Goal: Information Seeking & Learning: Learn about a topic

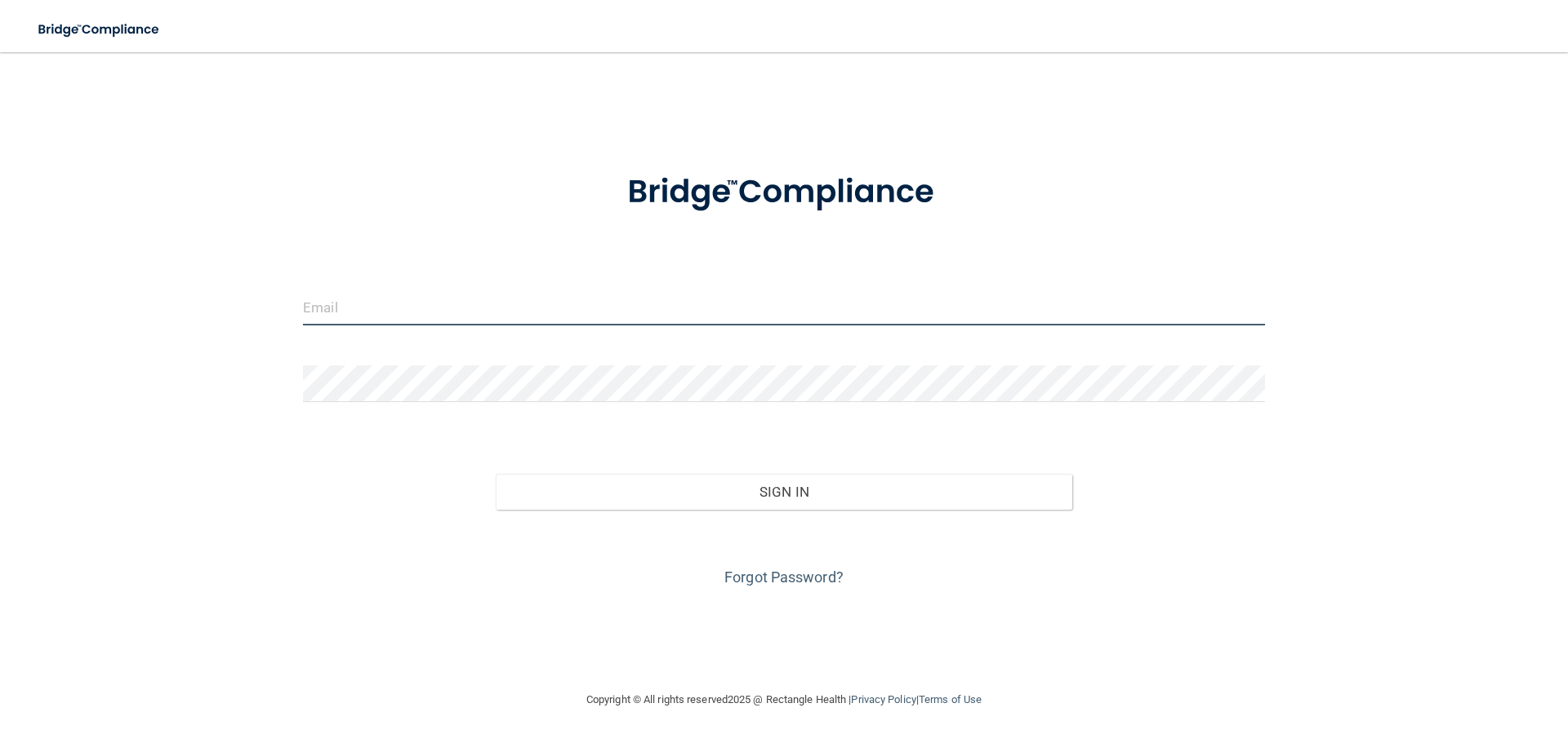
click at [403, 310] on input "email" at bounding box center [783, 306] width 962 height 37
type input "[EMAIL_ADDRESS][DOMAIN_NAME]"
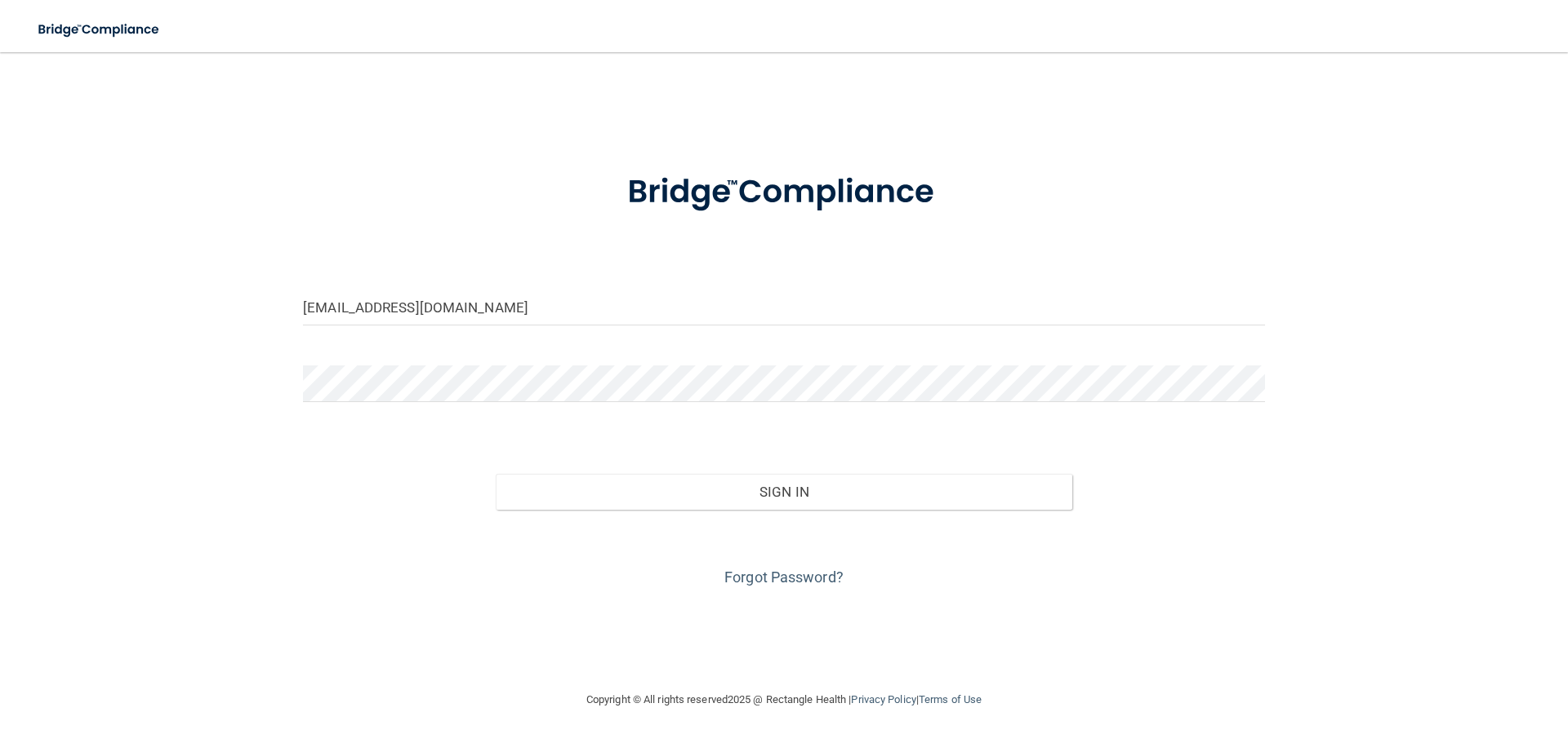
click at [298, 568] on div "Forgot Password?" at bounding box center [784, 550] width 987 height 82
click at [814, 577] on link "Forgot Password?" at bounding box center [784, 577] width 120 height 17
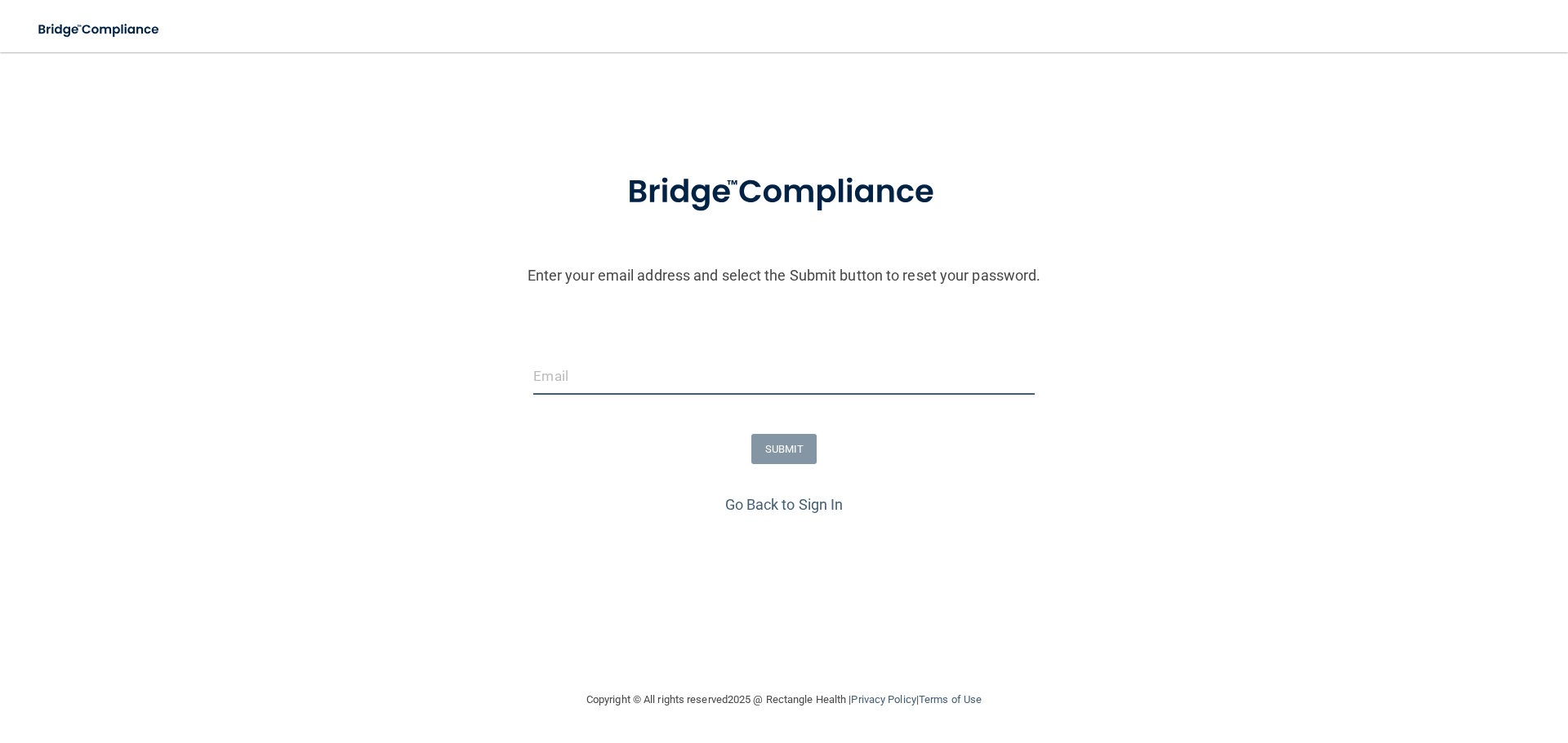
click at [673, 378] on input "email" at bounding box center [783, 376] width 500 height 37
type input "[EMAIL_ADDRESS][DOMAIN_NAME]"
click at [779, 448] on button "SUBMIT" at bounding box center [784, 449] width 66 height 31
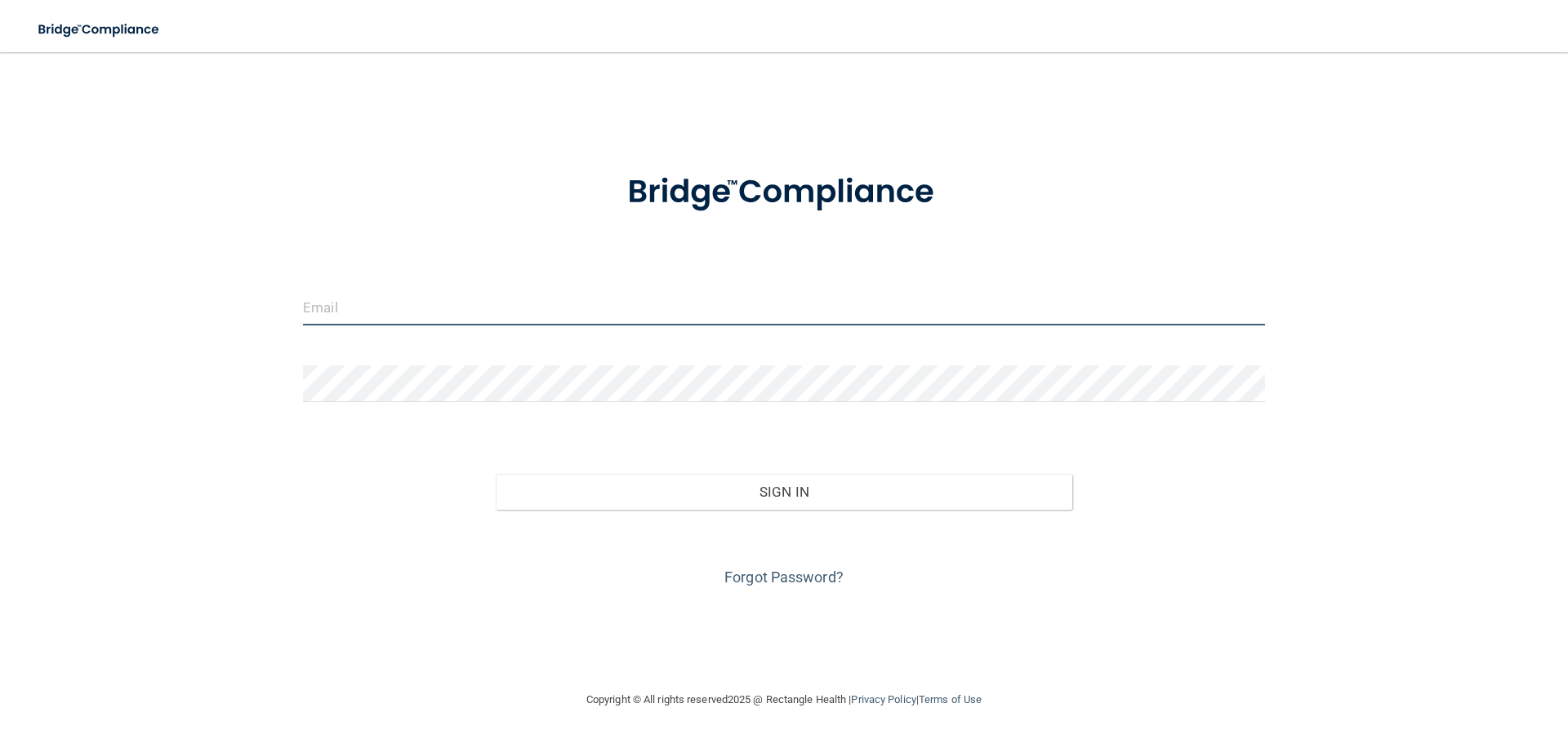
click at [615, 302] on input "email" at bounding box center [783, 306] width 962 height 37
type input "[EMAIL_ADDRESS][DOMAIN_NAME]"
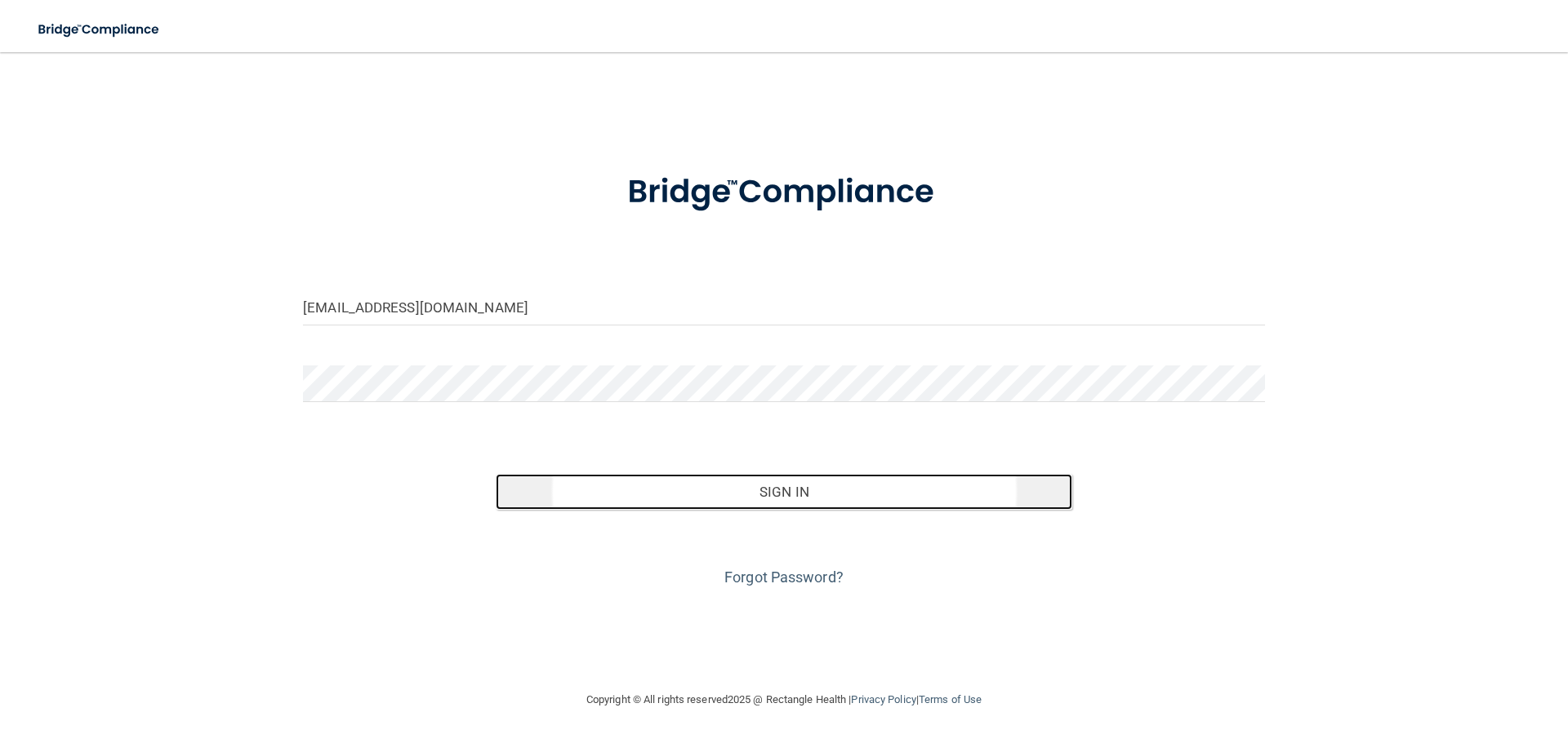
click at [697, 480] on button "Sign In" at bounding box center [784, 492] width 577 height 36
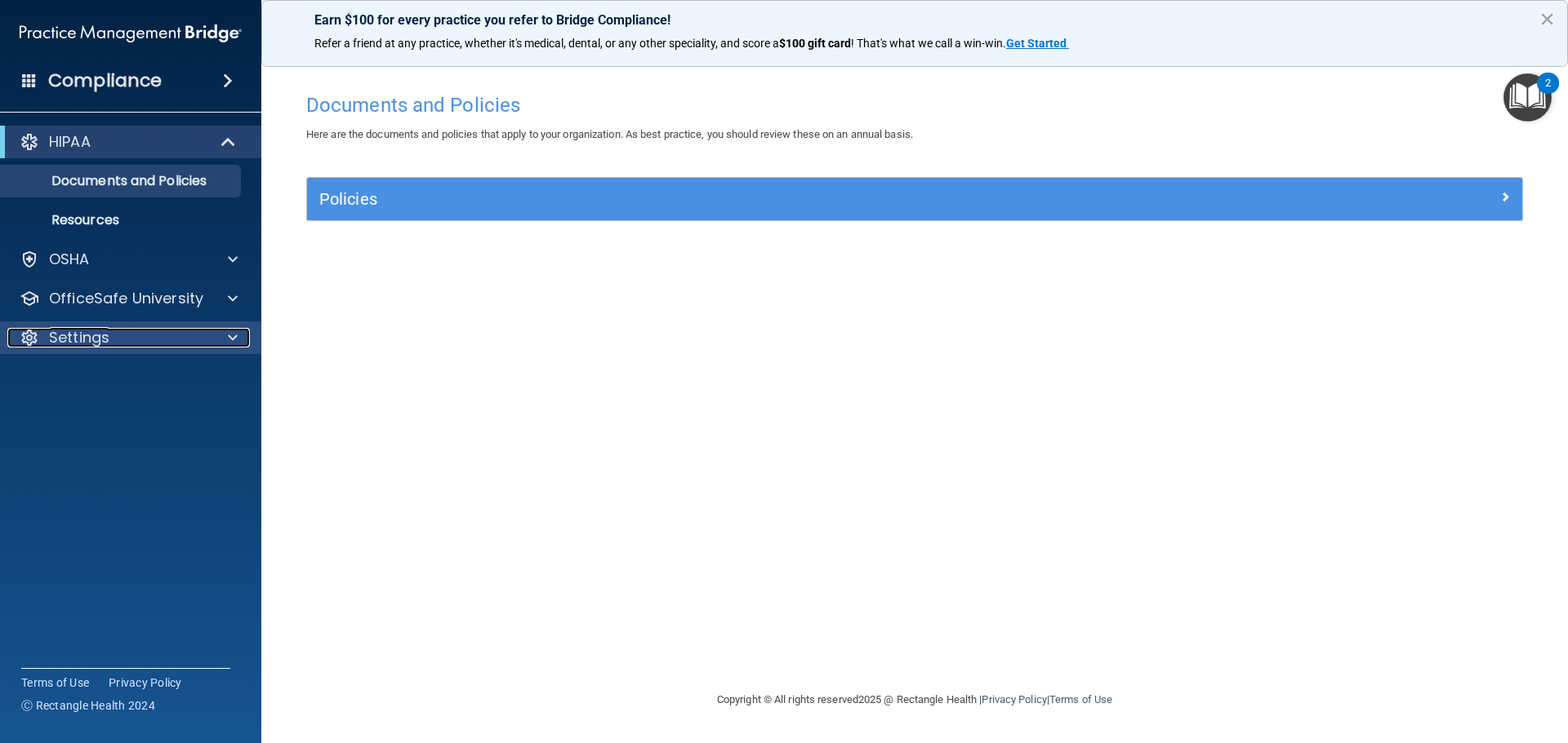
click at [74, 340] on p "Settings" at bounding box center [79, 338] width 60 height 20
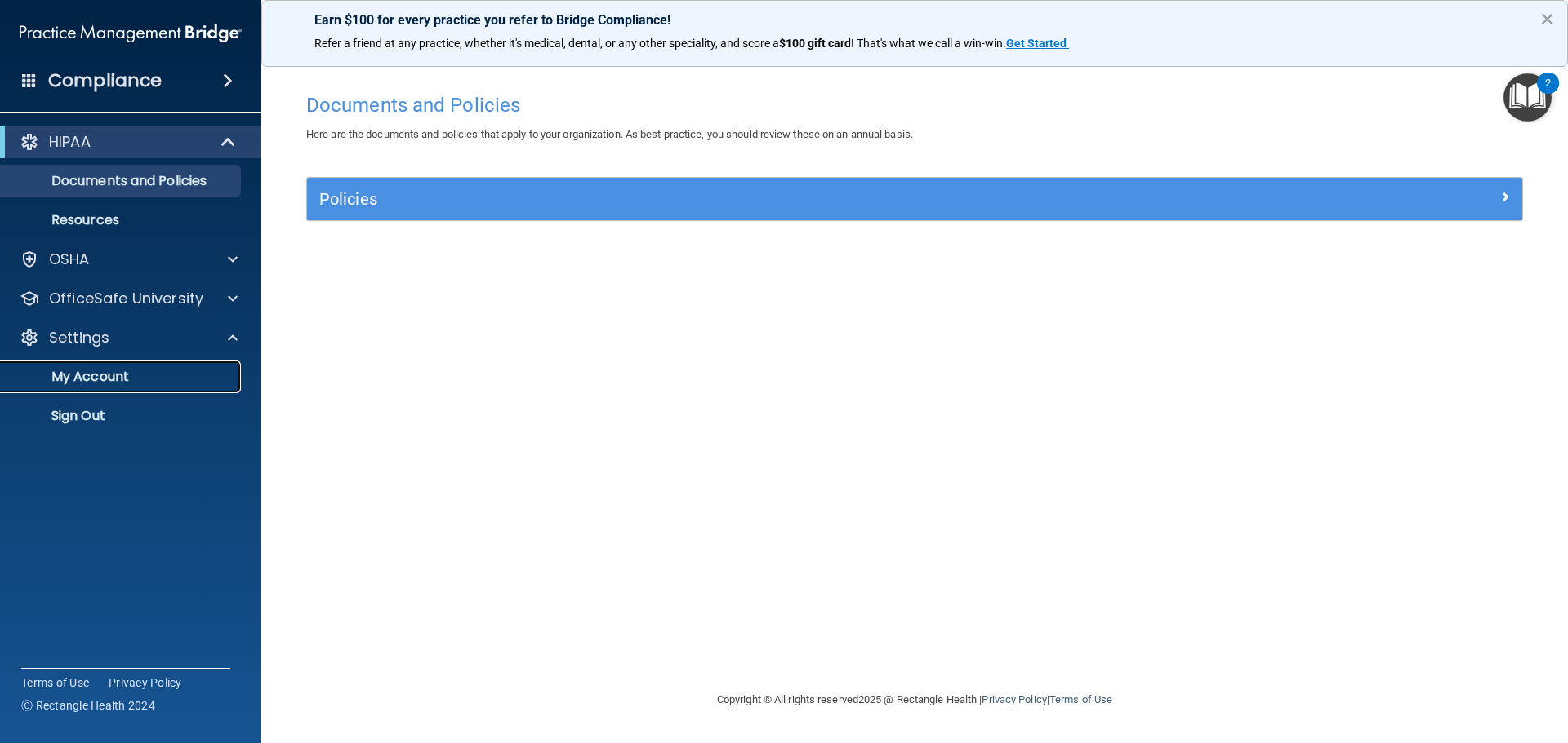
click at [77, 365] on link "My Account" at bounding box center [112, 376] width 257 height 33
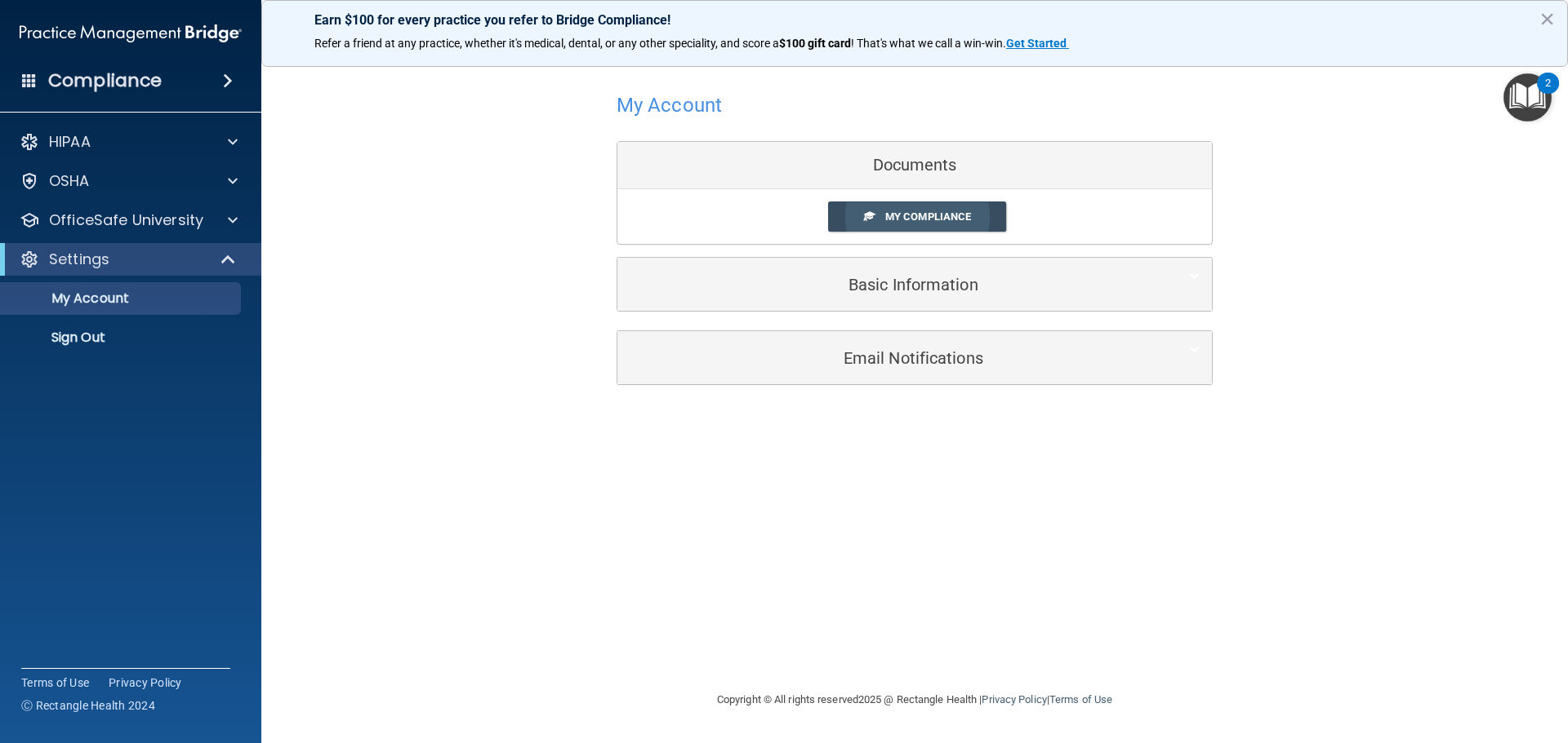
click at [898, 214] on span "My Compliance" at bounding box center [927, 216] width 86 height 12
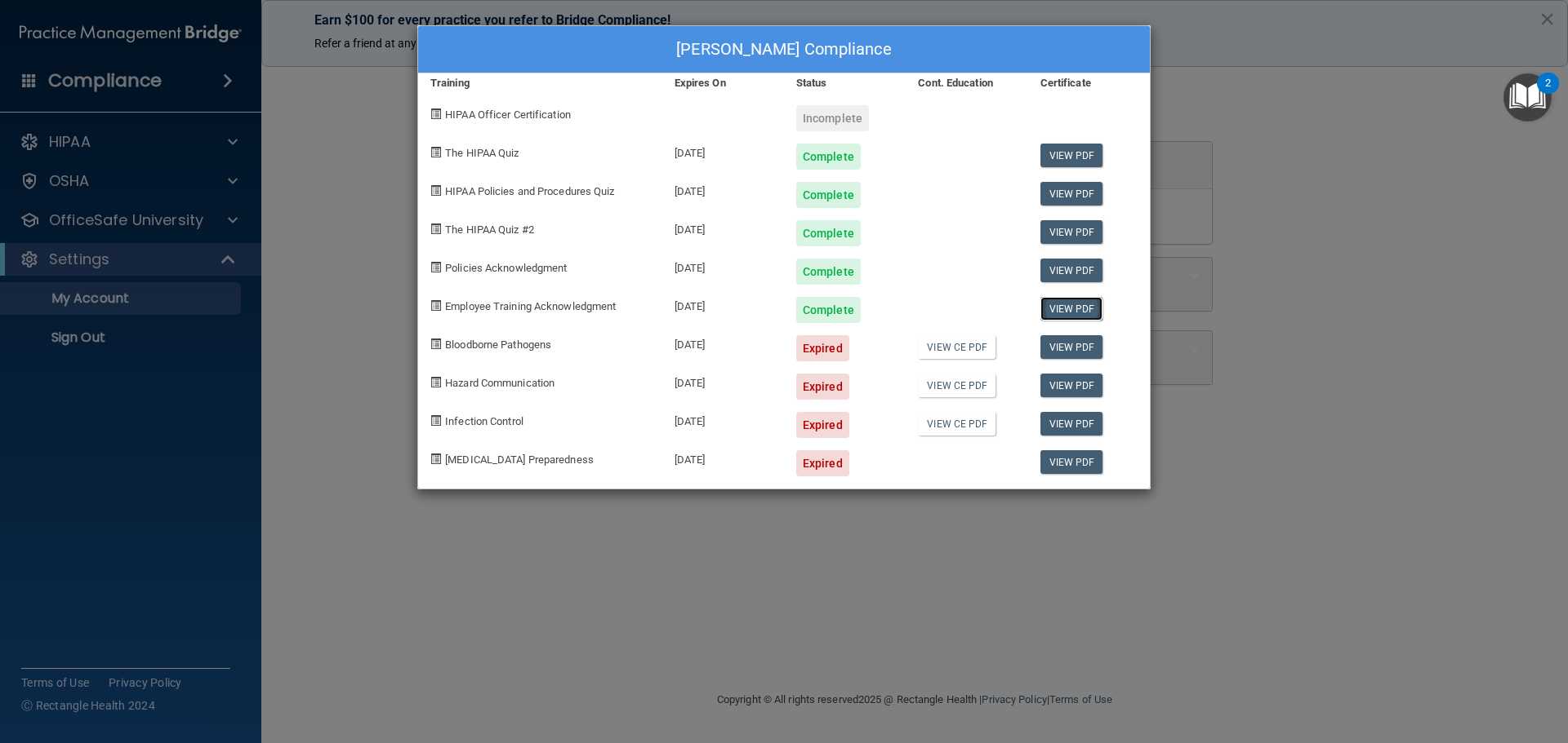
click at [1045, 299] on link "View PDF" at bounding box center [1072, 309] width 63 height 24
click at [1084, 185] on link "View PDF" at bounding box center [1072, 194] width 63 height 24
click at [1077, 230] on link "View PDF" at bounding box center [1072, 232] width 63 height 24
click at [1082, 265] on link "View PDF" at bounding box center [1072, 271] width 63 height 24
click at [1053, 316] on link "View PDF" at bounding box center [1072, 309] width 63 height 24
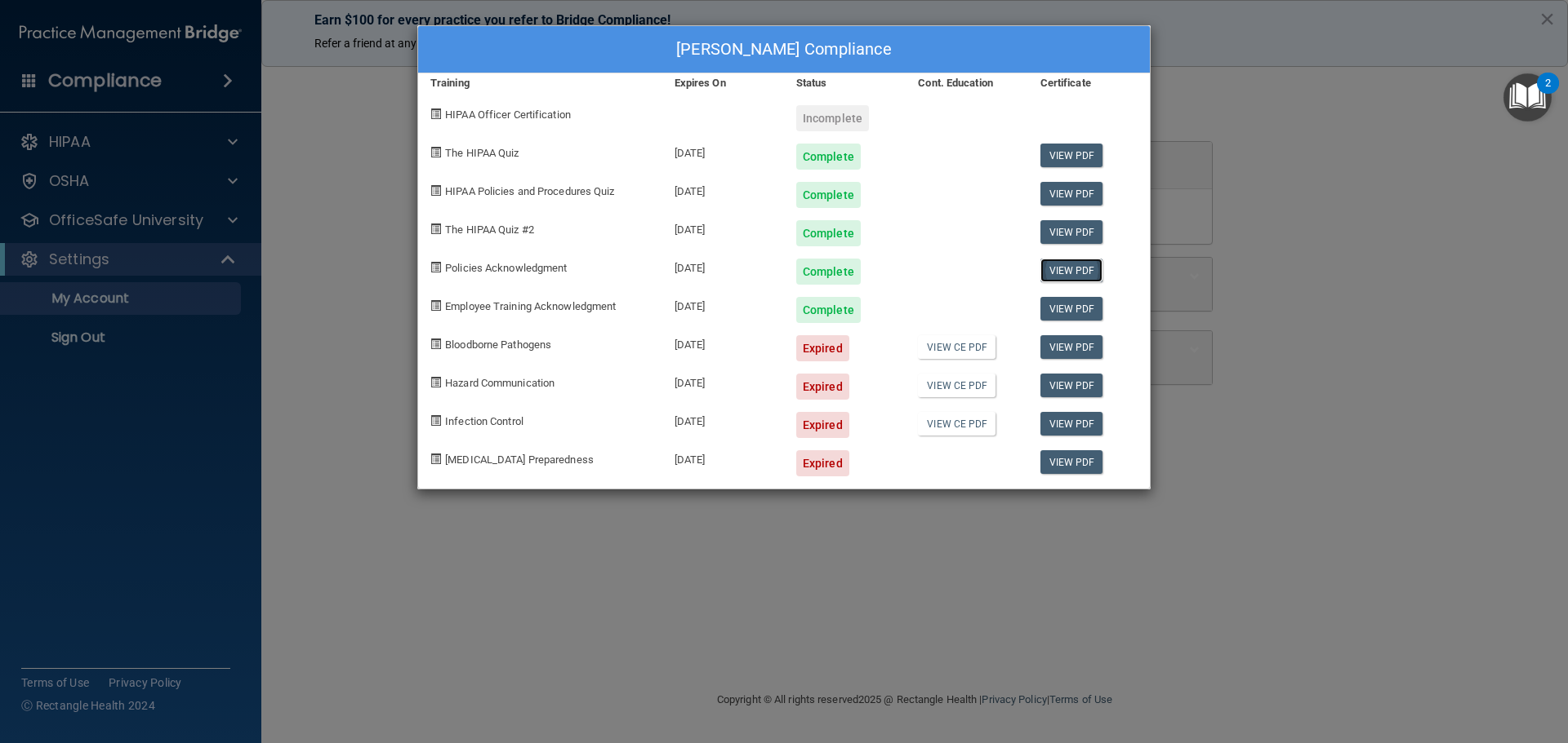
click at [1048, 265] on link "View PDF" at bounding box center [1072, 271] width 63 height 24
click at [819, 113] on div "Incomplete" at bounding box center [832, 119] width 73 height 26
click at [888, 225] on div "Complete" at bounding box center [844, 227] width 122 height 39
click at [319, 205] on div "Malina Martinez's Compliance Training Expires On Status Cont. Education Certifi…" at bounding box center [784, 372] width 1568 height 743
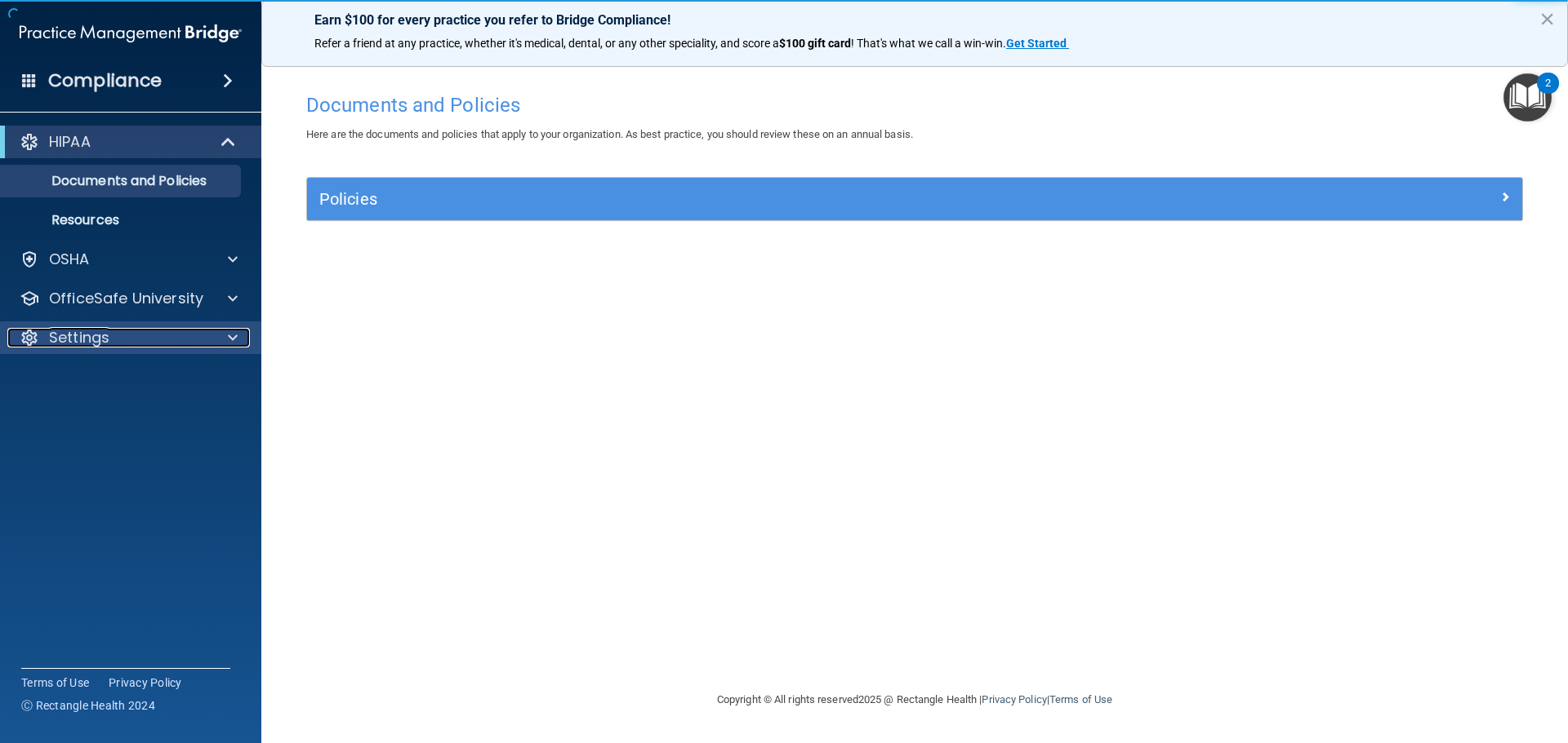
click at [73, 337] on p "Settings" at bounding box center [79, 338] width 60 height 20
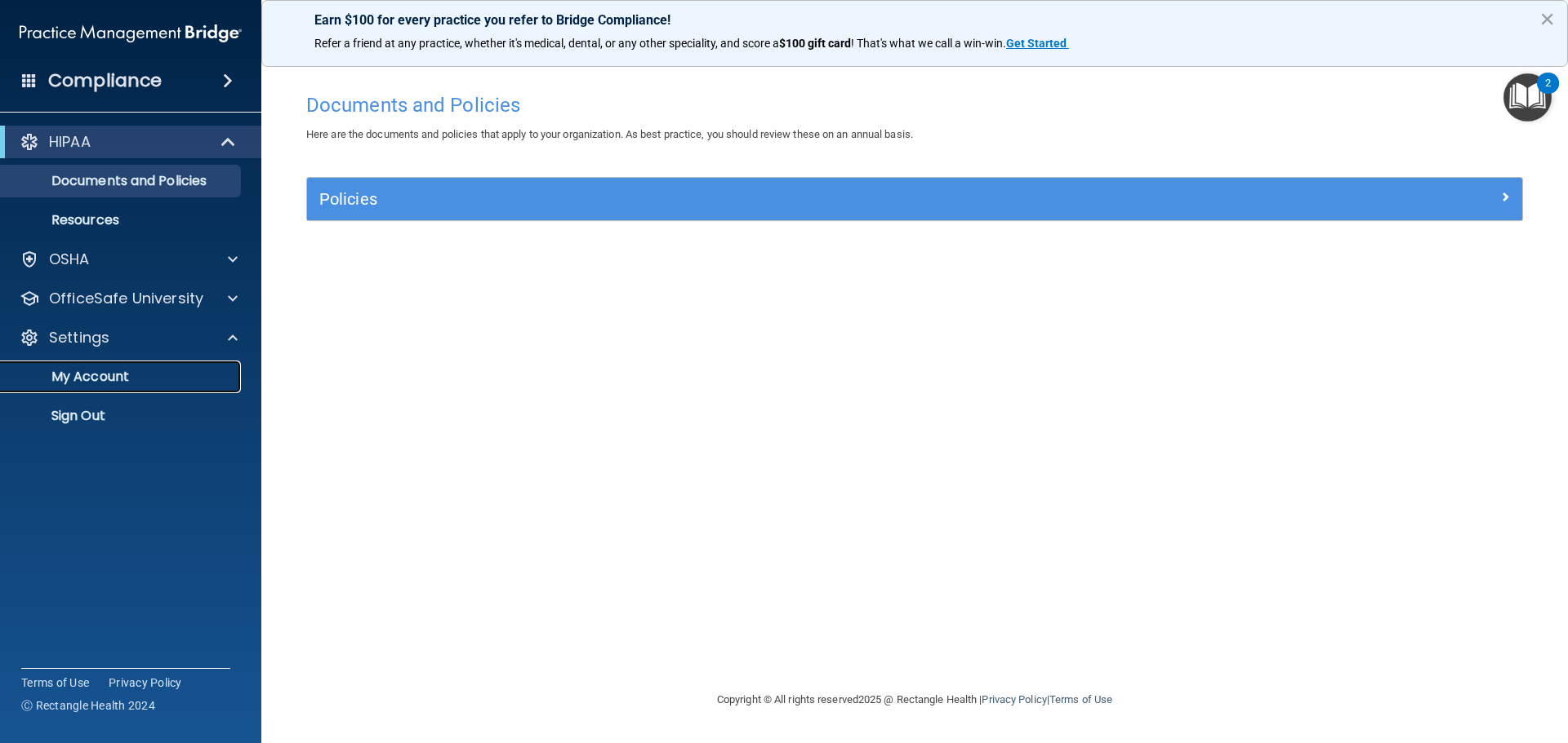
click at [77, 383] on p "My Account" at bounding box center [122, 376] width 222 height 17
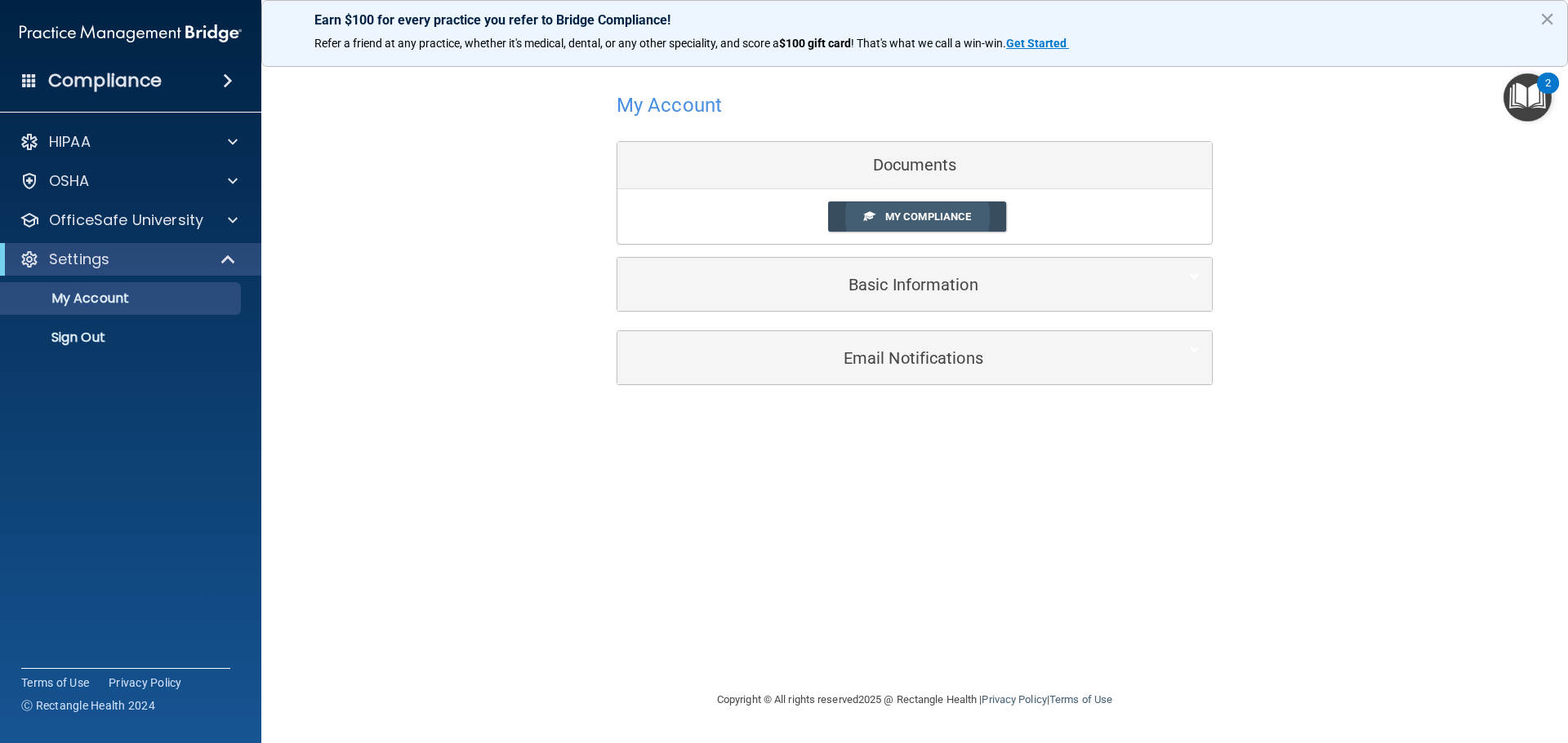
click at [964, 224] on link "My Compliance" at bounding box center [917, 216] width 179 height 31
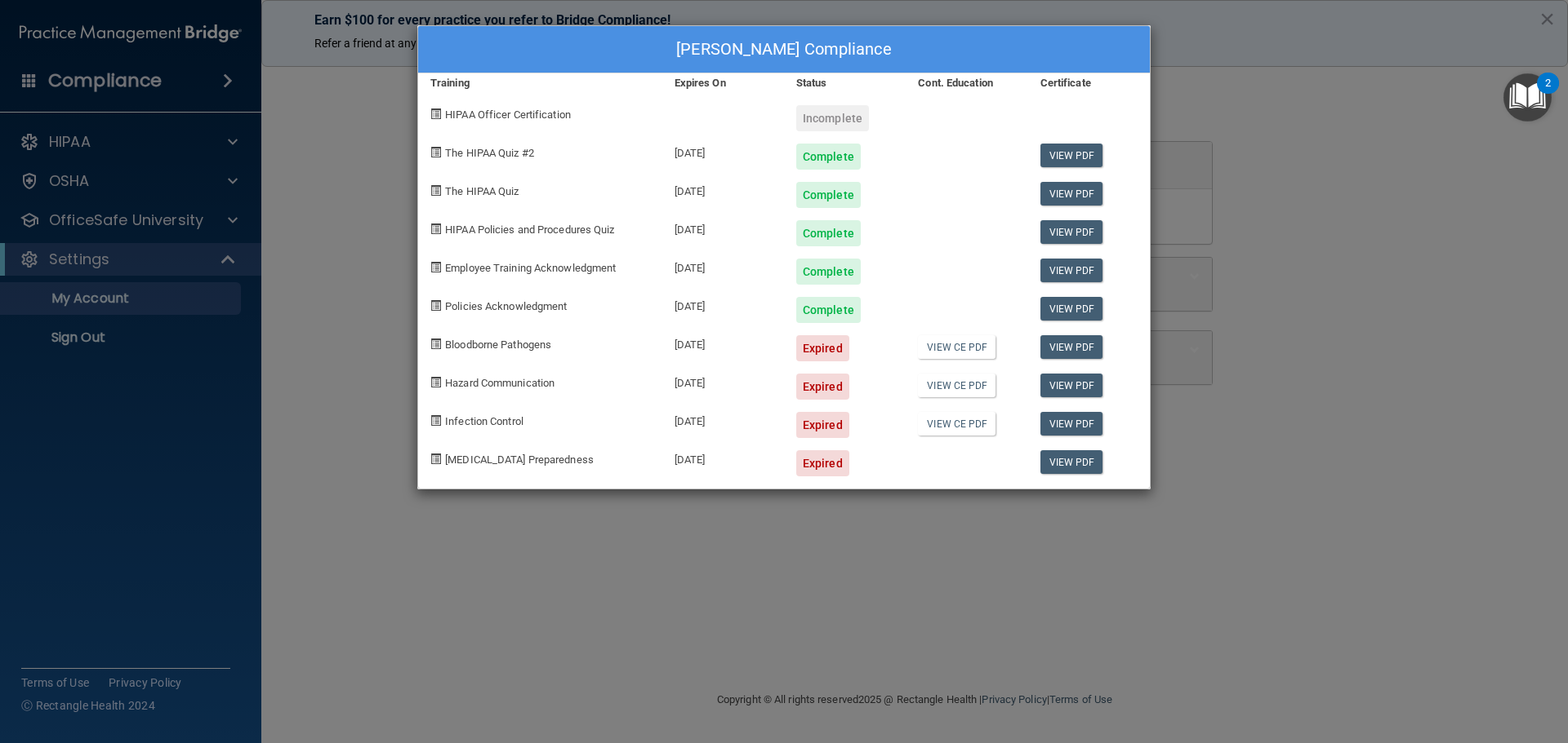
click at [814, 348] on div "Expired" at bounding box center [823, 348] width 53 height 26
click at [436, 347] on span at bounding box center [435, 344] width 11 height 11
click at [1052, 354] on link "View PDF" at bounding box center [1072, 347] width 63 height 24
click at [1541, 19] on div "Malina Martinez's Compliance Training Expires On Status Cont. Education Certifi…" at bounding box center [784, 372] width 1568 height 743
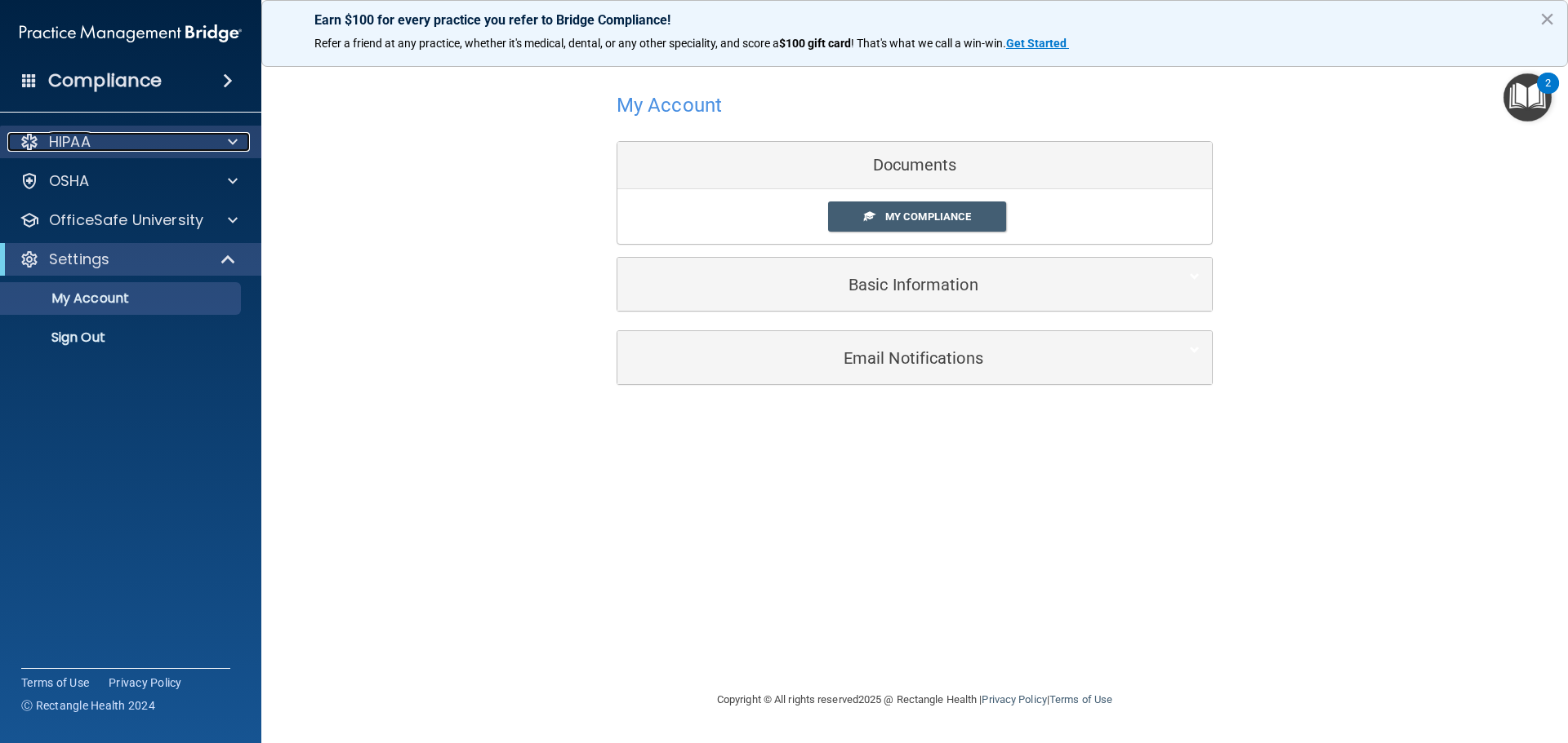
click at [77, 138] on p "HIPAA" at bounding box center [70, 142] width 42 height 20
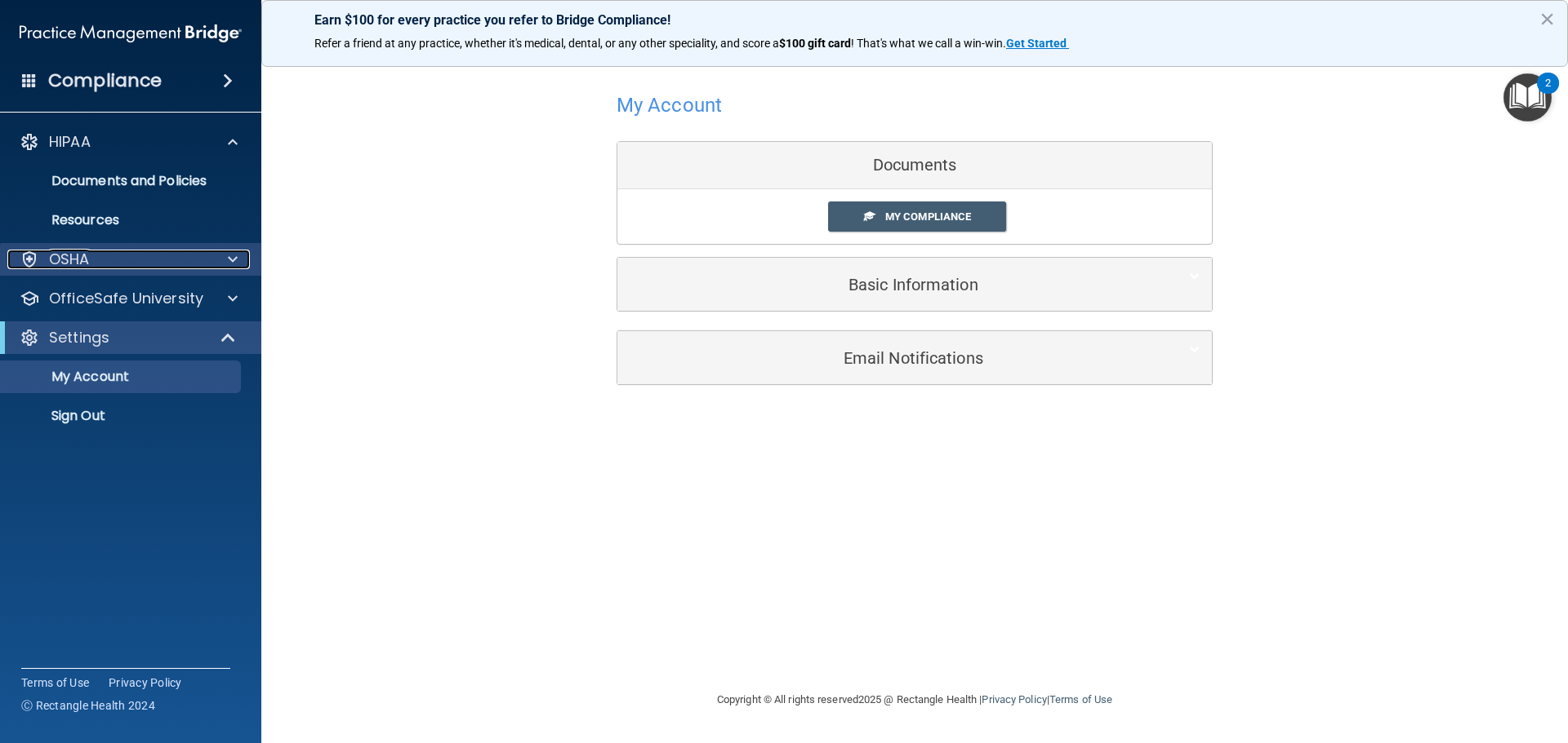
click at [125, 251] on div "OSHA" at bounding box center [108, 260] width 203 height 20
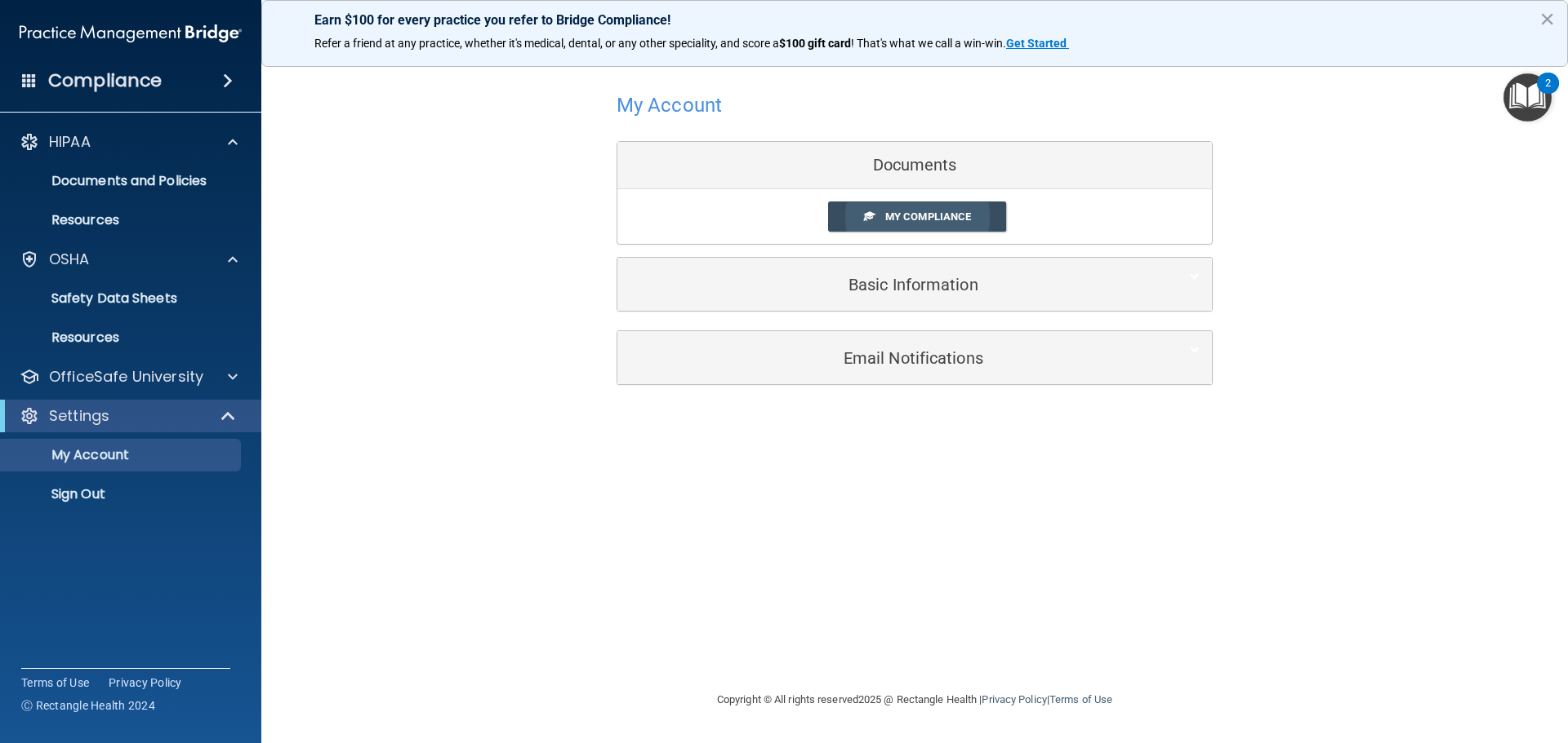
click at [947, 213] on span "My Compliance" at bounding box center [927, 216] width 86 height 12
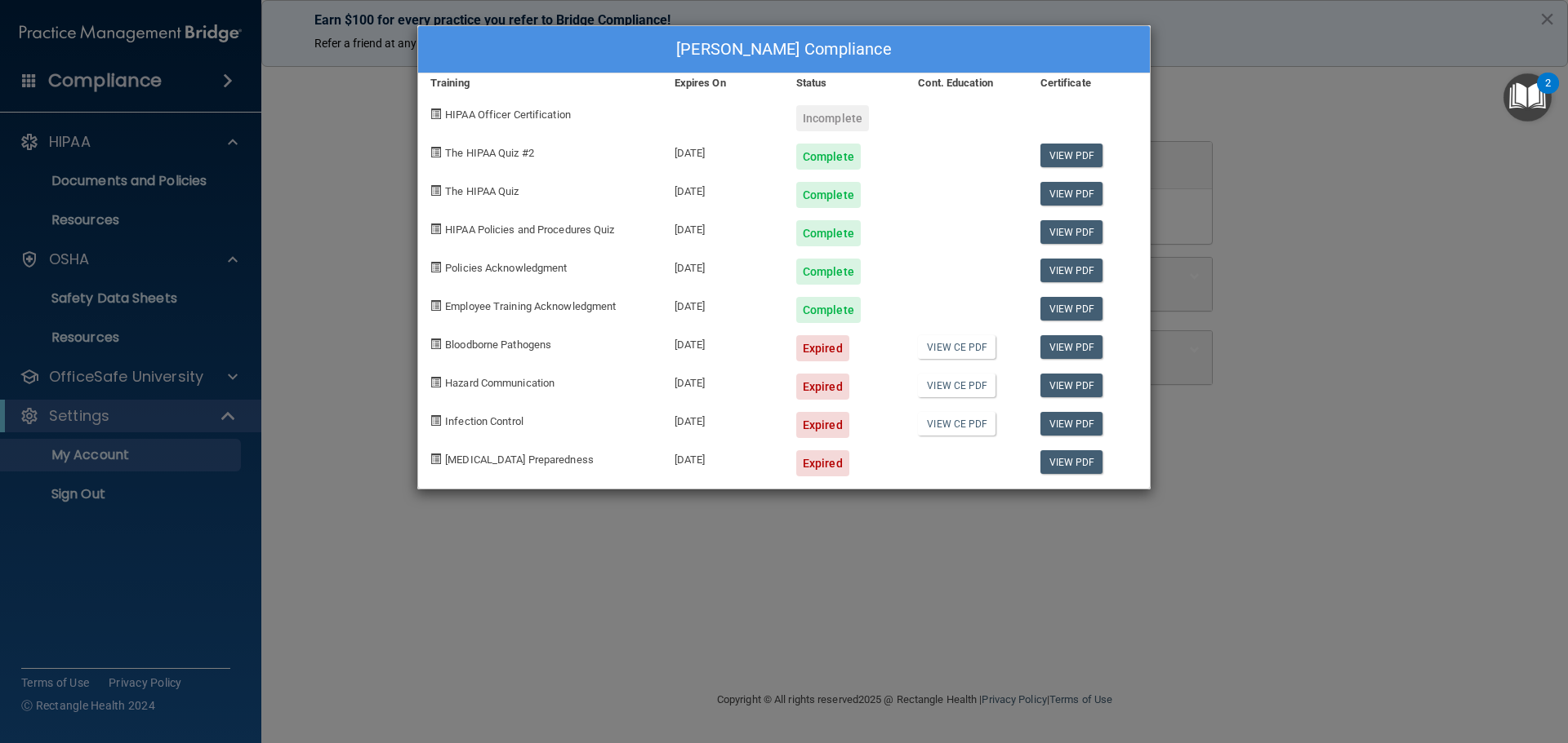
click at [351, 385] on div "Malina Martinez's Compliance Training Expires On Status Cont. Education Certifi…" at bounding box center [784, 372] width 1568 height 743
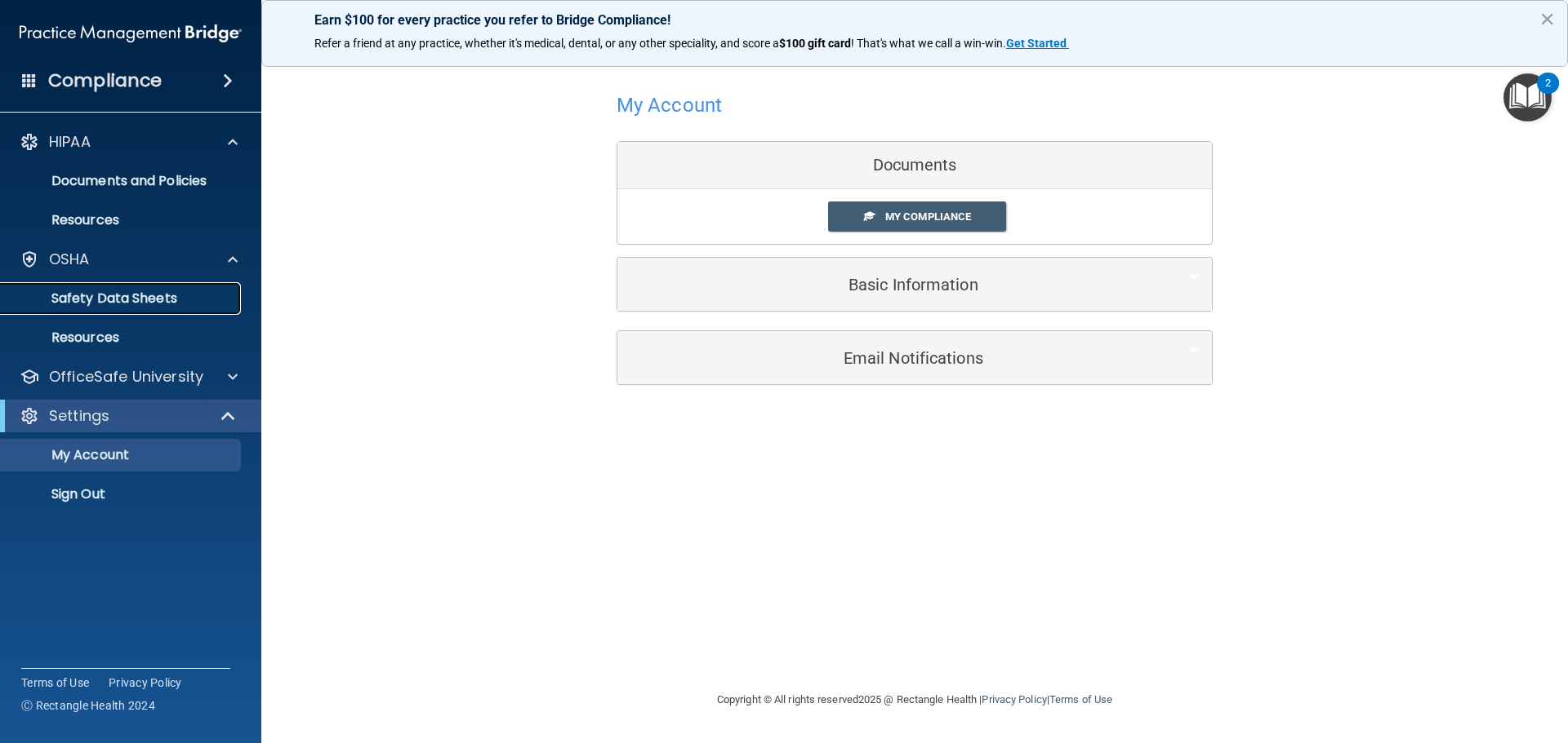
click at [126, 297] on p "Safety Data Sheets" at bounding box center [122, 298] width 222 height 17
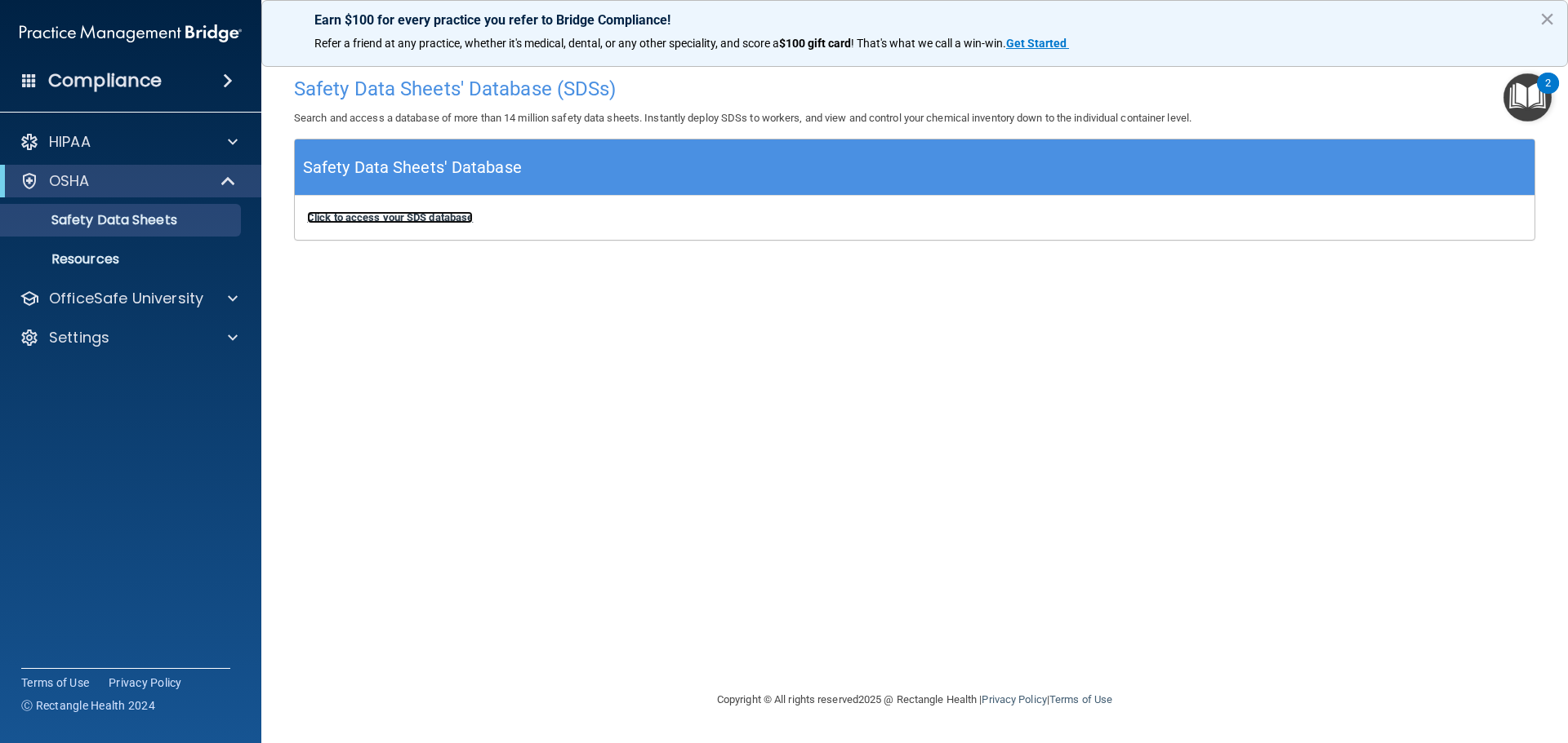
click at [401, 219] on b "Click to access your SDS database" at bounding box center [391, 217] width 166 height 12
click at [432, 216] on b "Click to access your SDS database" at bounding box center [391, 217] width 166 height 12
click at [386, 88] on h4 "Safety Data Sheets' Database (SDSs)" at bounding box center [914, 88] width 1241 height 21
click at [390, 215] on b "Click to access your SDS database" at bounding box center [391, 217] width 166 height 12
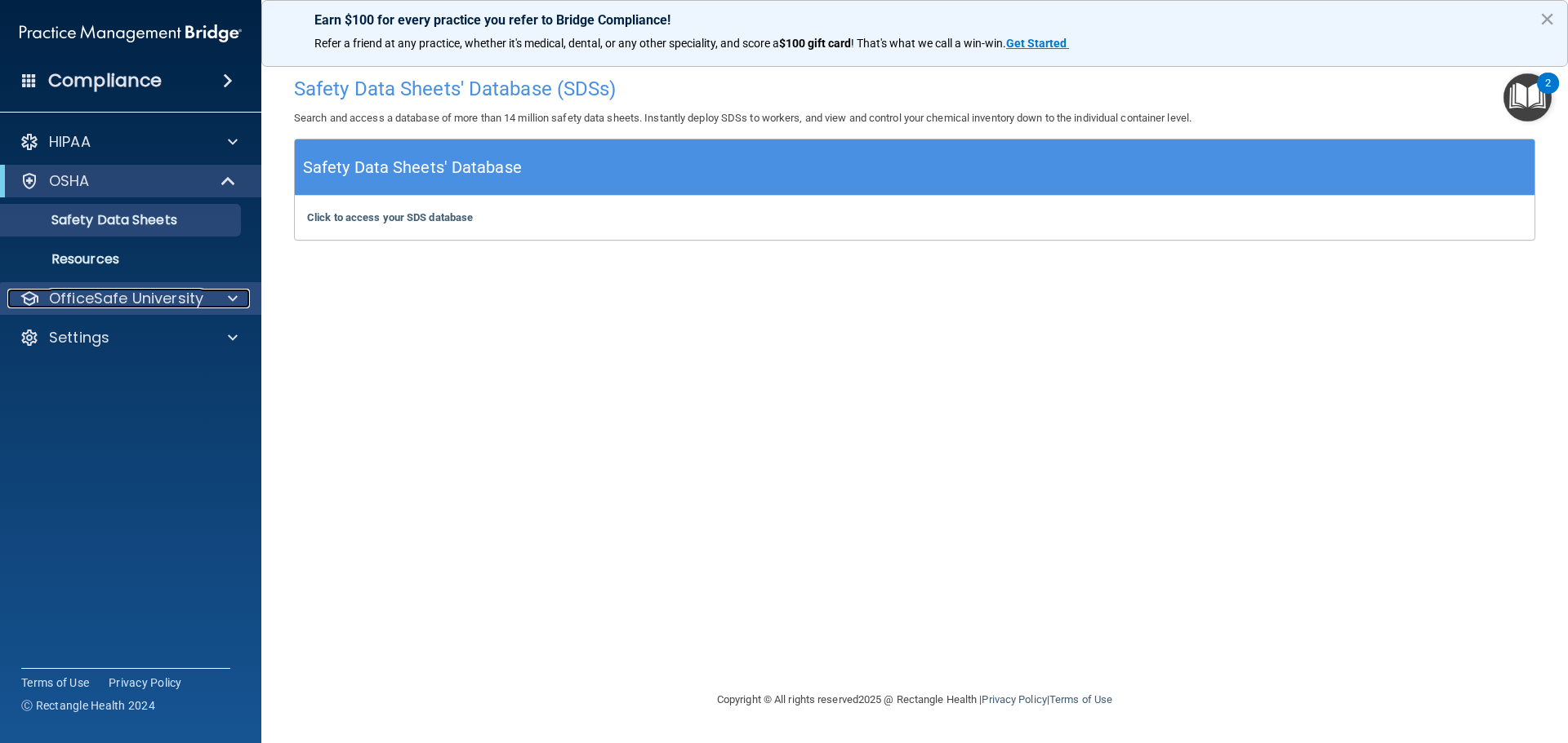
click at [106, 298] on p "OfficeSafe University" at bounding box center [127, 298] width 154 height 20
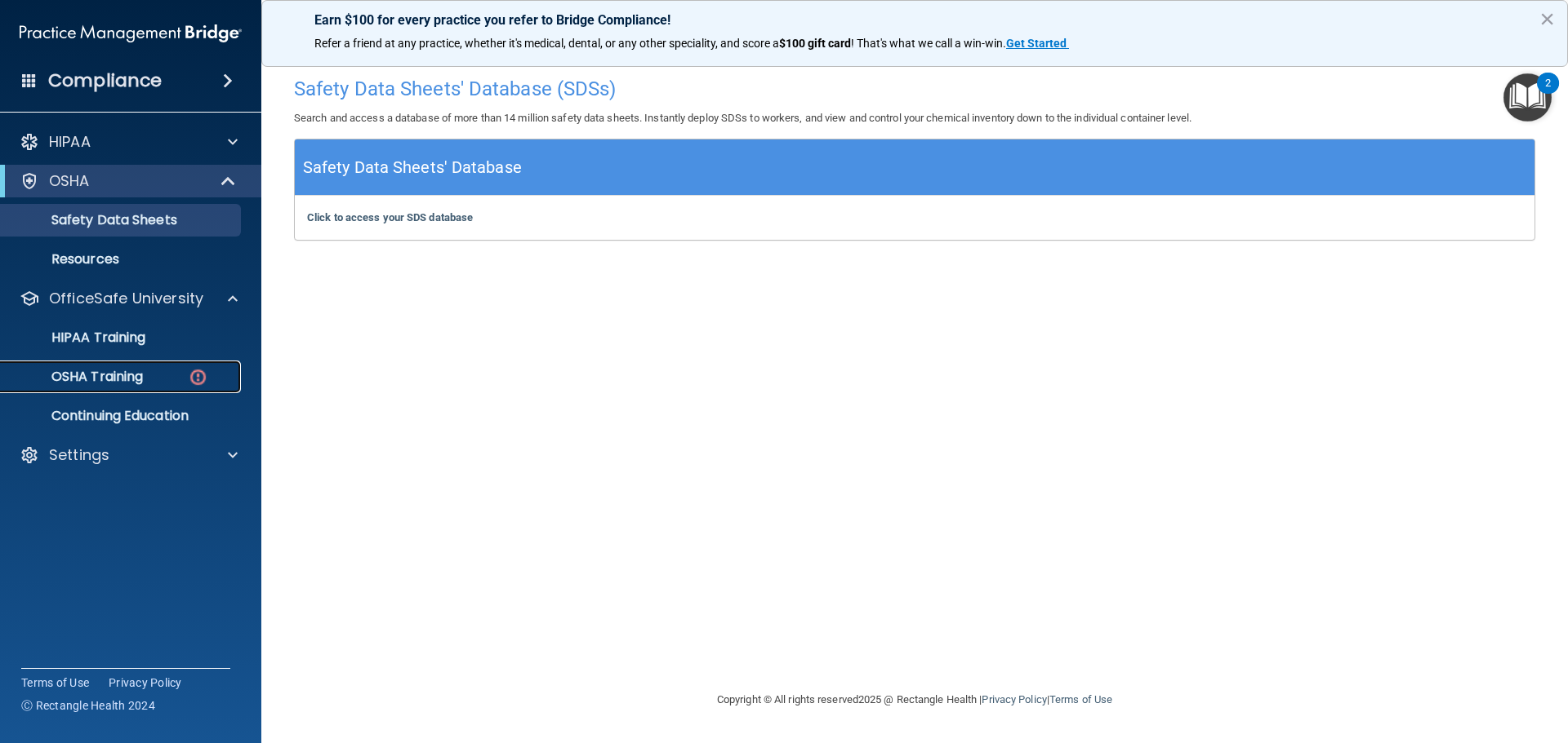
click at [116, 374] on p "OSHA Training" at bounding box center [77, 376] width 132 height 17
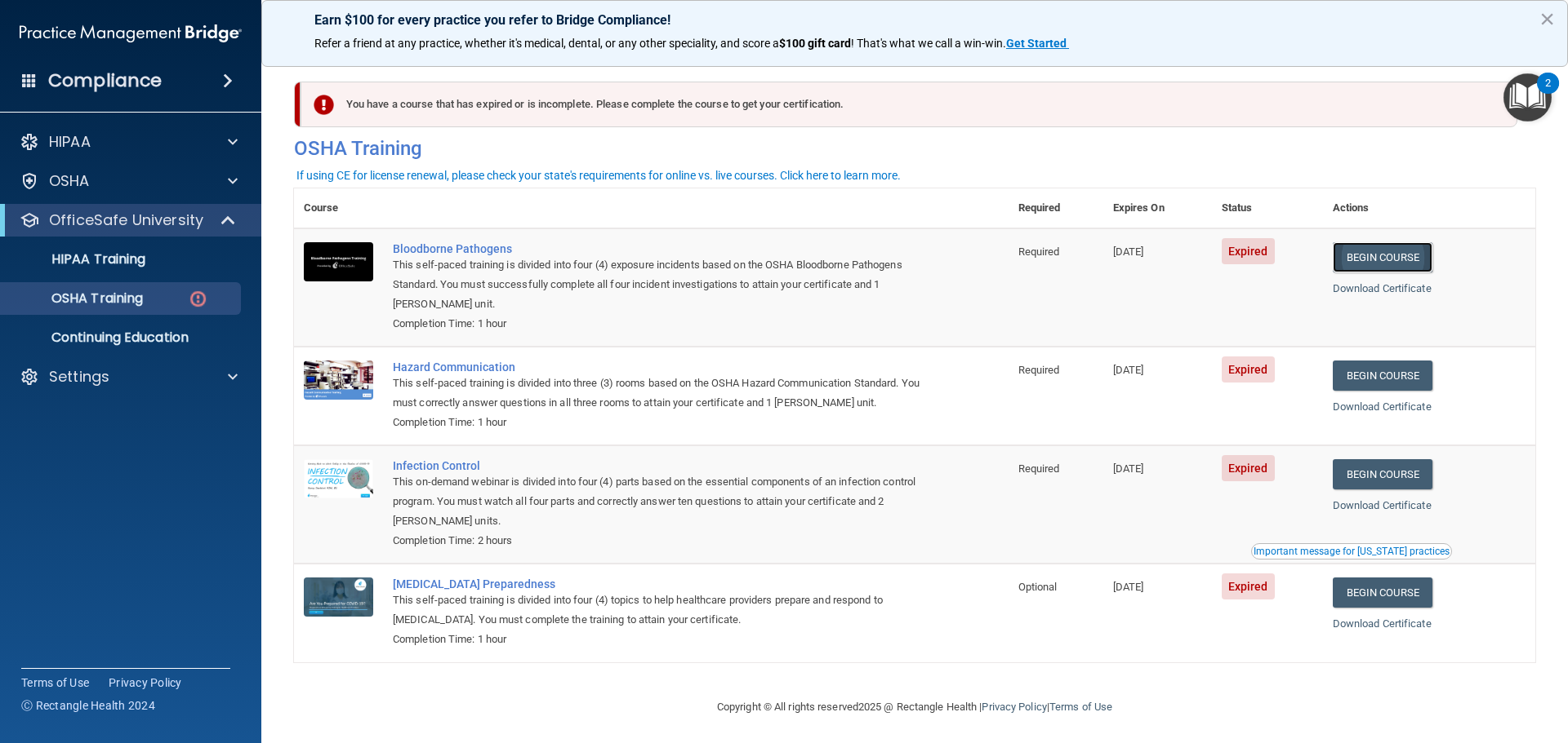
click at [1401, 254] on link "Begin Course" at bounding box center [1382, 257] width 100 height 31
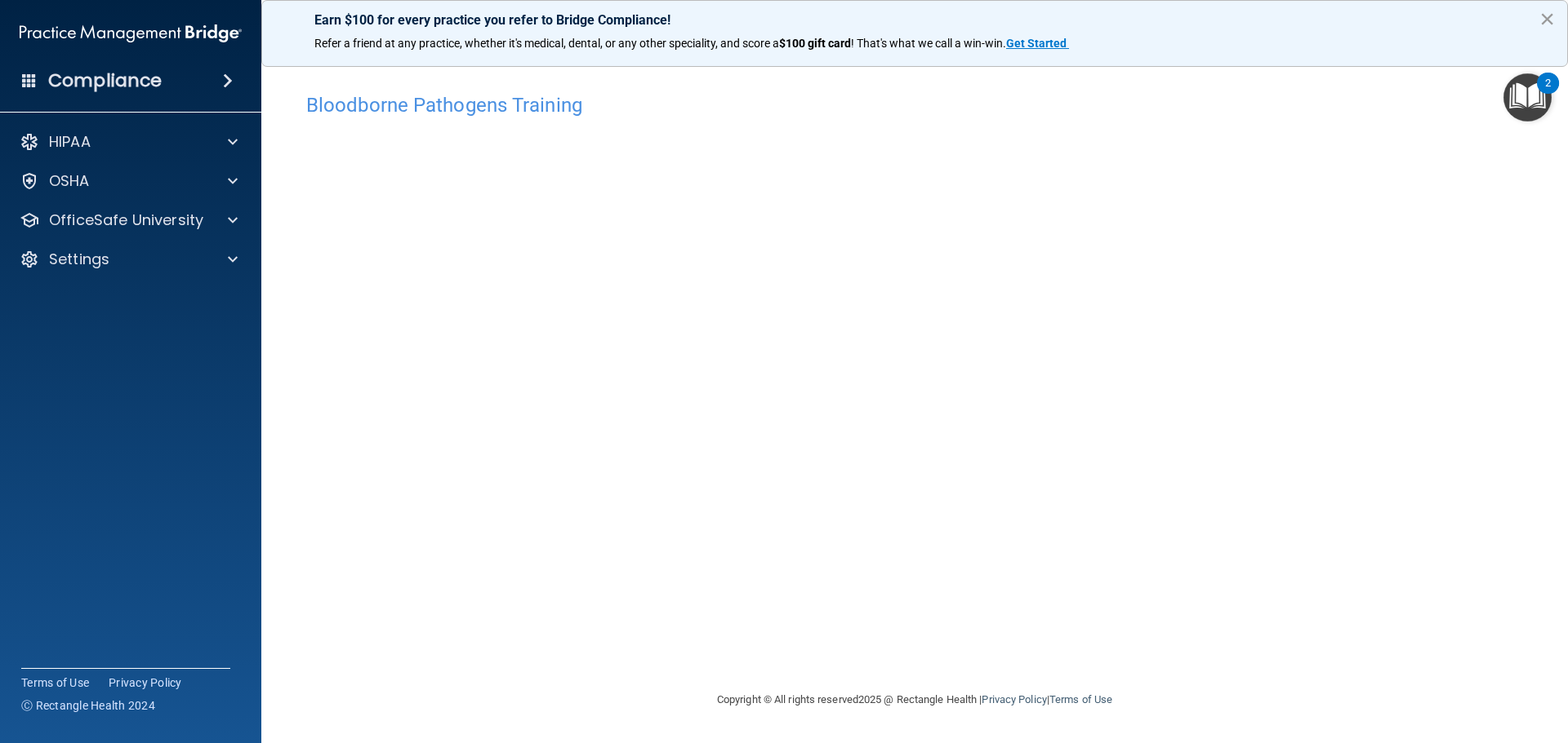
click at [1546, 16] on button "×" at bounding box center [1547, 19] width 16 height 26
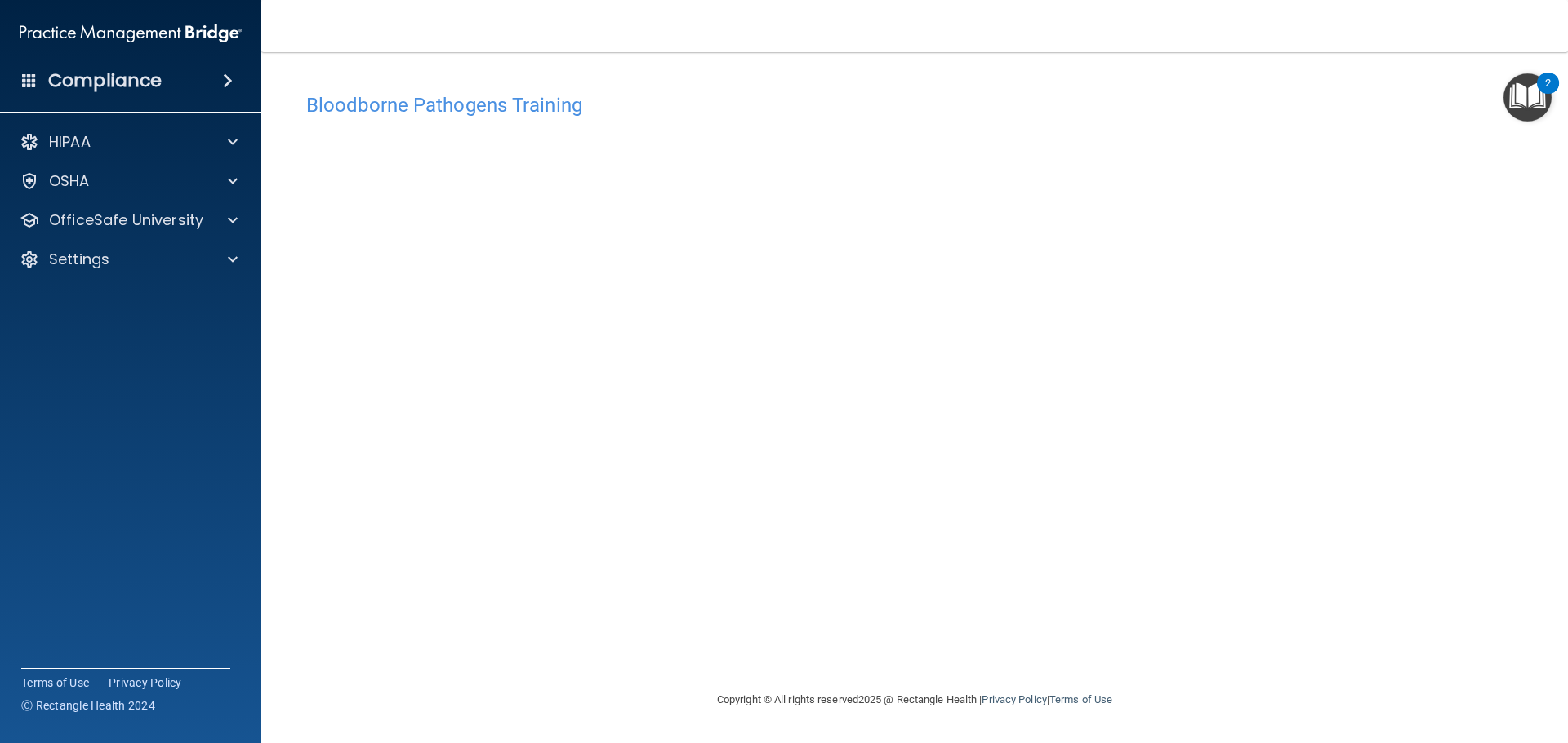
click at [176, 276] on div "HIPAA Documents and Policies Report an Incident Business Associates Emergency P…" at bounding box center [131, 205] width 262 height 170
click at [177, 262] on div "Settings" at bounding box center [108, 260] width 203 height 20
click at [88, 339] on p "Sign Out" at bounding box center [122, 338] width 222 height 17
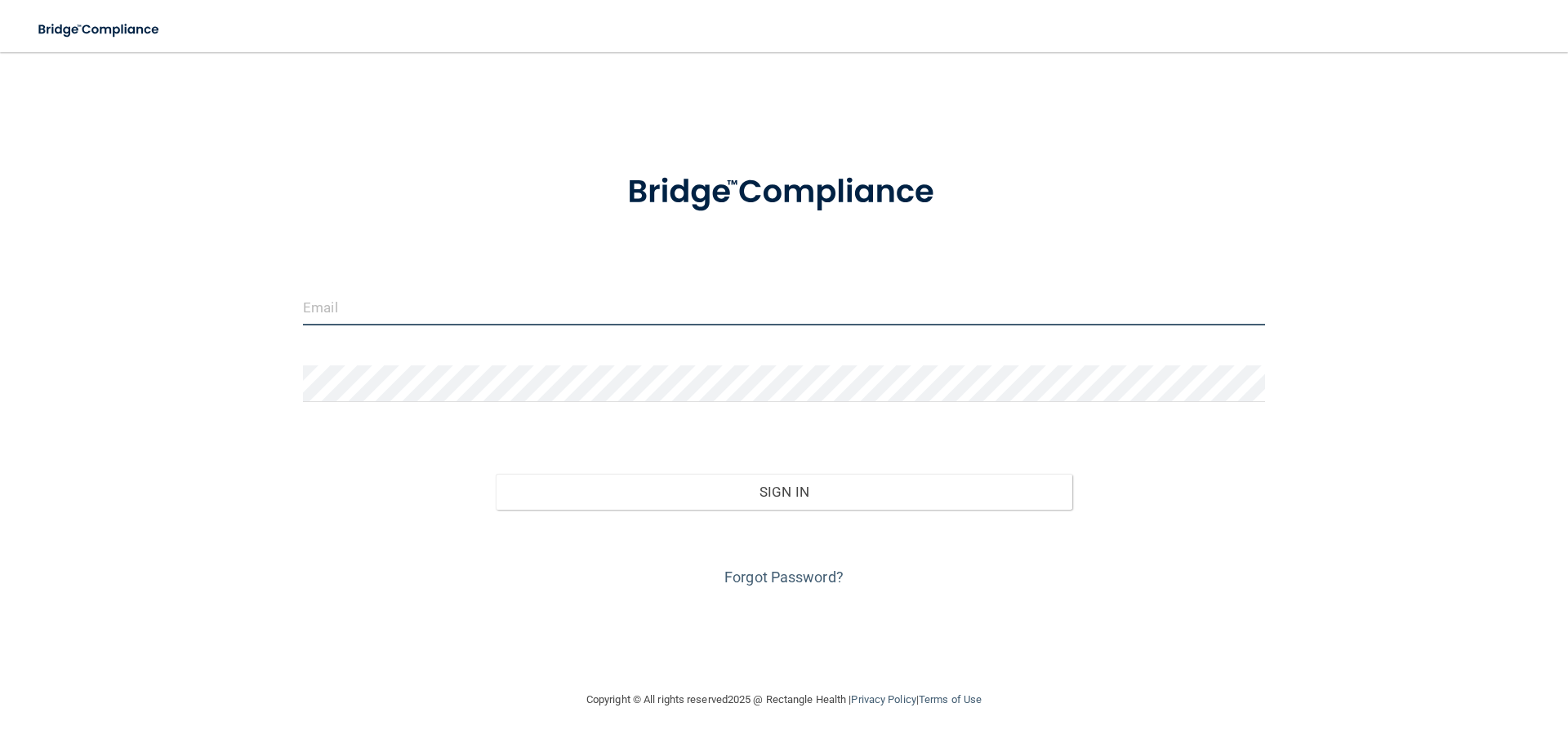
click at [430, 302] on input "email" at bounding box center [783, 306] width 962 height 37
type input "[EMAIL_ADDRESS][DOMAIN_NAME]"
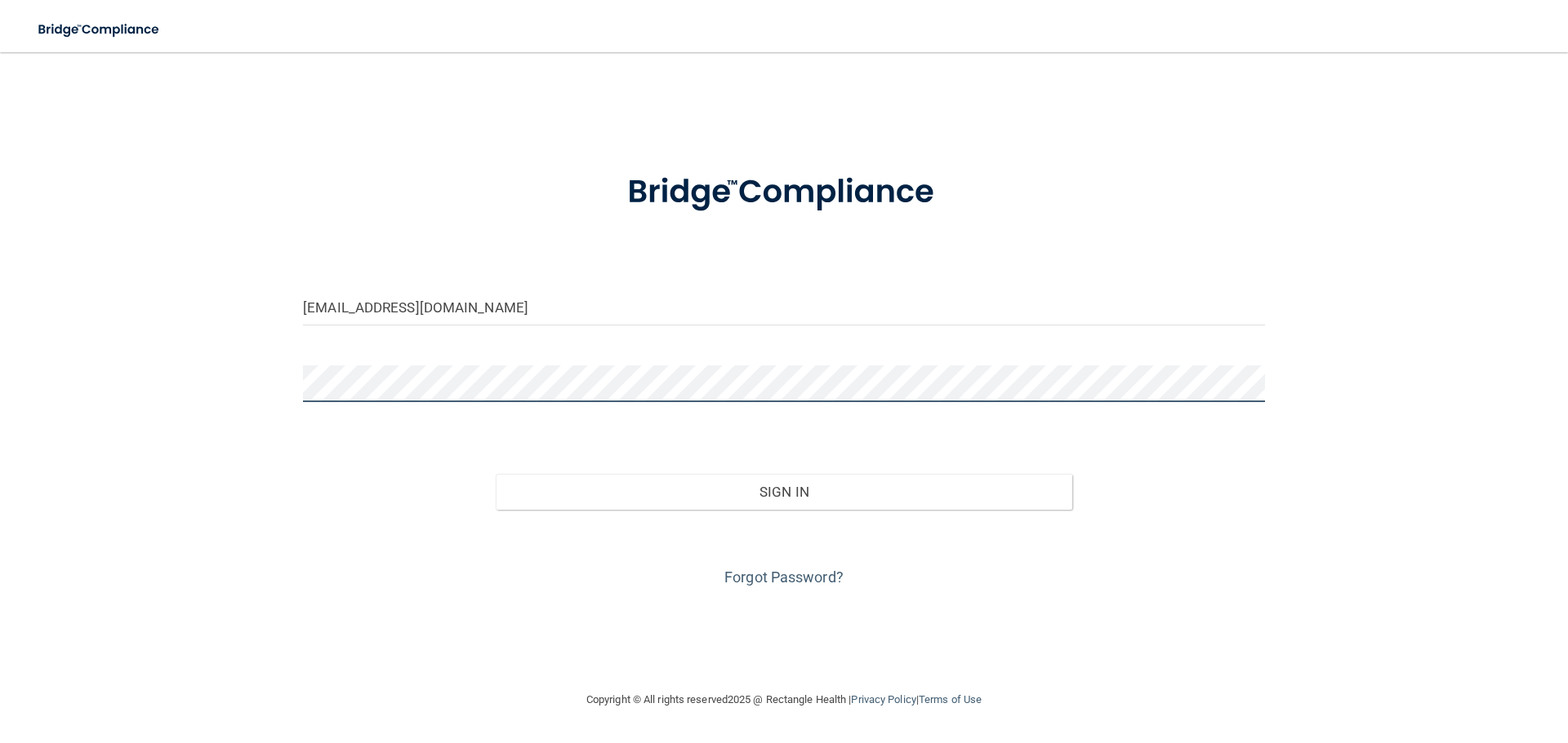
click at [495, 474] on button "Sign In" at bounding box center [784, 492] width 577 height 36
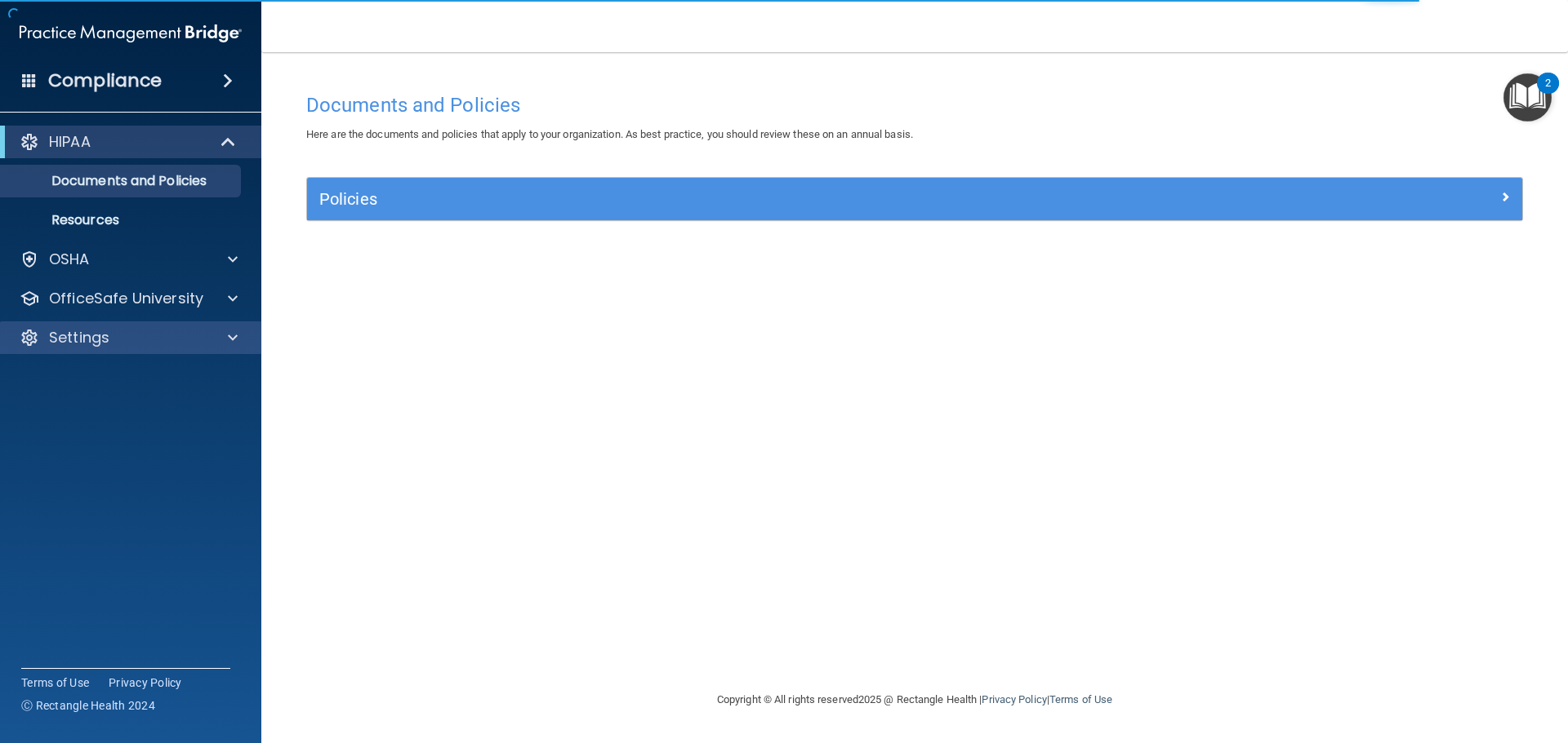
click at [186, 351] on div "Settings" at bounding box center [131, 337] width 262 height 33
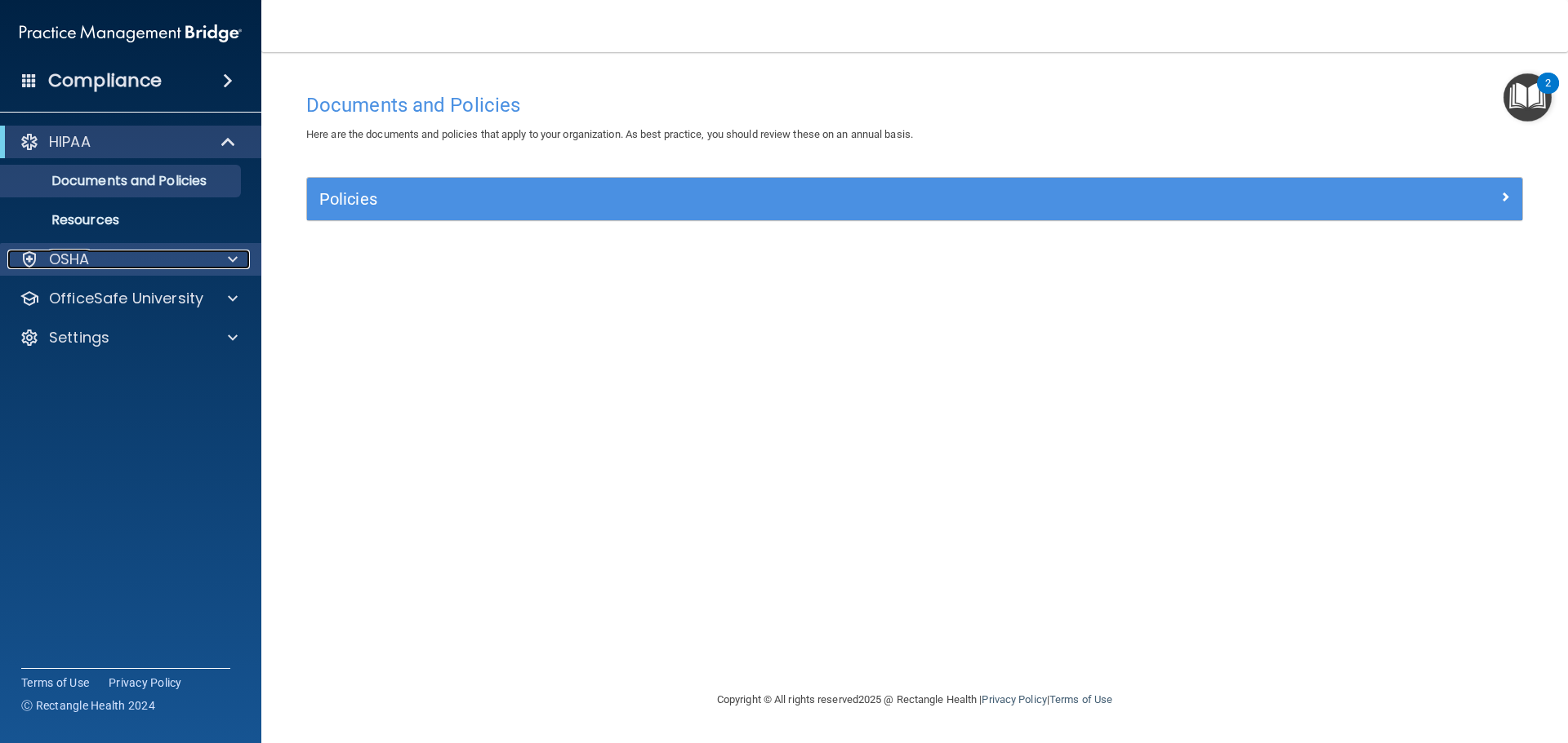
click at [180, 256] on div "OSHA" at bounding box center [108, 260] width 203 height 20
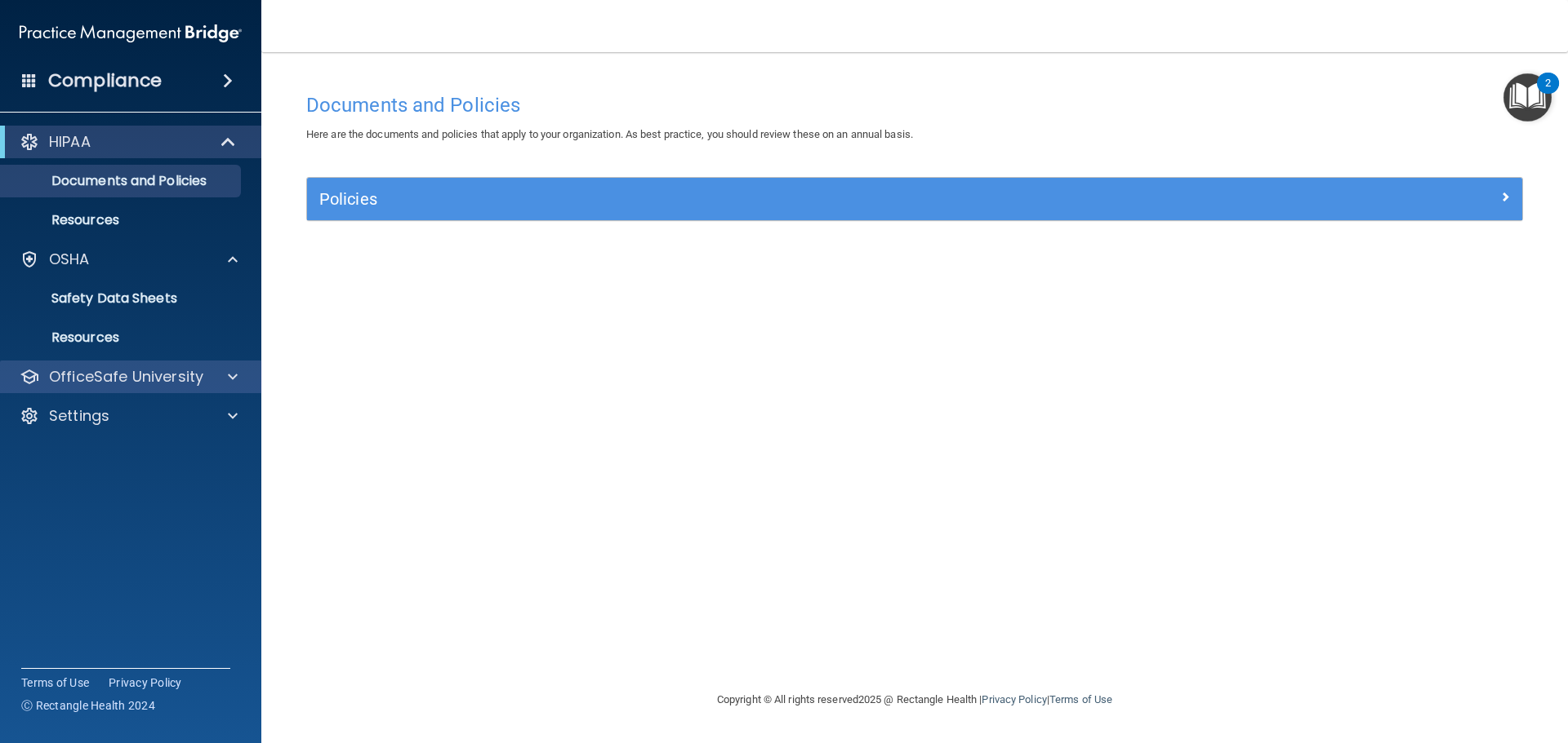
click at [173, 390] on div "OfficeSafe University" at bounding box center [131, 376] width 262 height 33
click at [223, 366] on div "OfficeSafe University" at bounding box center [131, 376] width 262 height 33
click at [184, 377] on p "OfficeSafe University" at bounding box center [127, 377] width 154 height 20
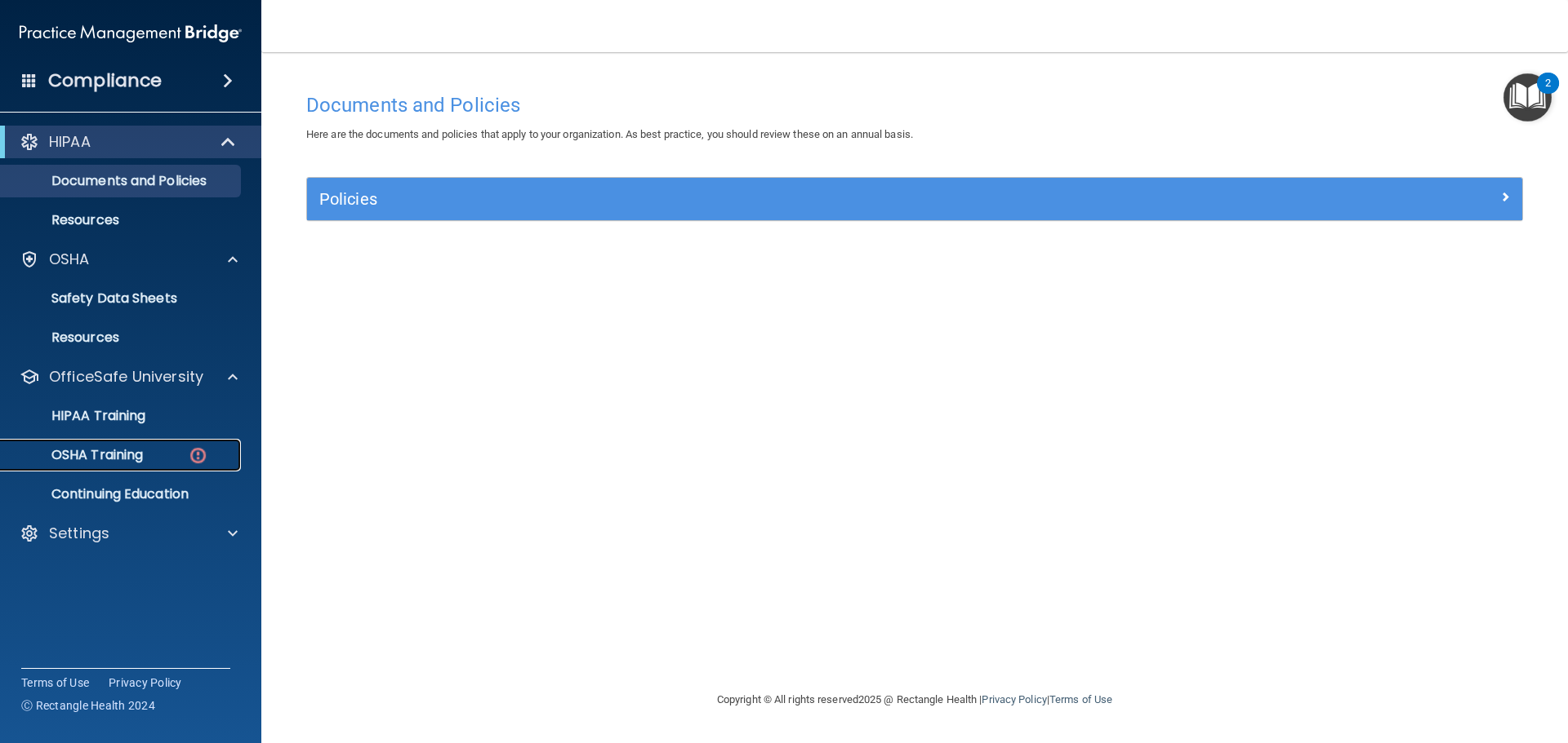
click at [127, 452] on p "OSHA Training" at bounding box center [77, 455] width 132 height 17
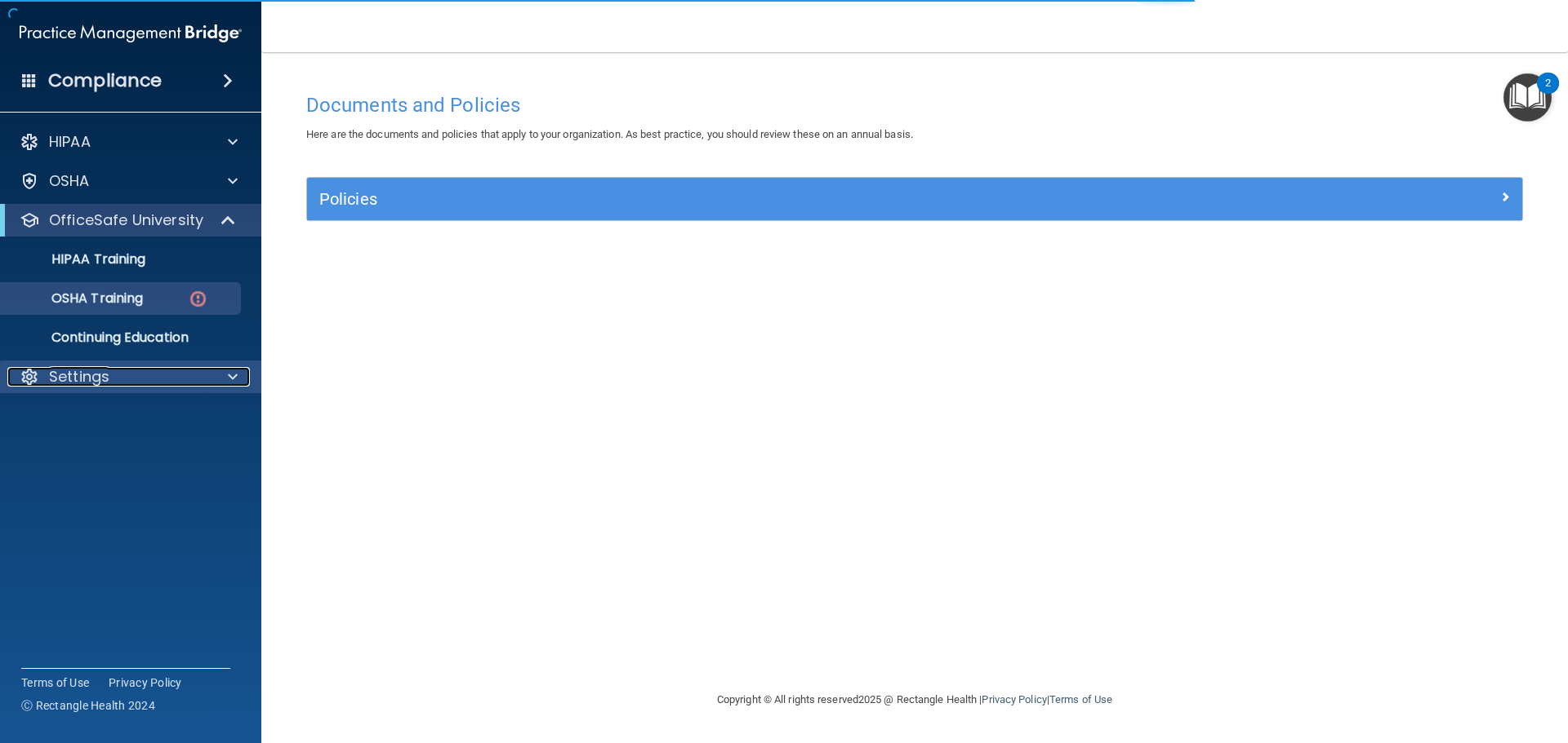
click at [103, 373] on p "Settings" at bounding box center [79, 377] width 60 height 20
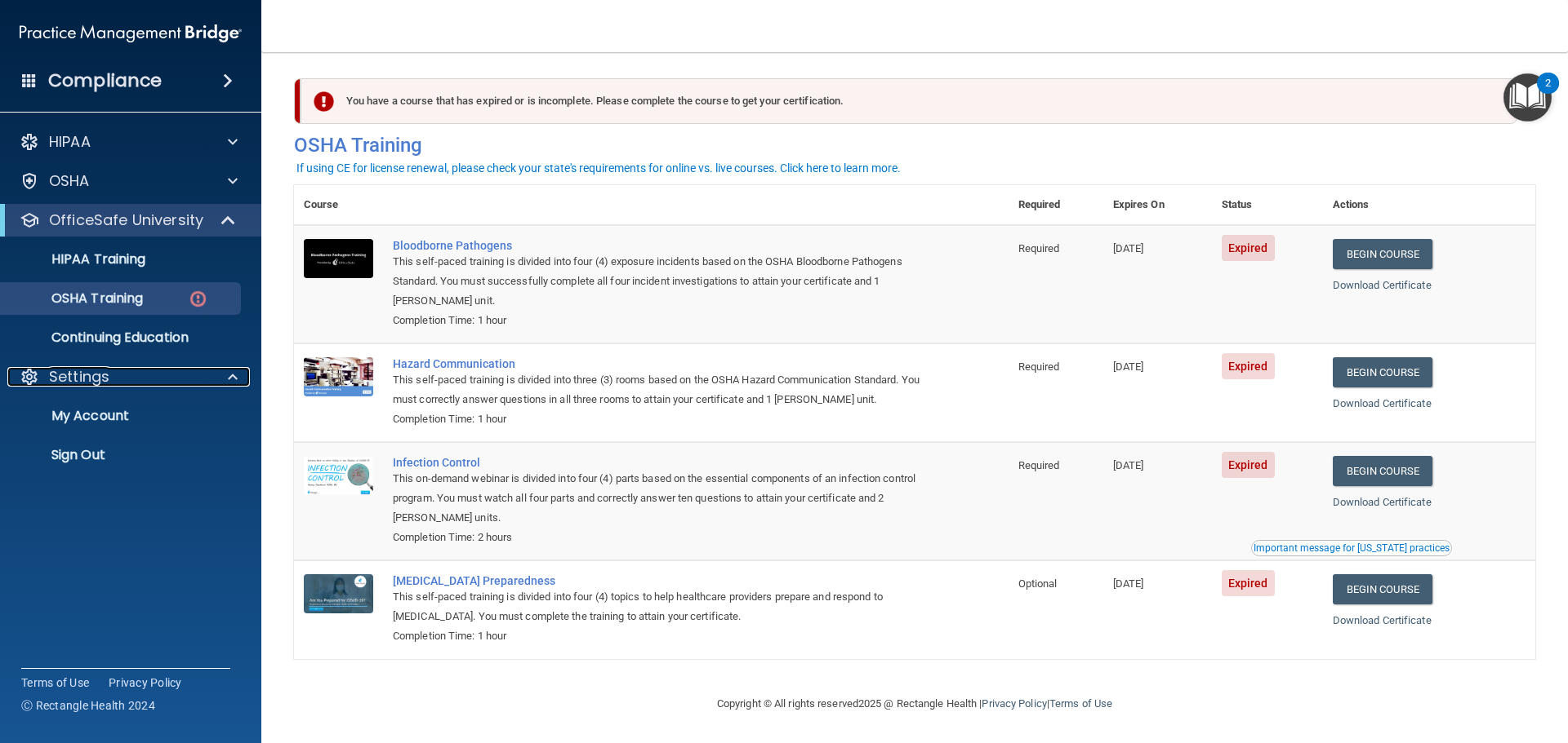
scroll to position [7, 0]
click at [140, 405] on link "My Account" at bounding box center [112, 416] width 257 height 33
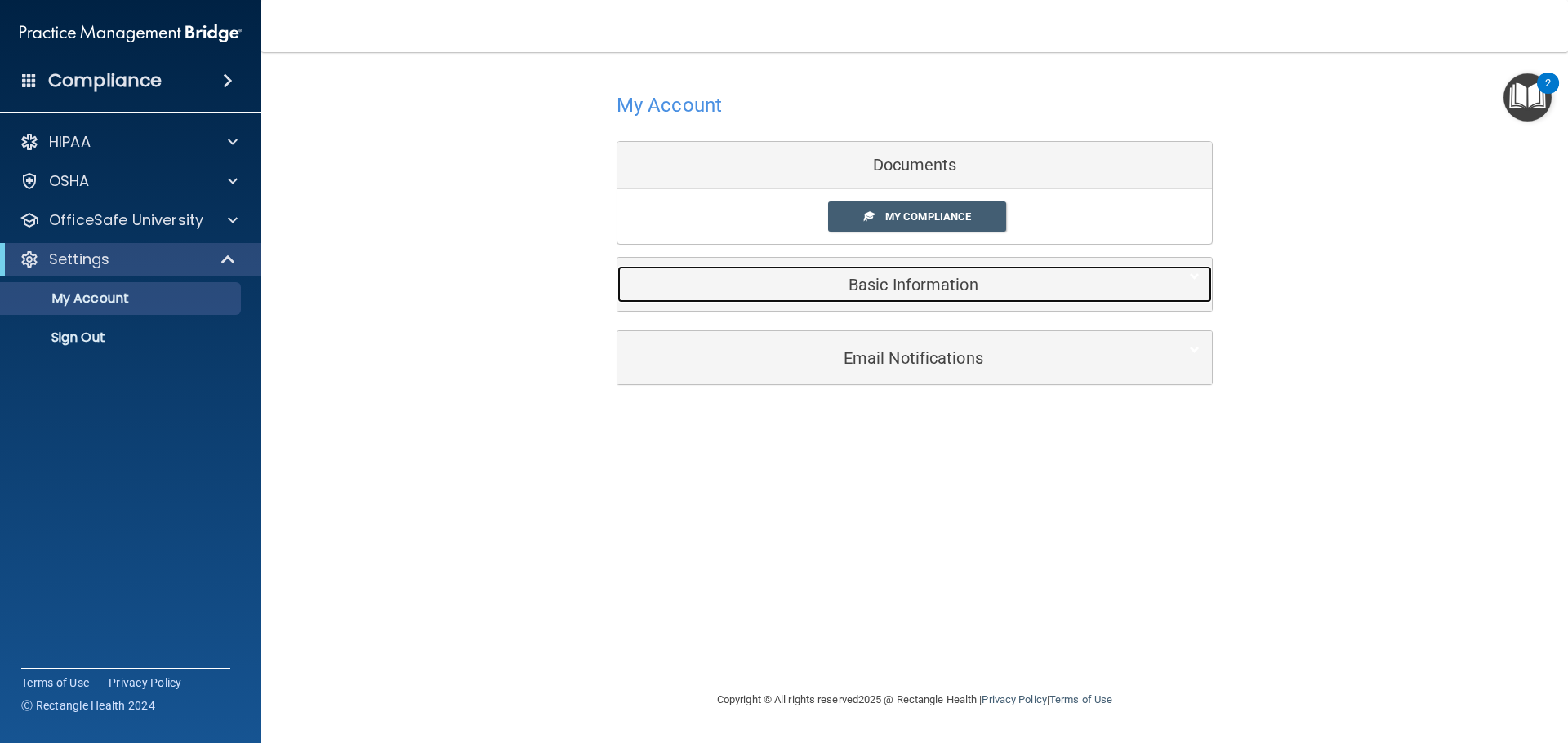
click at [879, 273] on div "Basic Information" at bounding box center [889, 284] width 545 height 37
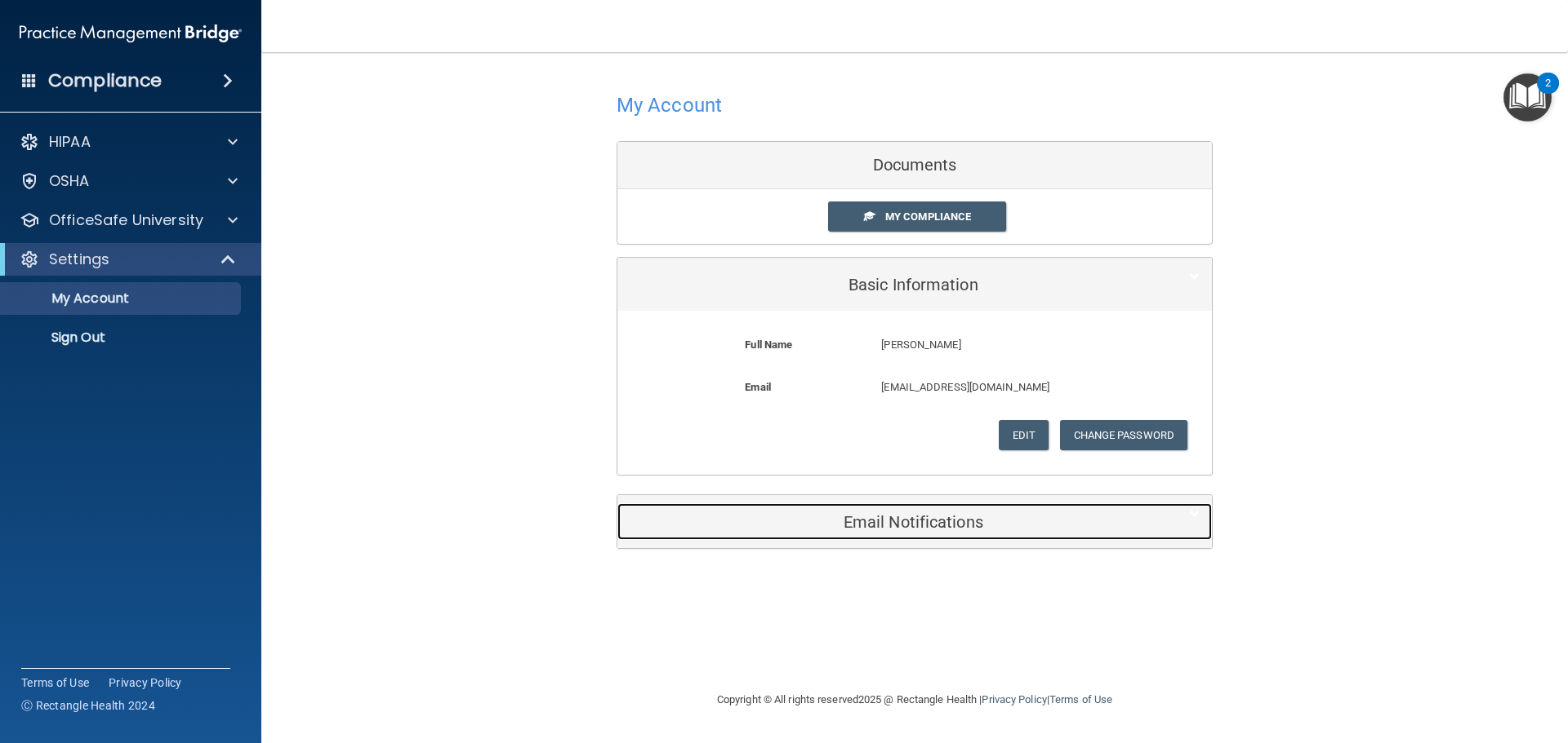
click at [956, 518] on h5 "Email Notifications" at bounding box center [890, 523] width 520 height 18
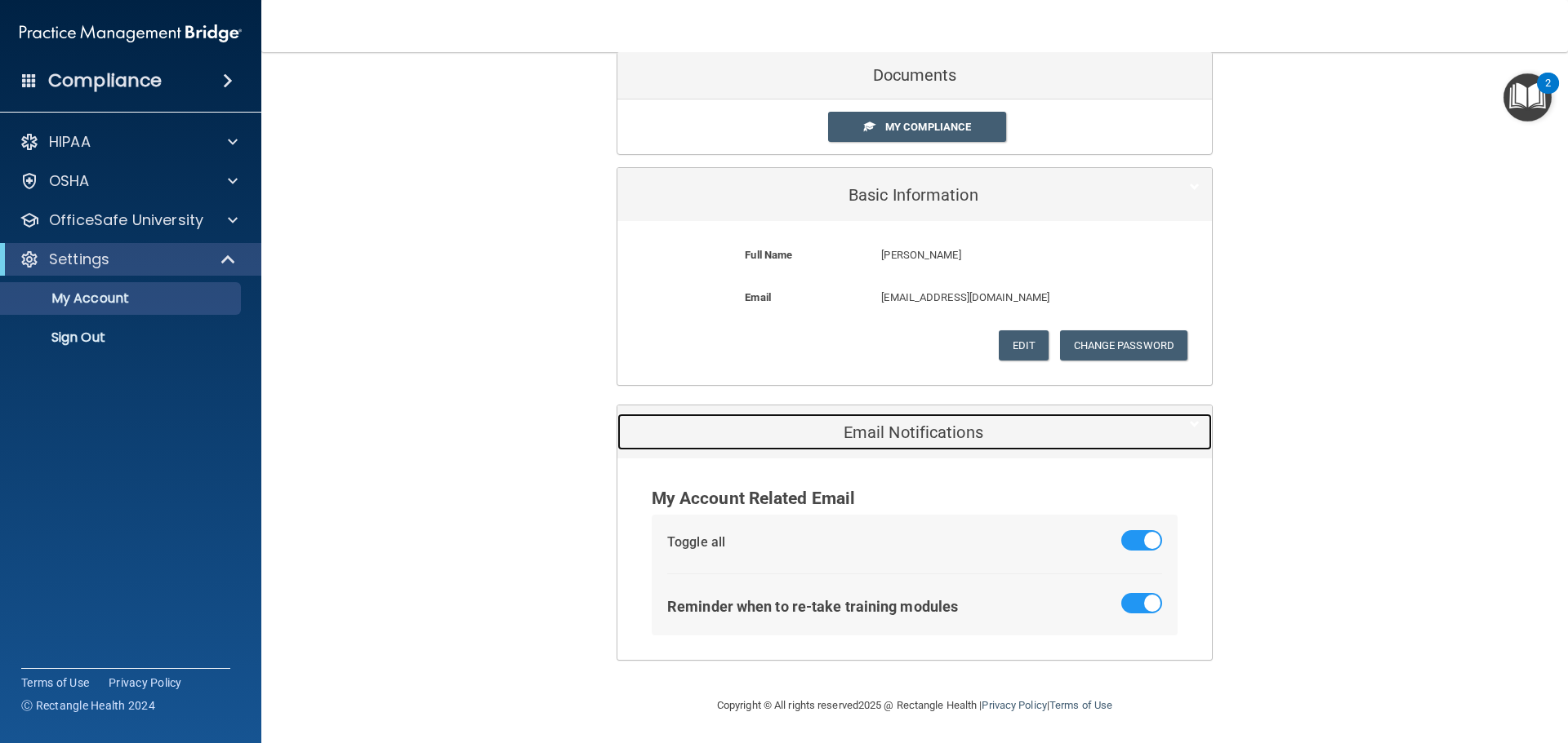
scroll to position [92, 0]
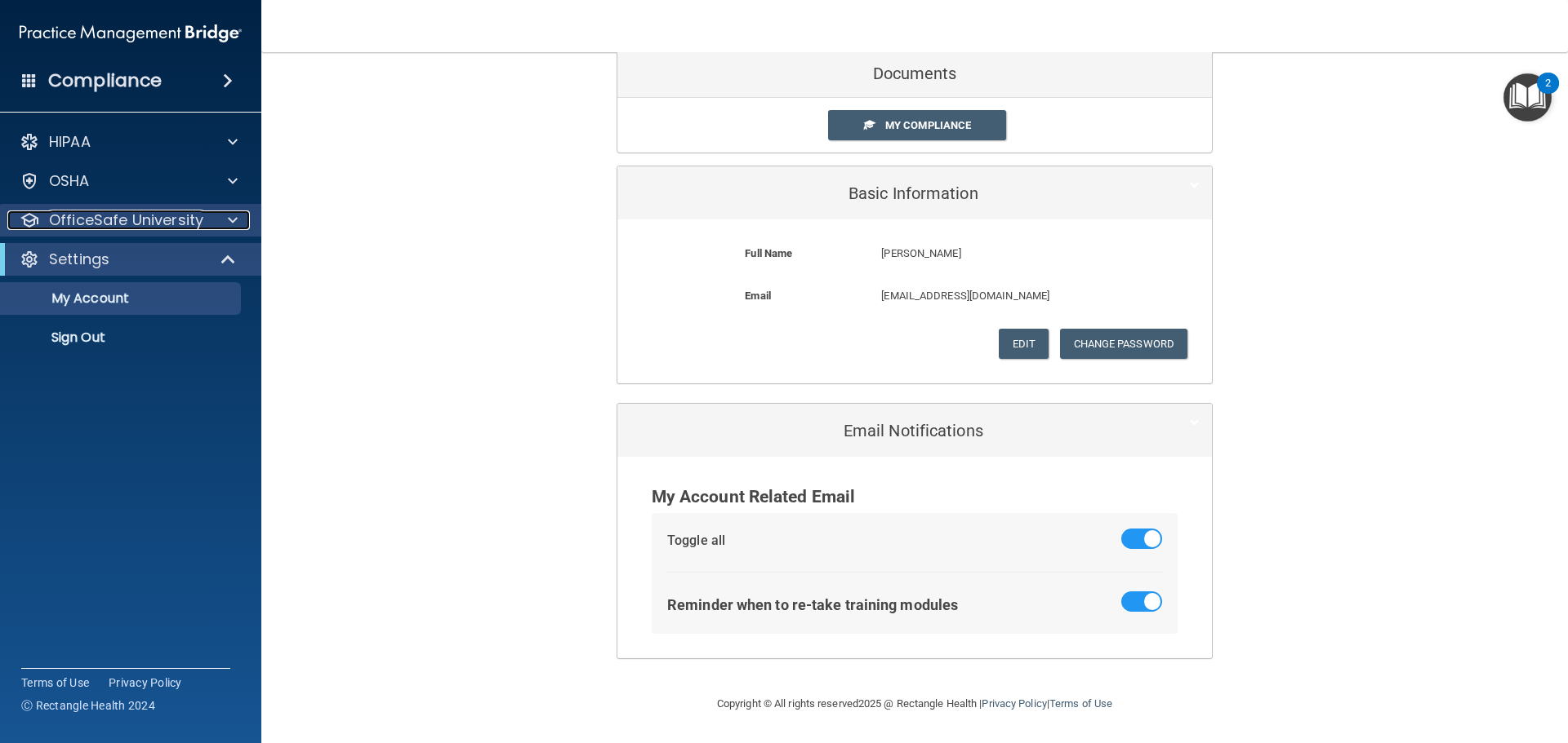
click at [164, 229] on p "OfficeSafe University" at bounding box center [127, 220] width 154 height 20
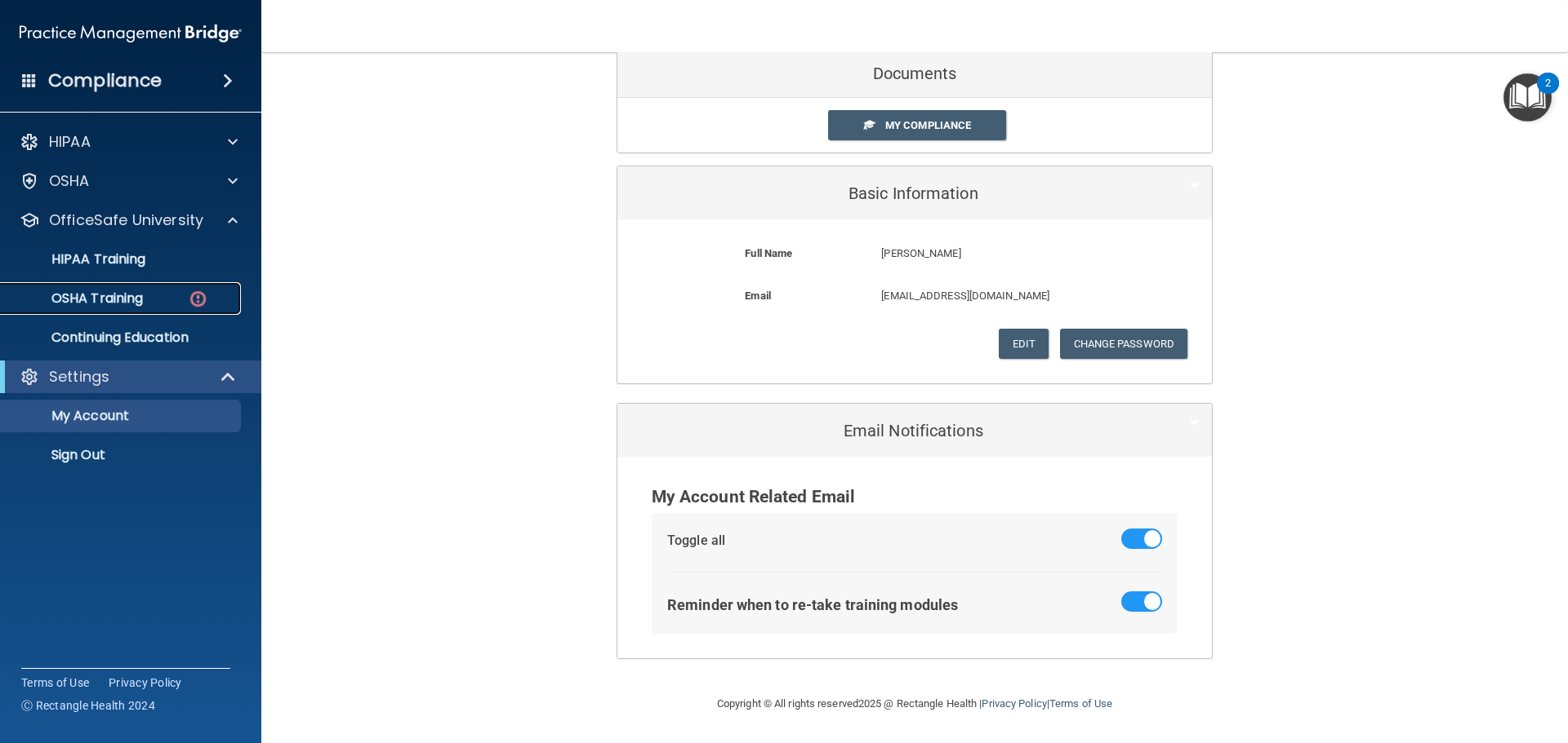
click at [215, 294] on div "OSHA Training" at bounding box center [122, 298] width 222 height 17
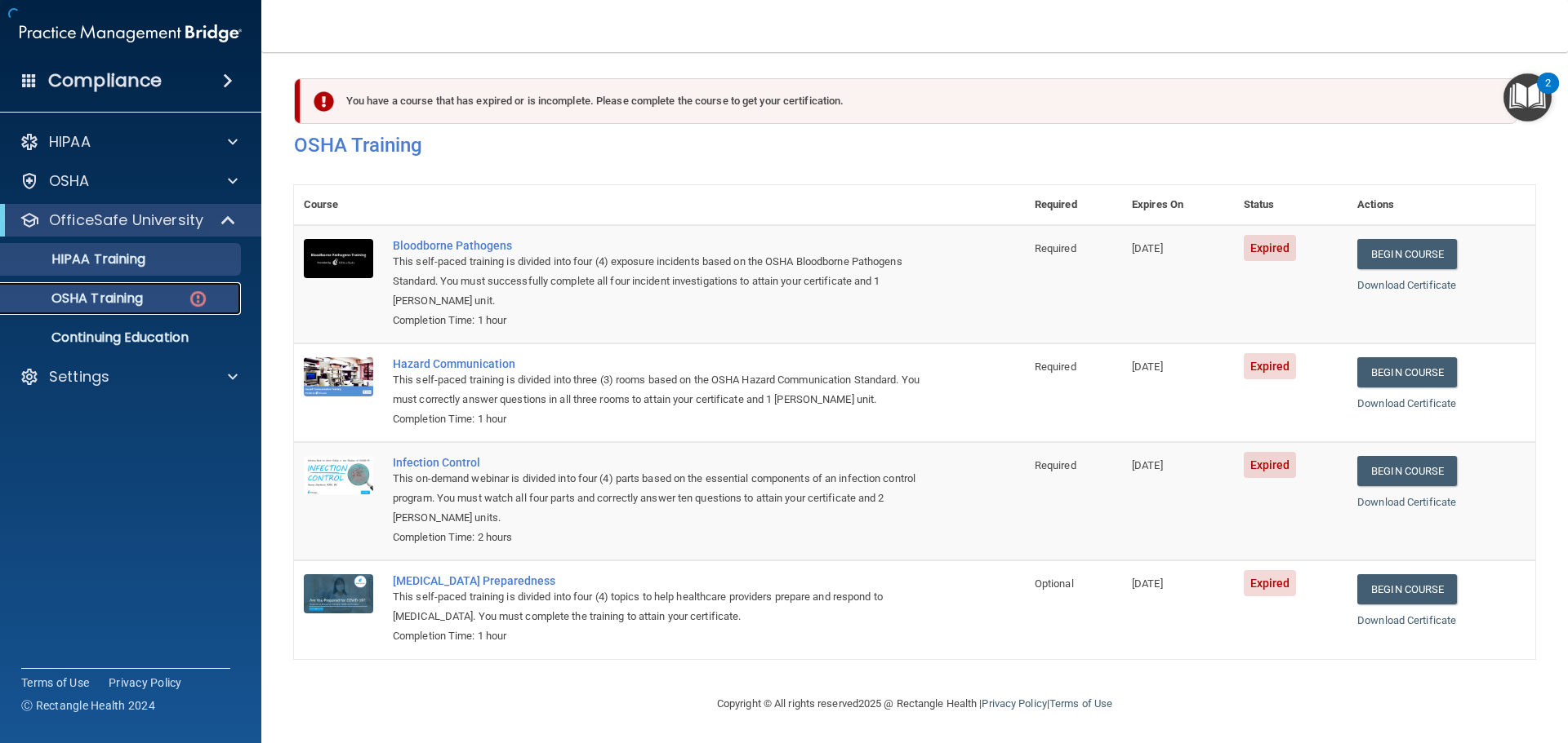
scroll to position [7, 0]
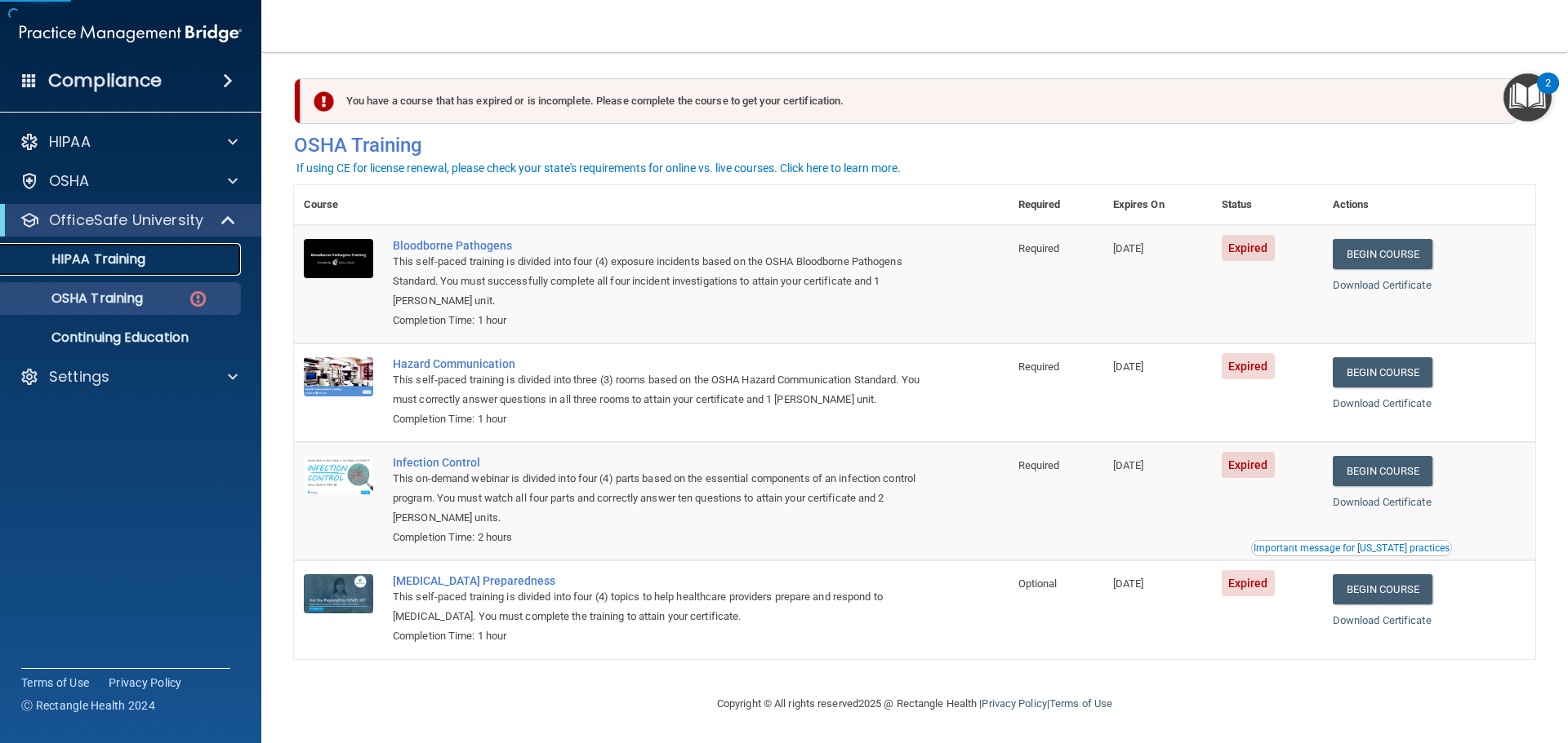
click at [120, 260] on p "HIPAA Training" at bounding box center [78, 259] width 134 height 17
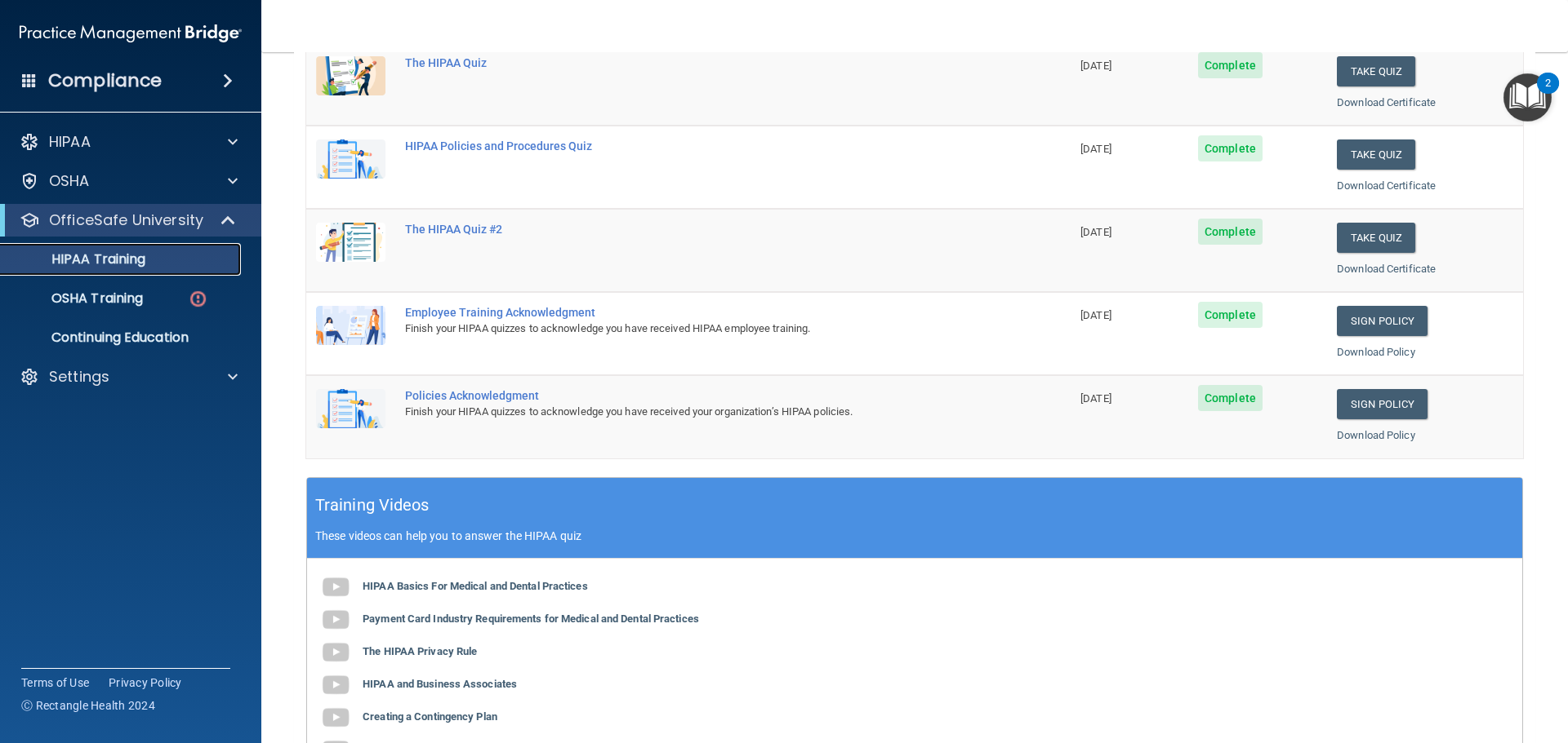
scroll to position [485, 0]
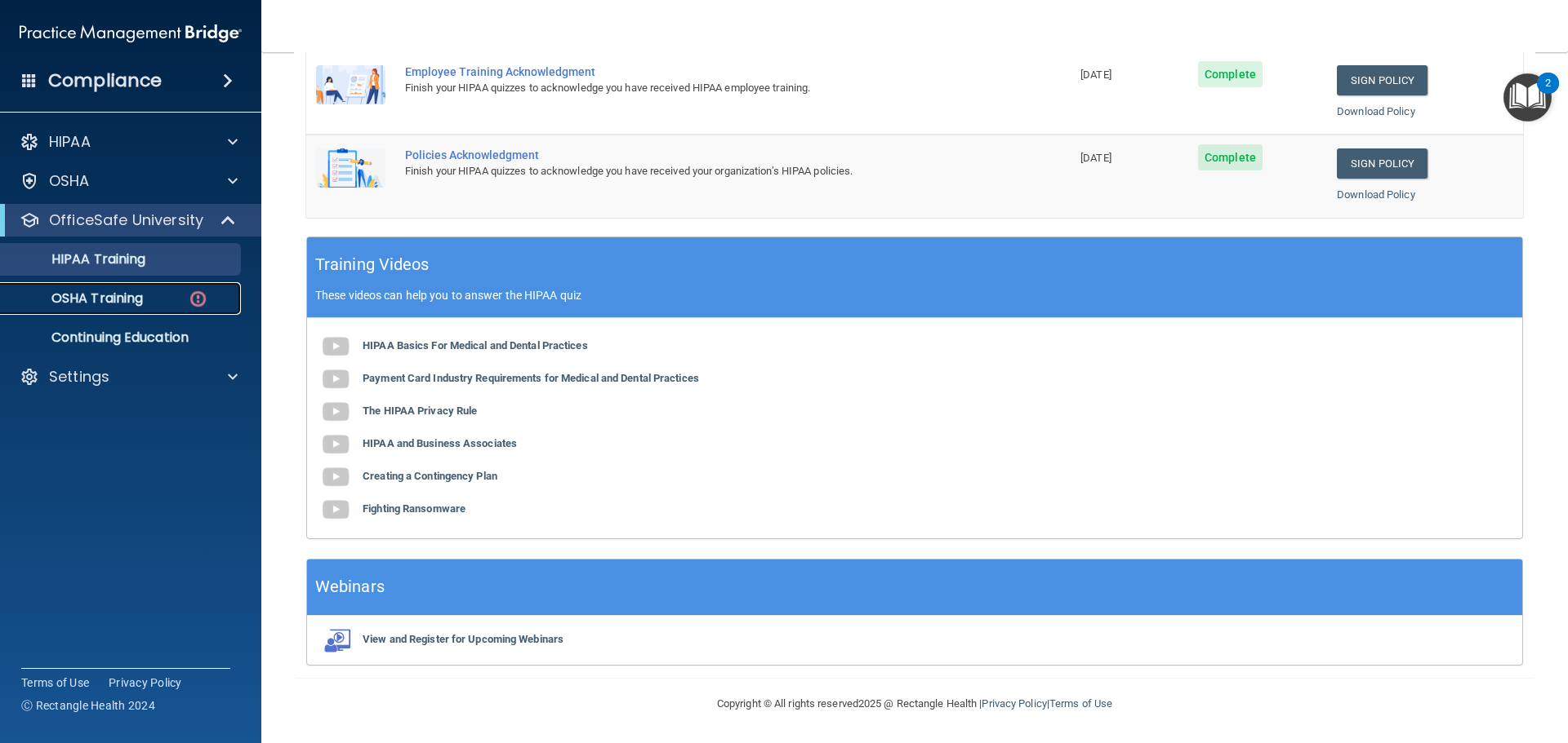
click at [154, 295] on div "OSHA Training" at bounding box center [122, 298] width 222 height 17
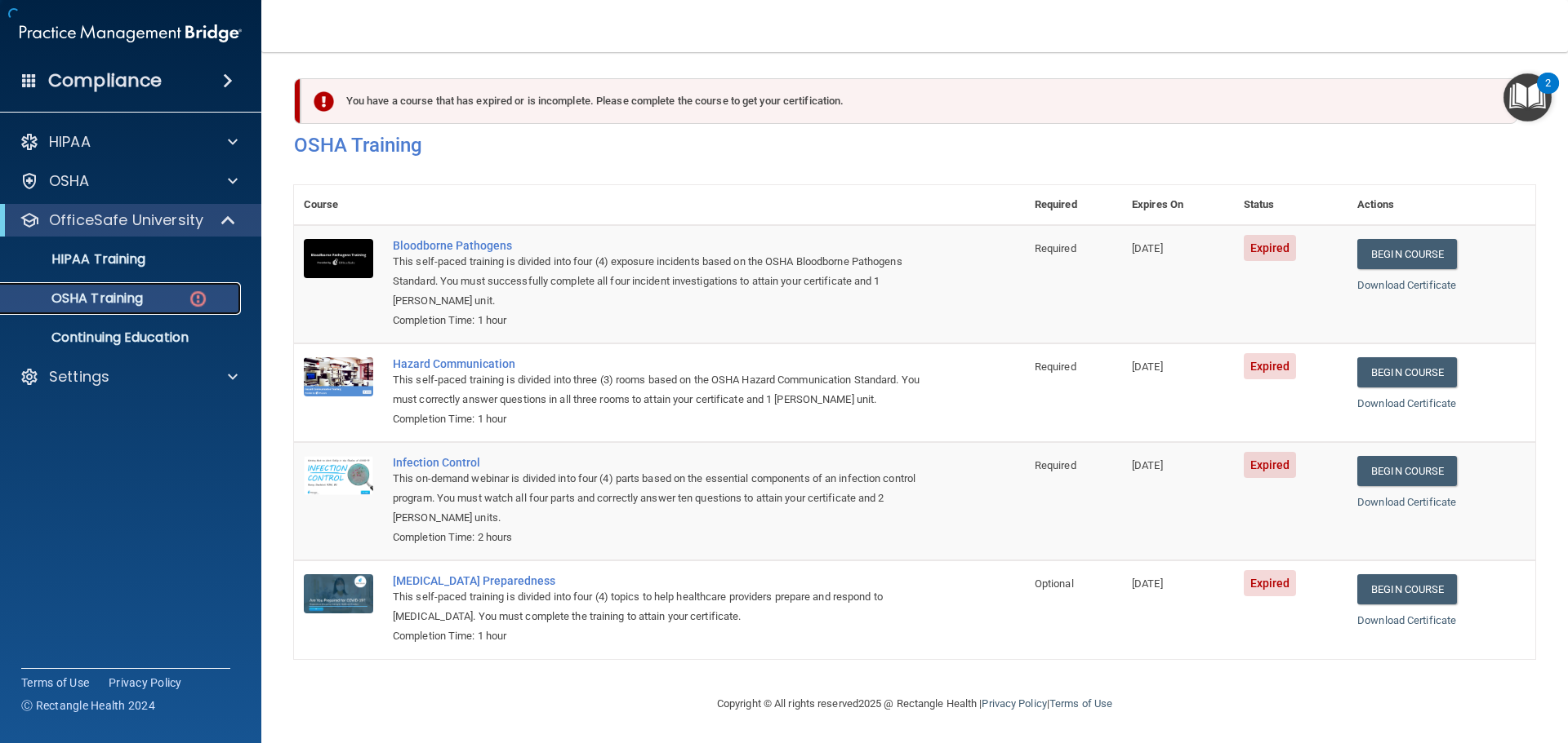
scroll to position [7, 0]
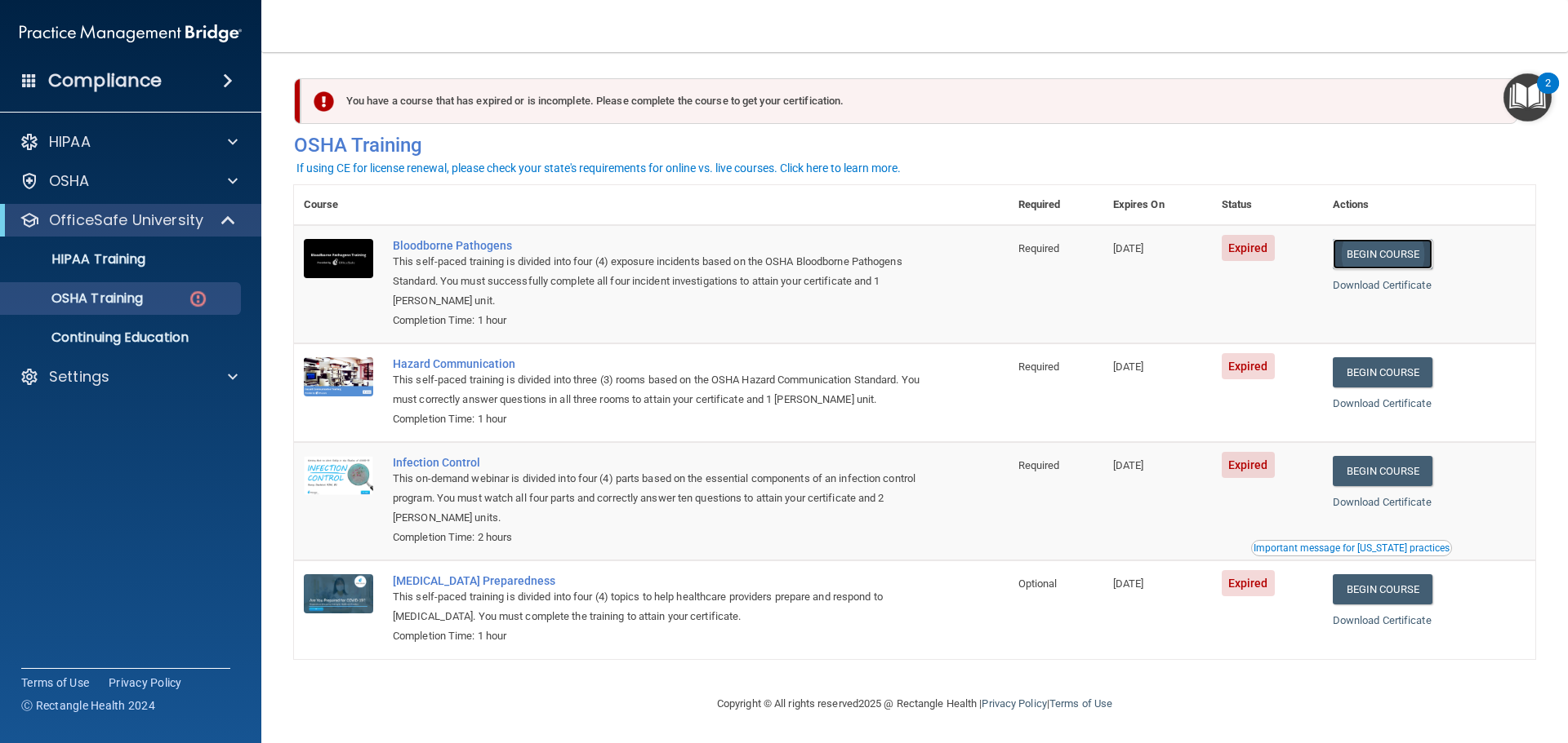
click at [1397, 247] on link "Begin Course" at bounding box center [1382, 254] width 100 height 31
click at [1420, 364] on link "Begin Course" at bounding box center [1382, 372] width 100 height 31
click at [1400, 462] on link "Begin Course" at bounding box center [1382, 471] width 100 height 31
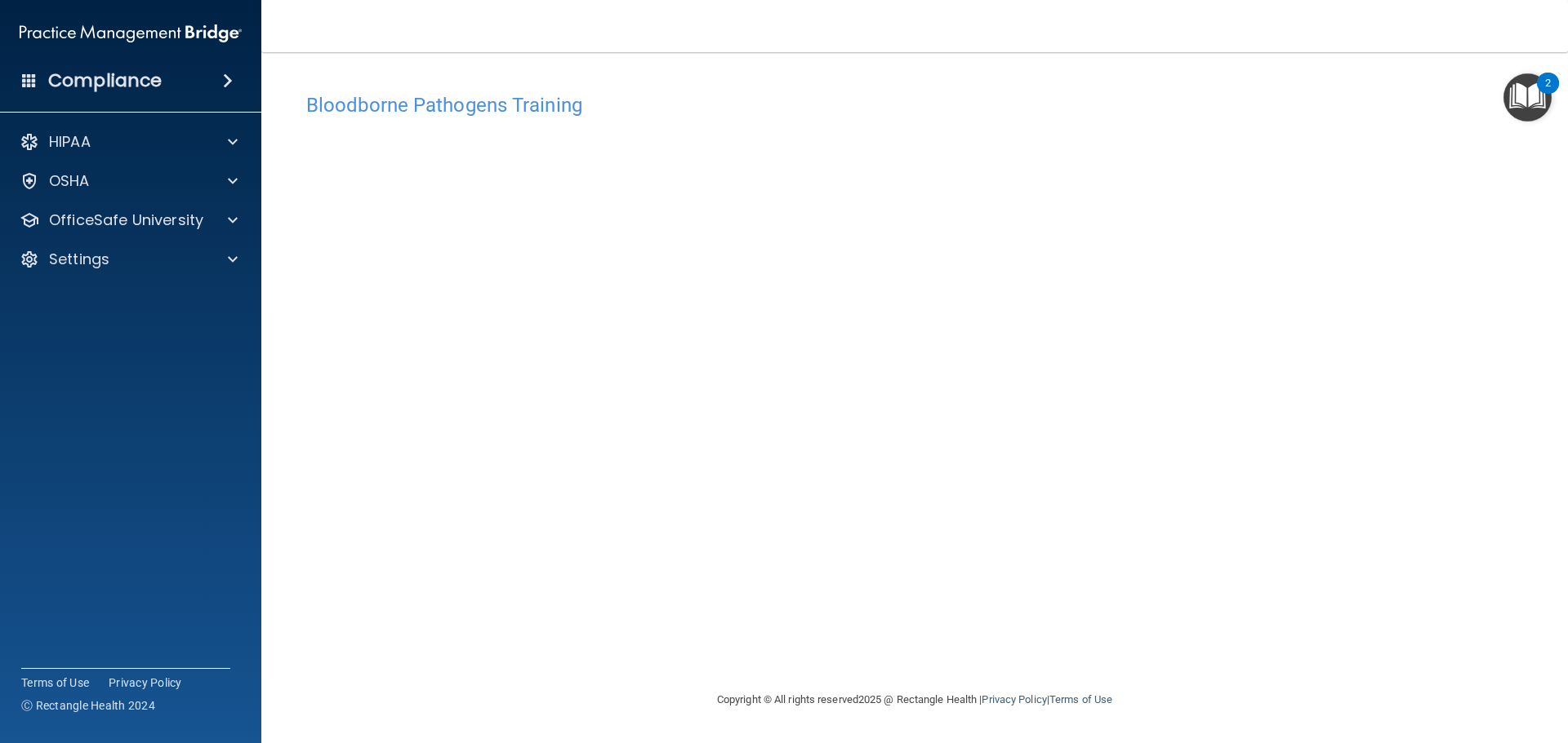
click at [1122, 644] on div "Bloodborne Pathogens Training This course doesn’t expire until [DATE]. Are you …" at bounding box center [914, 387] width 1241 height 606
click at [196, 213] on p "OfficeSafe University" at bounding box center [127, 220] width 154 height 20
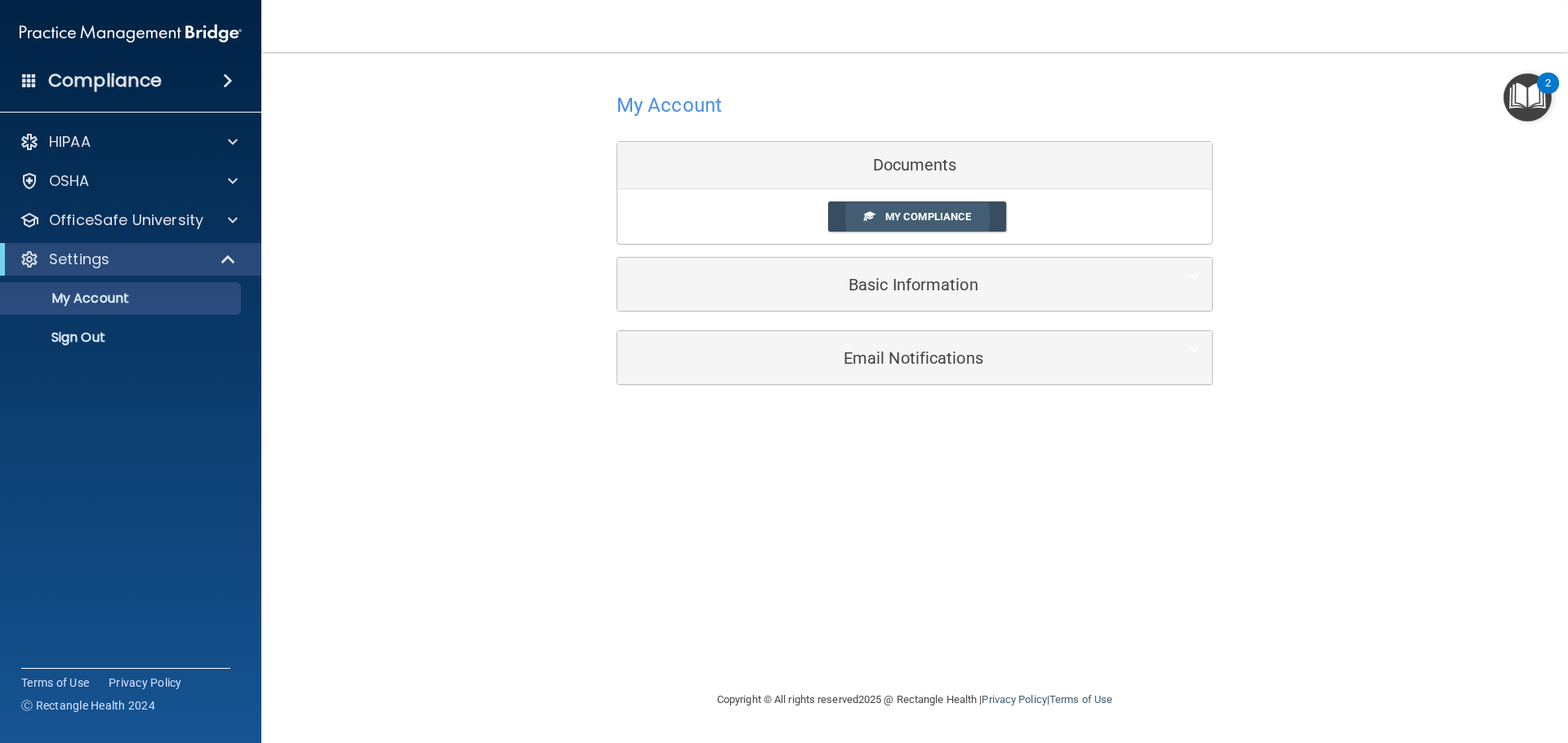
click at [927, 216] on span "My Compliance" at bounding box center [927, 216] width 86 height 12
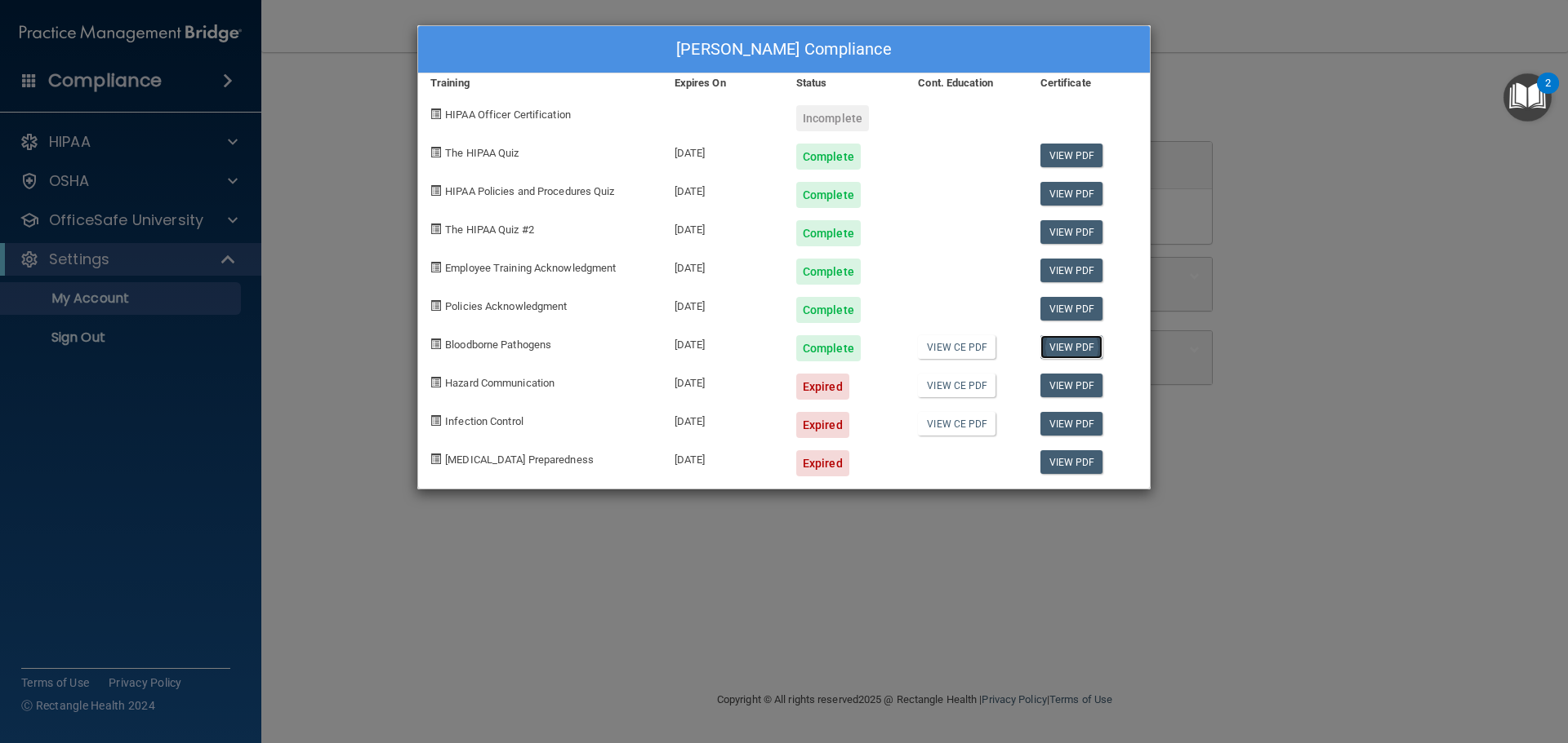
click at [1057, 349] on link "View PDF" at bounding box center [1072, 347] width 63 height 24
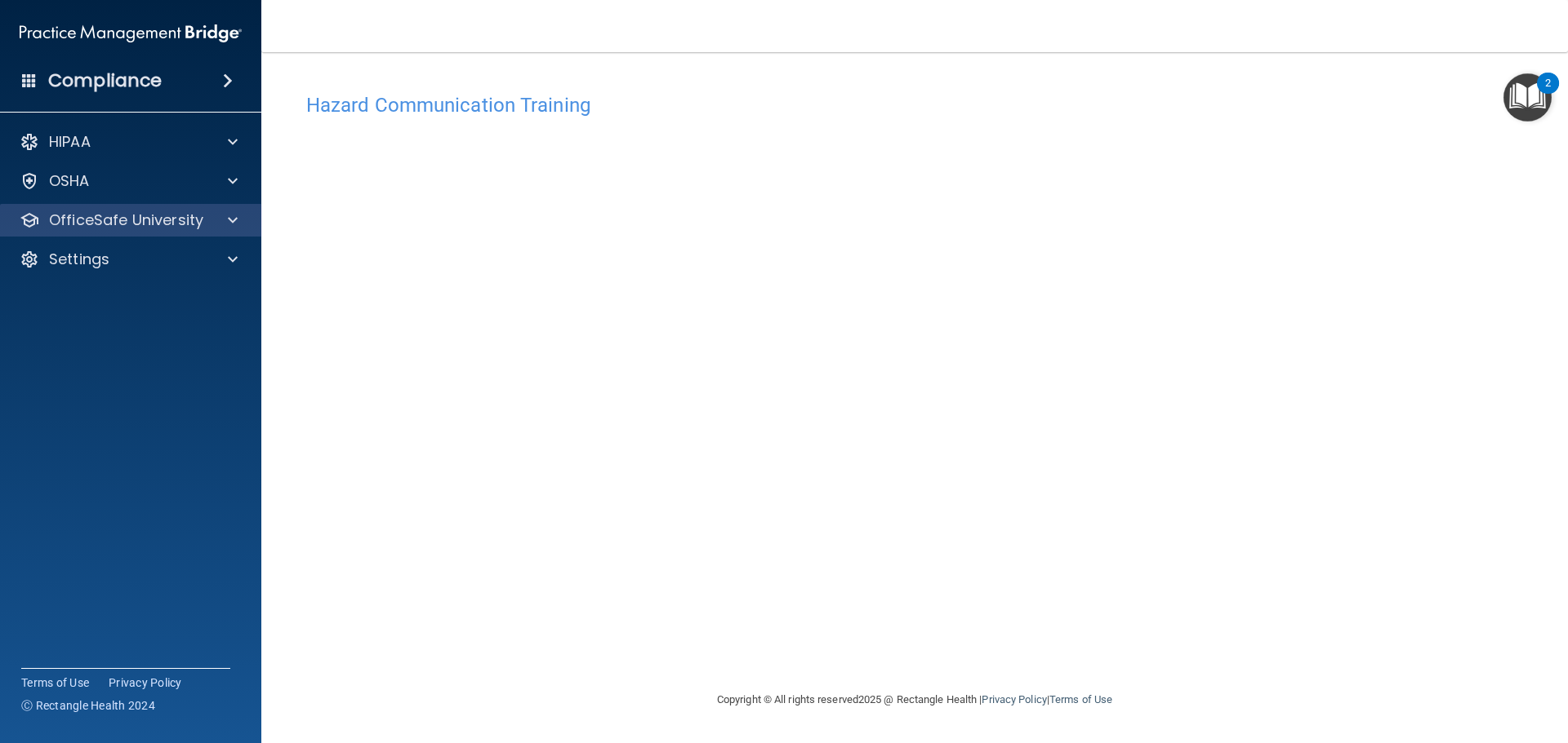
click at [126, 208] on div "OfficeSafe University" at bounding box center [131, 219] width 262 height 33
click at [241, 216] on div at bounding box center [229, 220] width 41 height 20
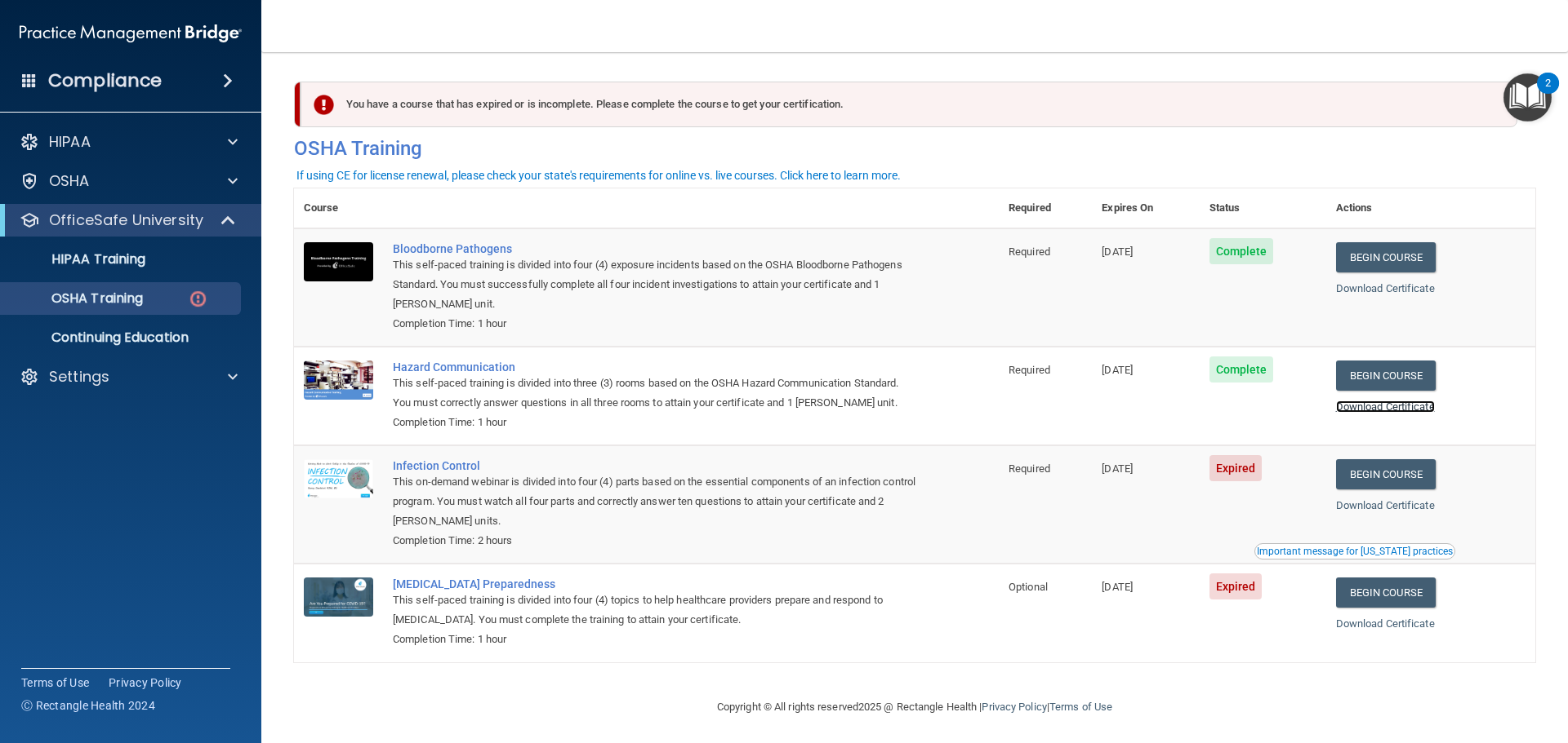
click at [1380, 411] on link "Download Certificate" at bounding box center [1385, 407] width 99 height 12
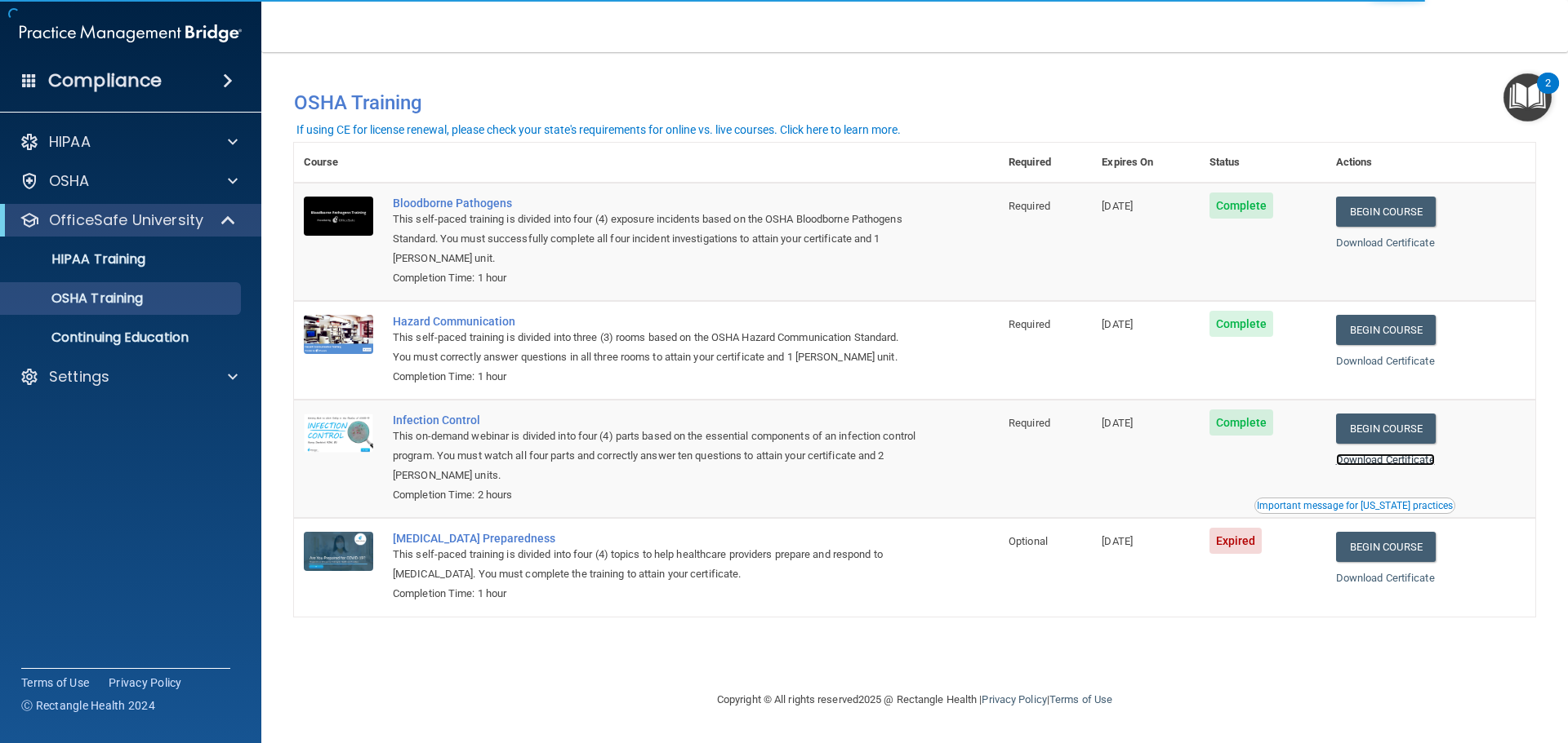
click at [1407, 457] on link "Download Certificate" at bounding box center [1385, 459] width 99 height 12
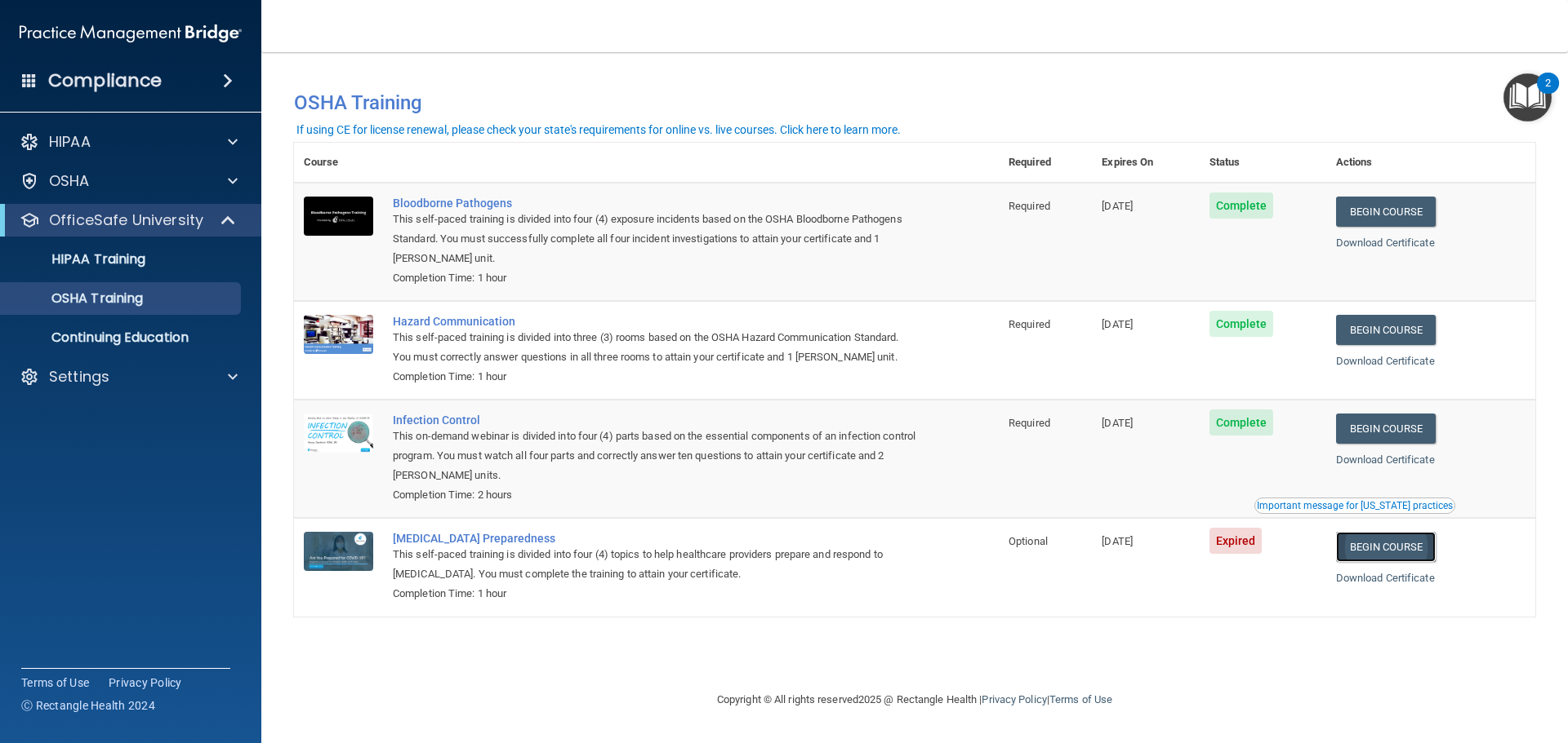
click at [1373, 551] on link "Begin Course" at bounding box center [1385, 547] width 100 height 31
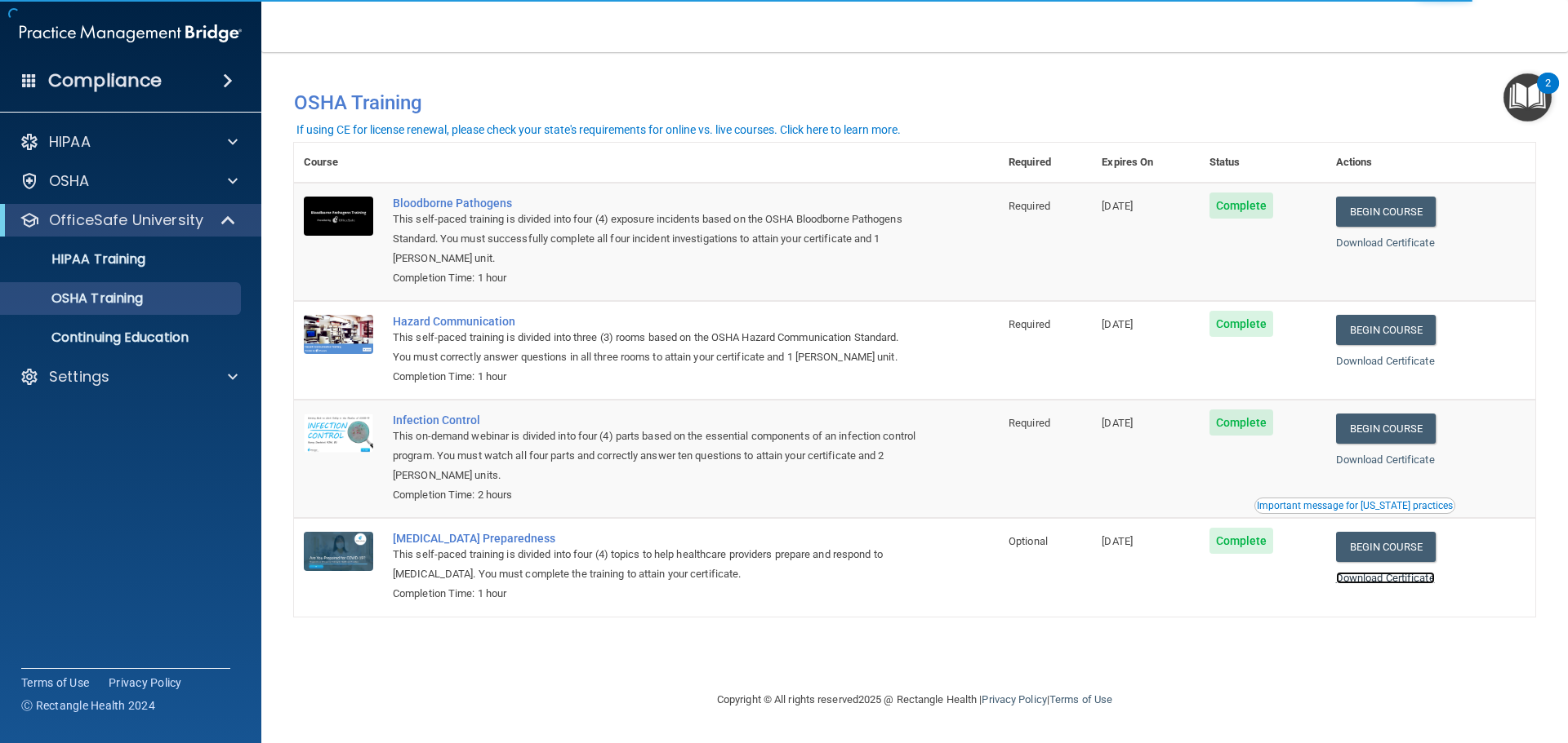
click at [1400, 575] on link "Download Certificate" at bounding box center [1385, 578] width 99 height 12
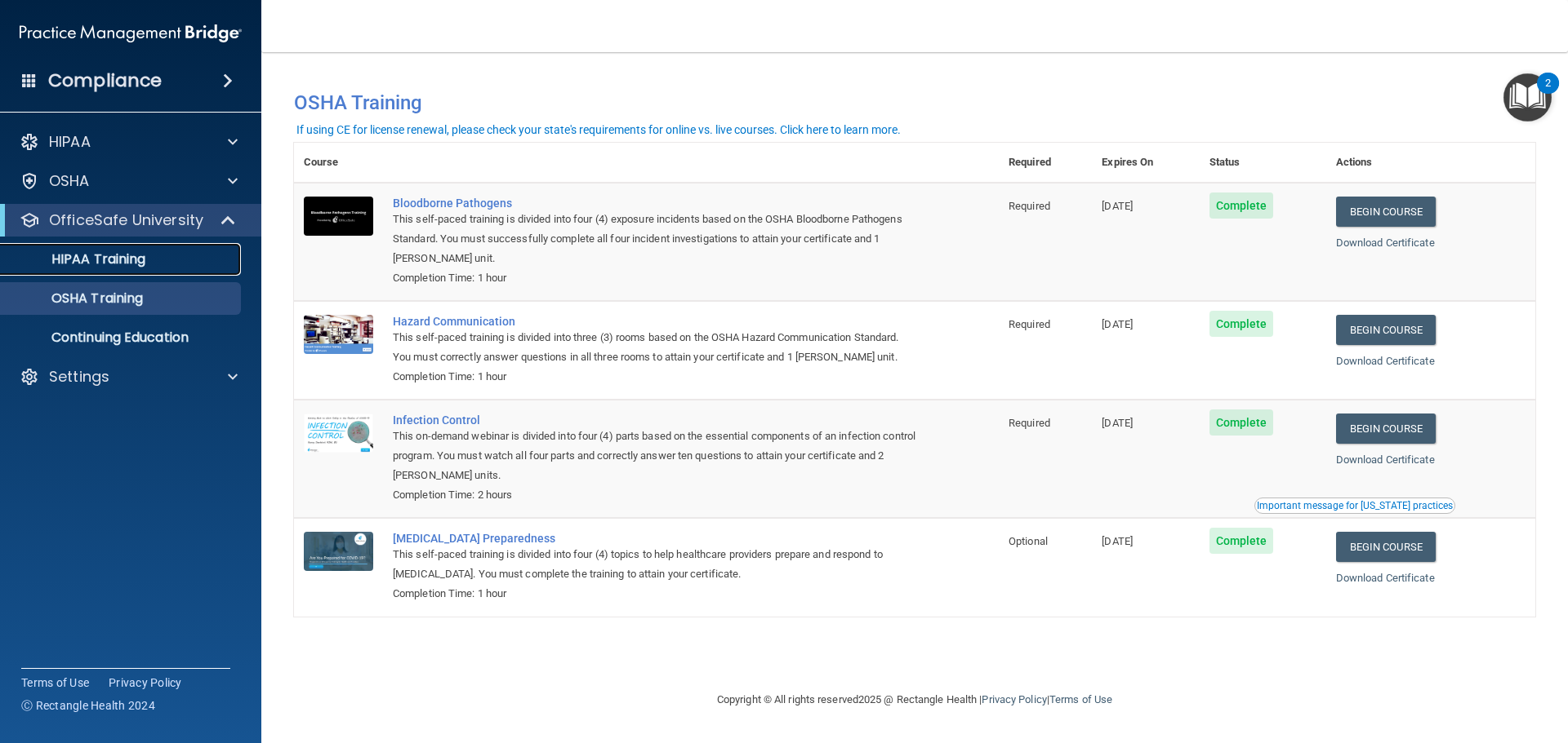
click at [165, 256] on div "HIPAA Training" at bounding box center [122, 259] width 222 height 17
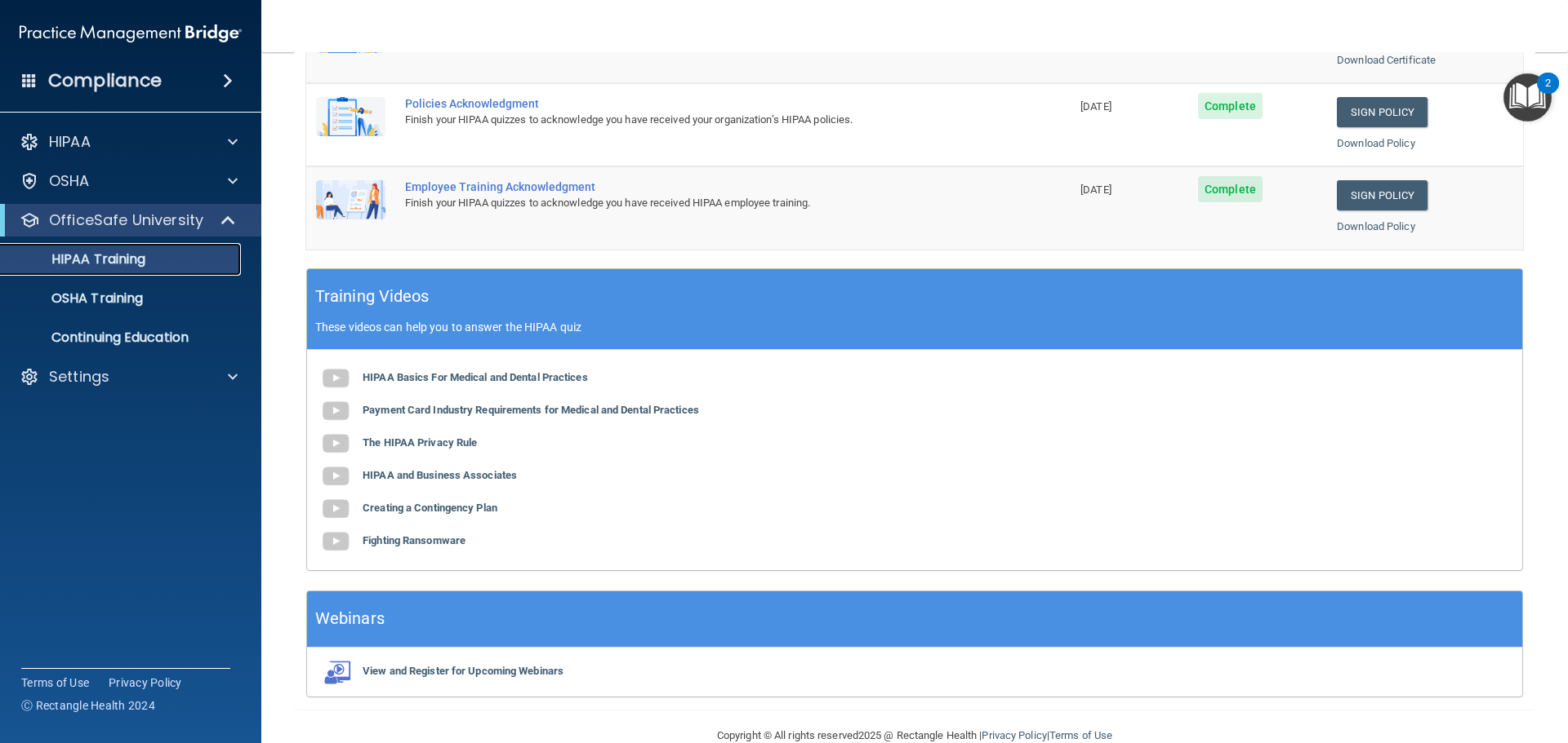
scroll to position [485, 0]
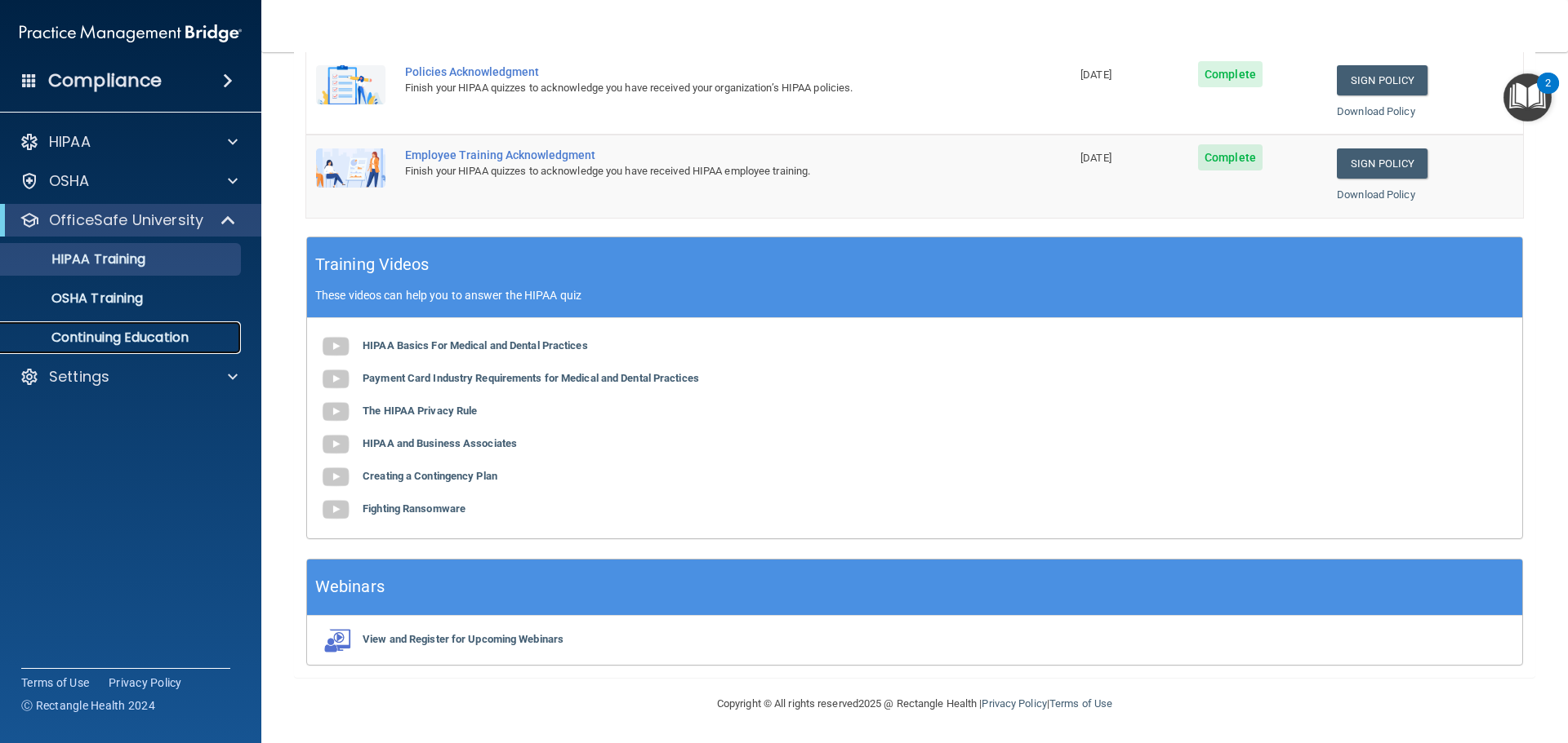
click at [106, 335] on p "Continuing Education" at bounding box center [122, 338] width 222 height 17
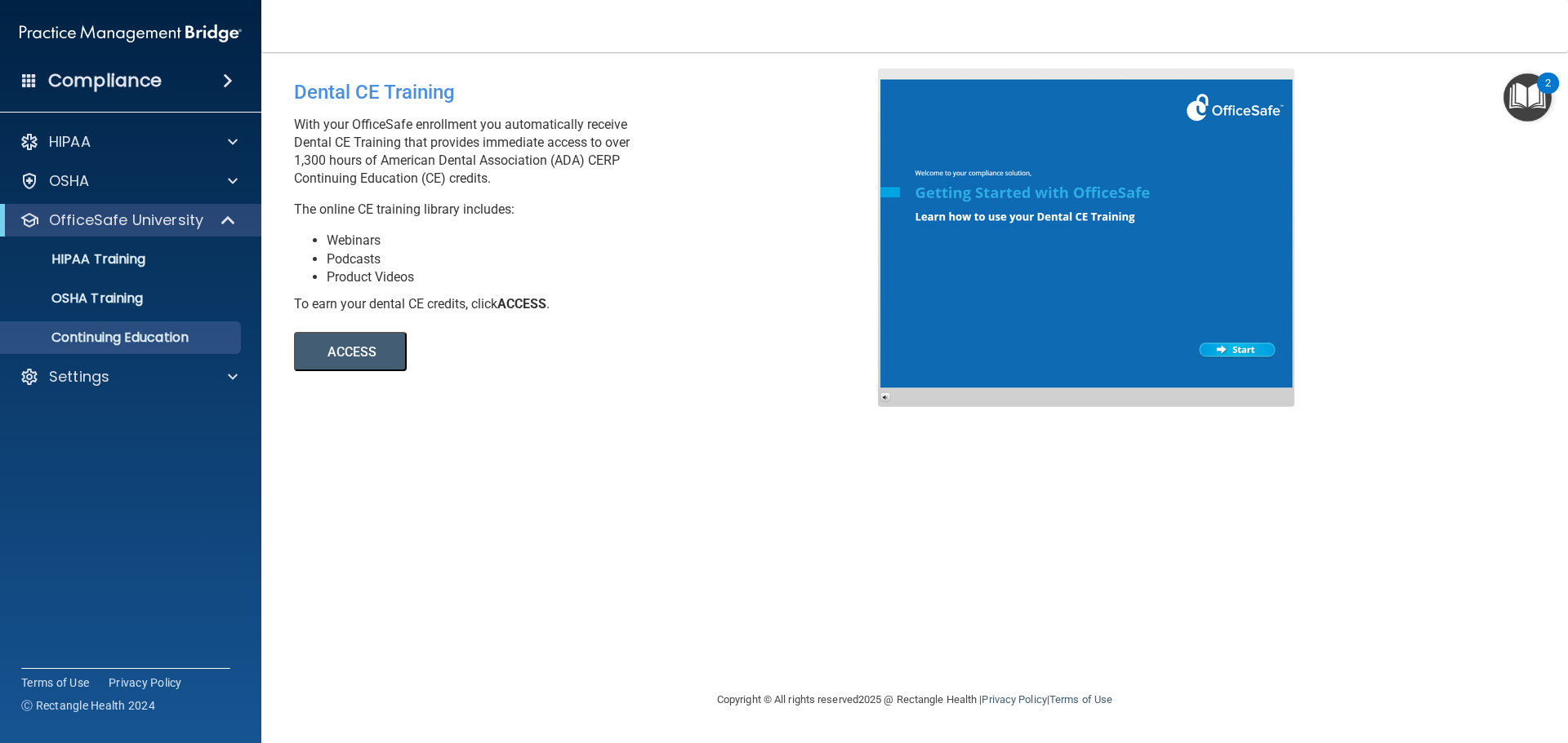
click at [386, 364] on button "ACCESS" at bounding box center [350, 352] width 113 height 40
click at [125, 172] on div "OSHA" at bounding box center [108, 181] width 203 height 20
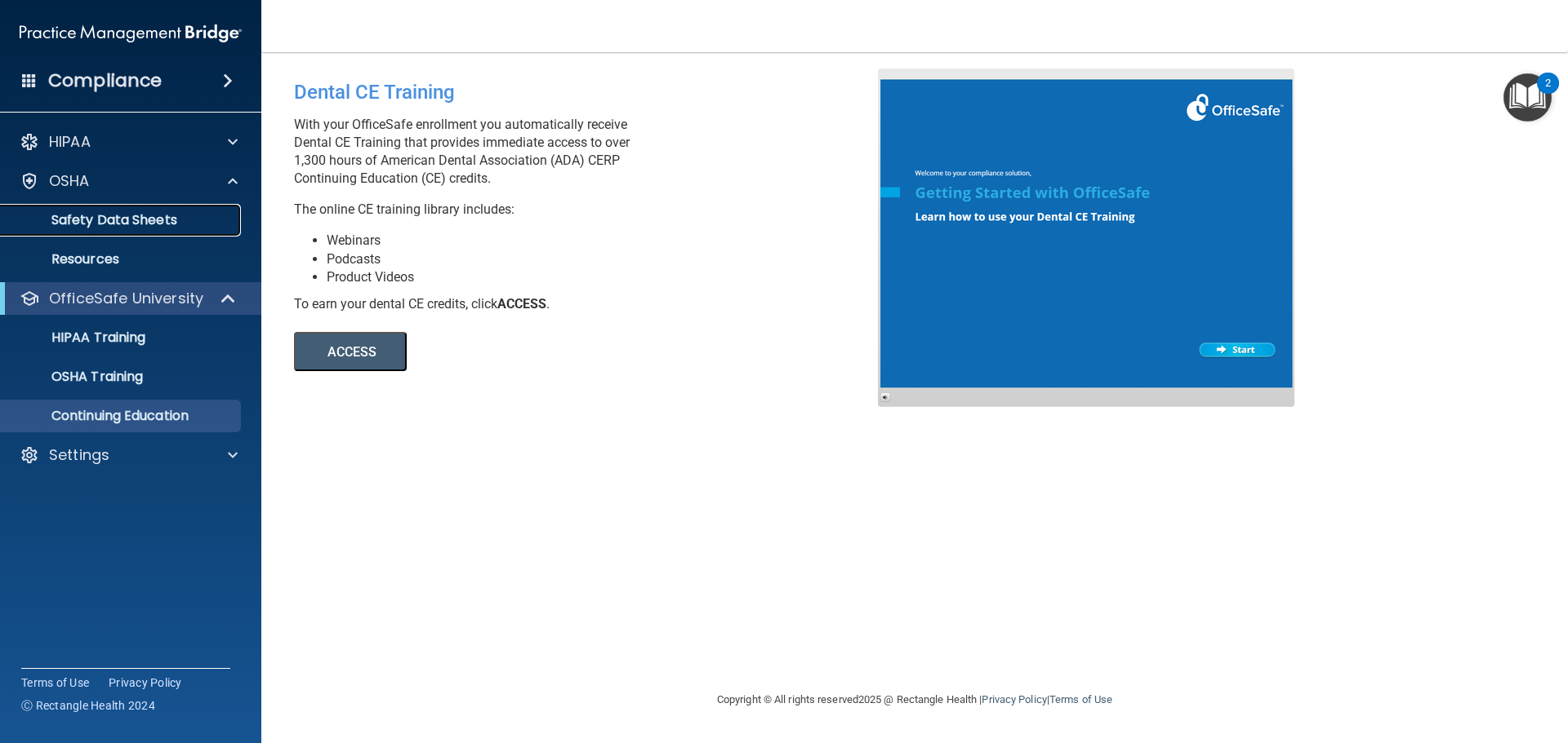
click at [124, 215] on p "Safety Data Sheets" at bounding box center [122, 220] width 222 height 17
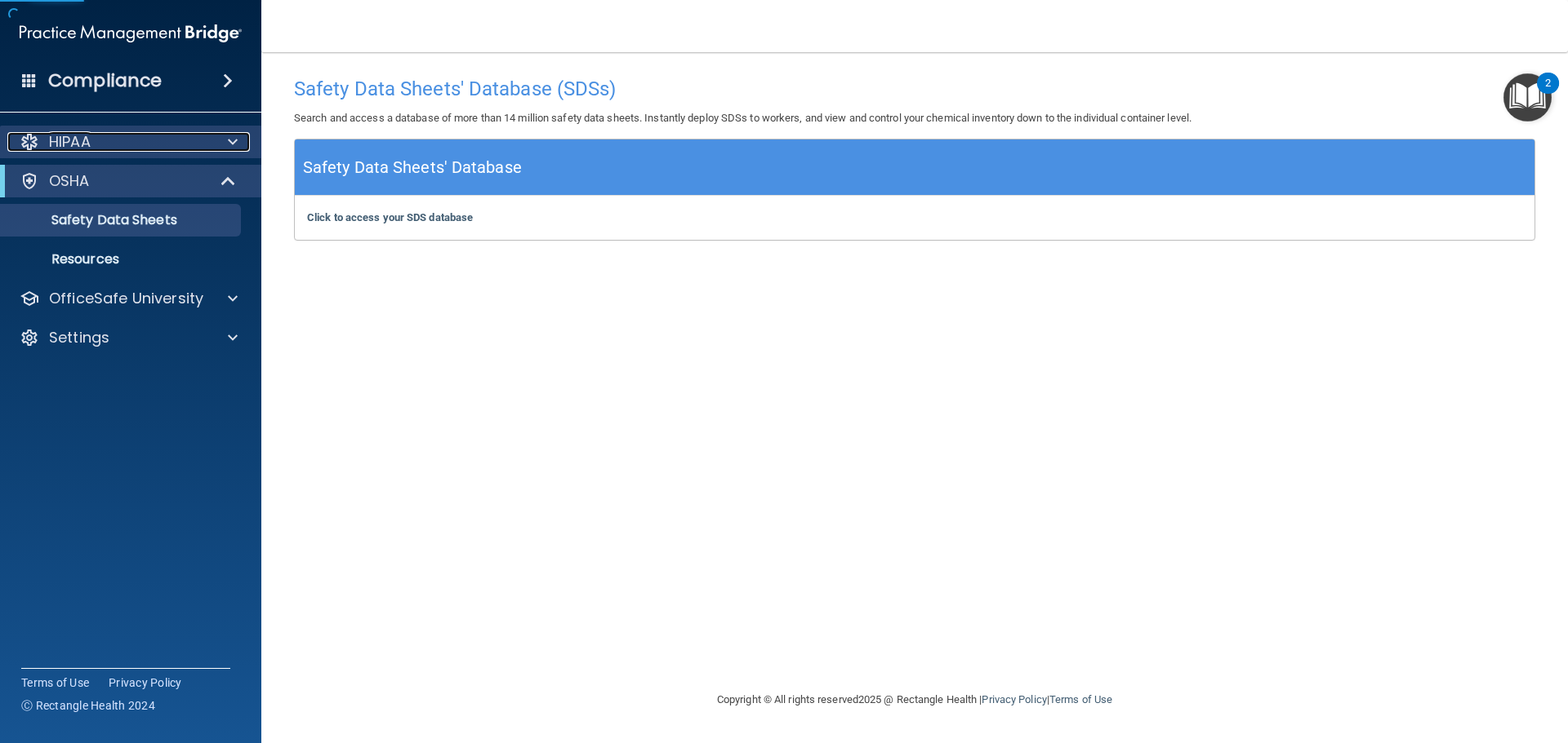
click at [144, 145] on div "HIPAA" at bounding box center [108, 142] width 203 height 20
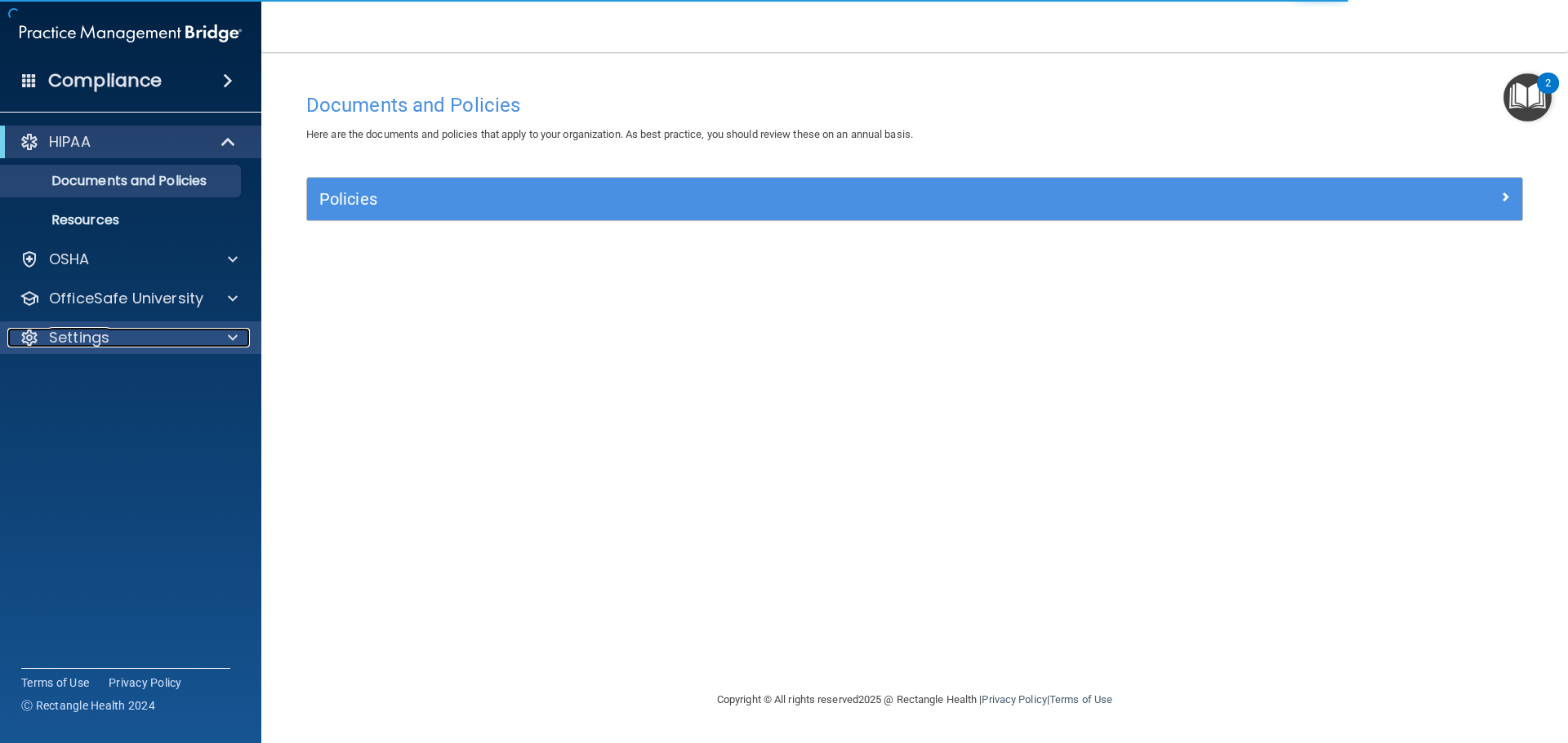
click at [120, 332] on div "Settings" at bounding box center [108, 338] width 203 height 20
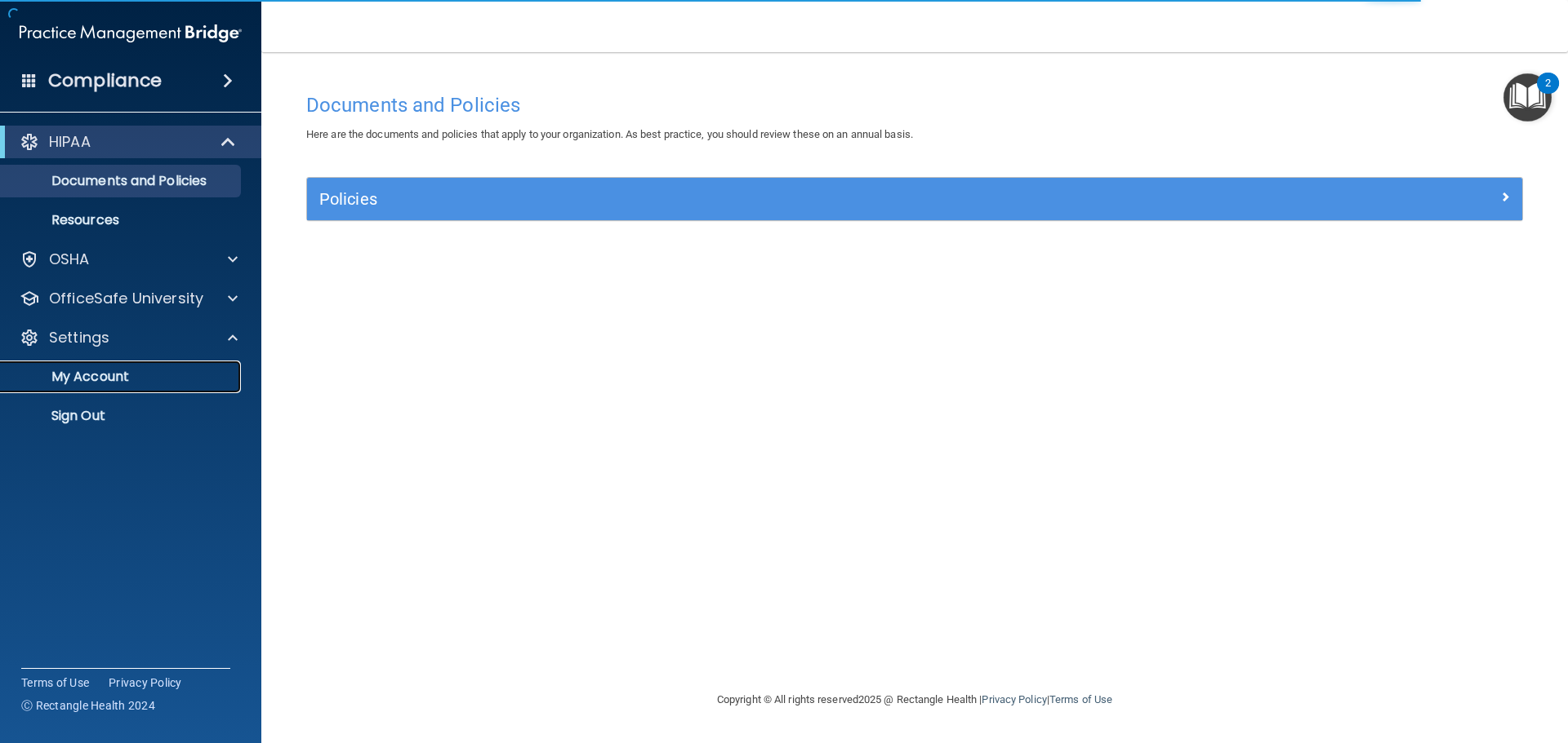
click at [122, 372] on p "My Account" at bounding box center [122, 376] width 222 height 17
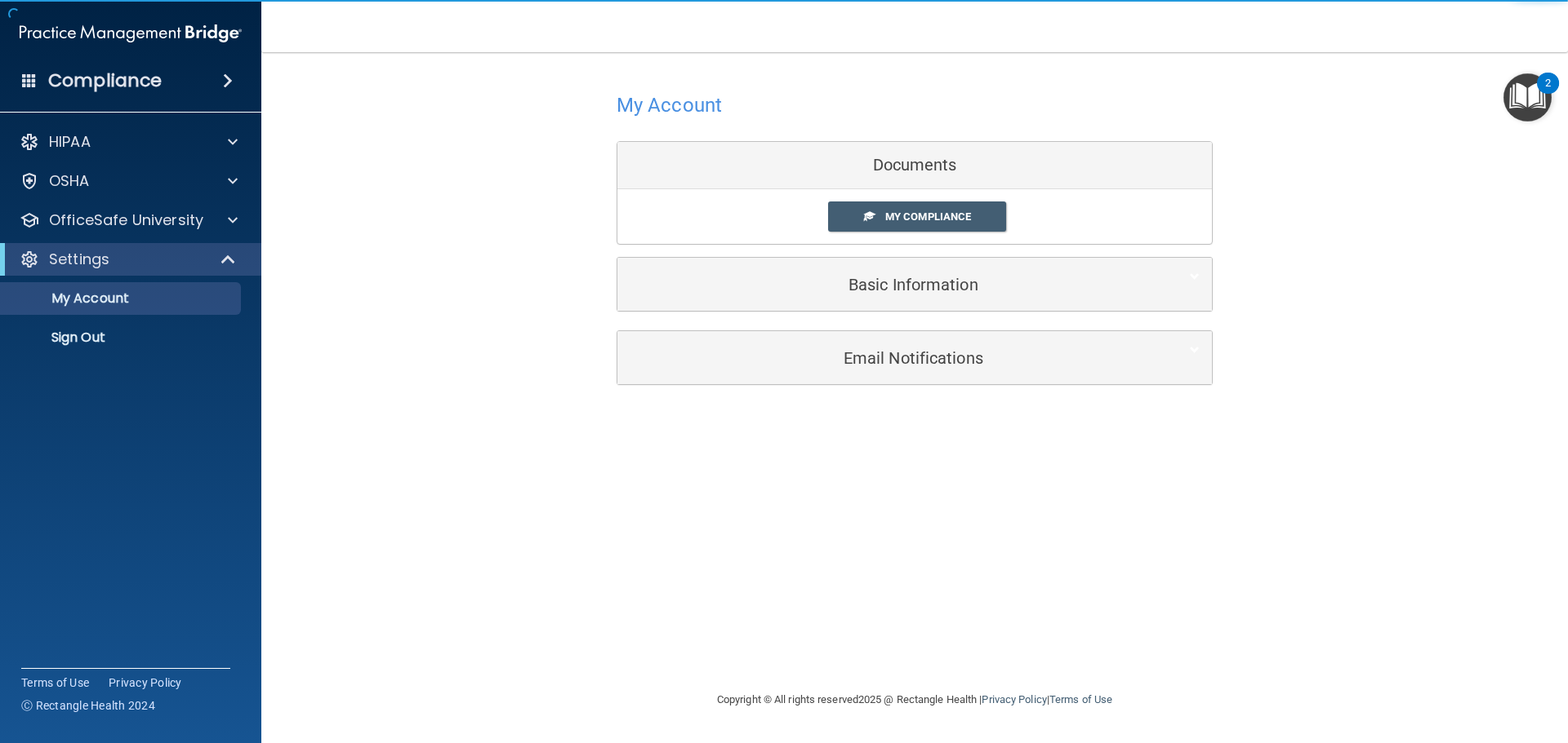
click at [931, 199] on div "My Compliance My Compliance My BAA" at bounding box center [914, 216] width 594 height 54
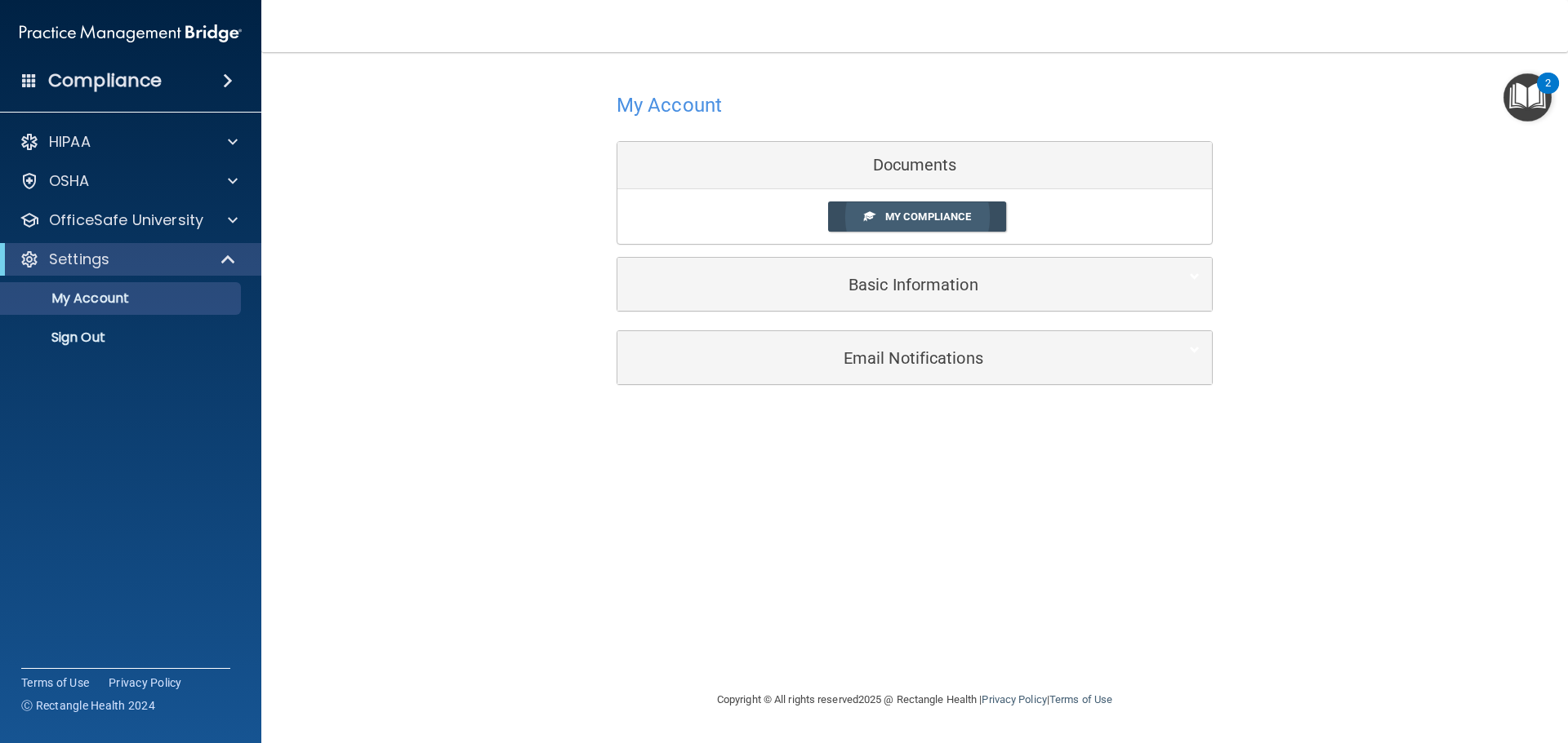
click at [926, 221] on span "My Compliance" at bounding box center [927, 216] width 86 height 12
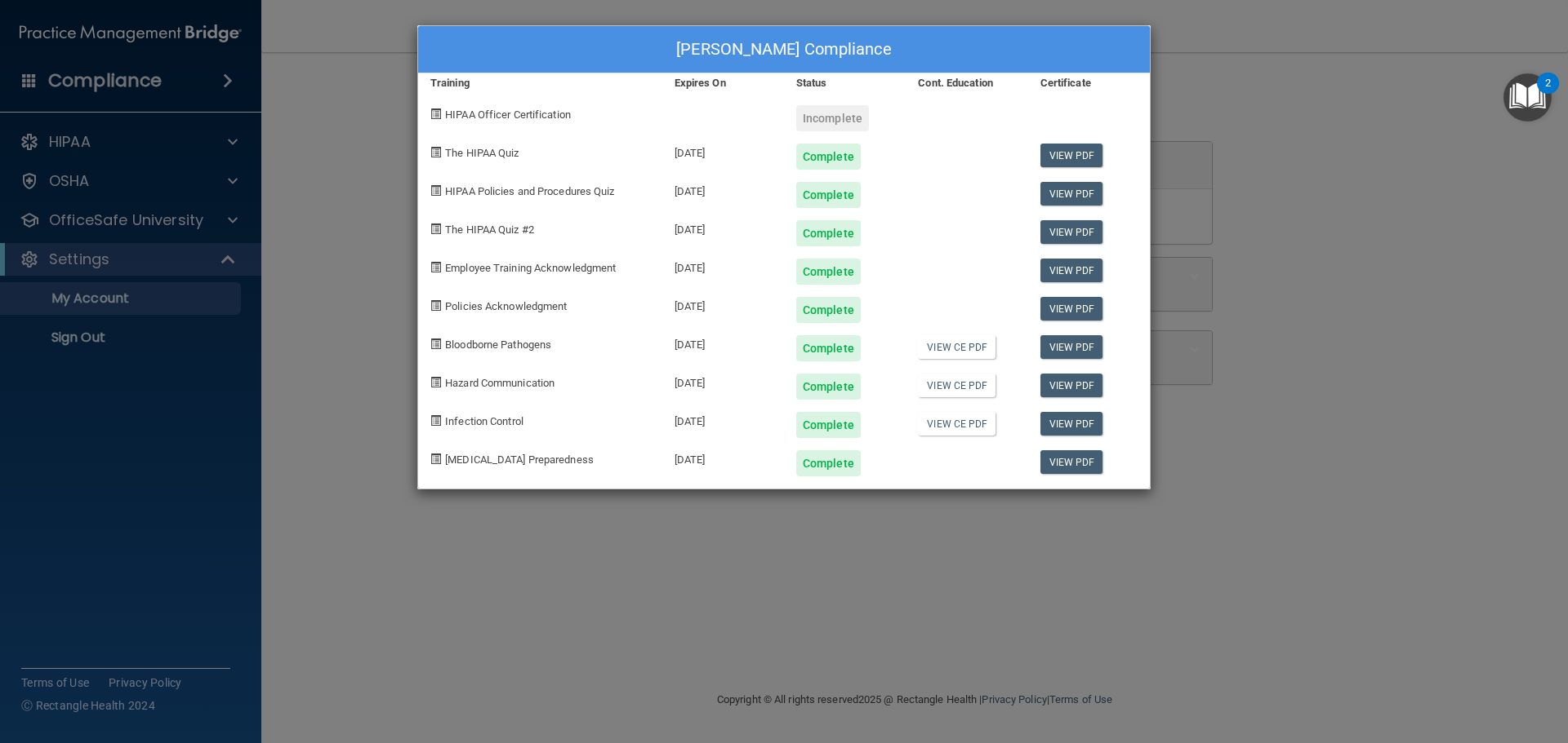
click at [831, 115] on div "Incomplete" at bounding box center [832, 119] width 73 height 26
click at [947, 343] on link "View CE PDF" at bounding box center [956, 347] width 77 height 24
click at [940, 410] on div "View CE PDF" at bounding box center [966, 419] width 122 height 39
click at [940, 419] on link "View CE PDF" at bounding box center [956, 424] width 77 height 24
click at [963, 349] on link "View CE PDF" at bounding box center [956, 347] width 77 height 24
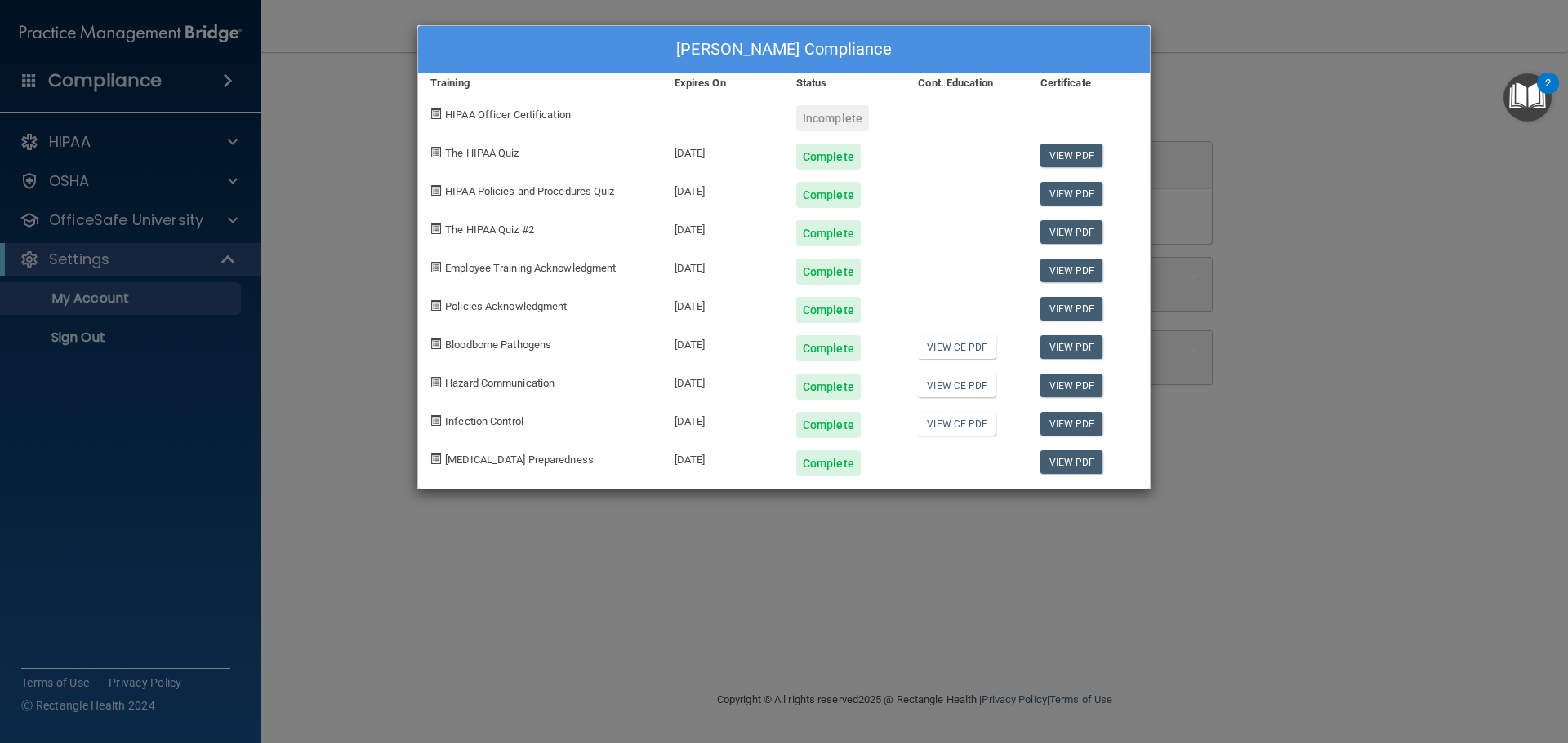
click at [738, 568] on div "Malina Martinez's Compliance Training Expires On Status Cont. Education Certifi…" at bounding box center [784, 372] width 1568 height 743
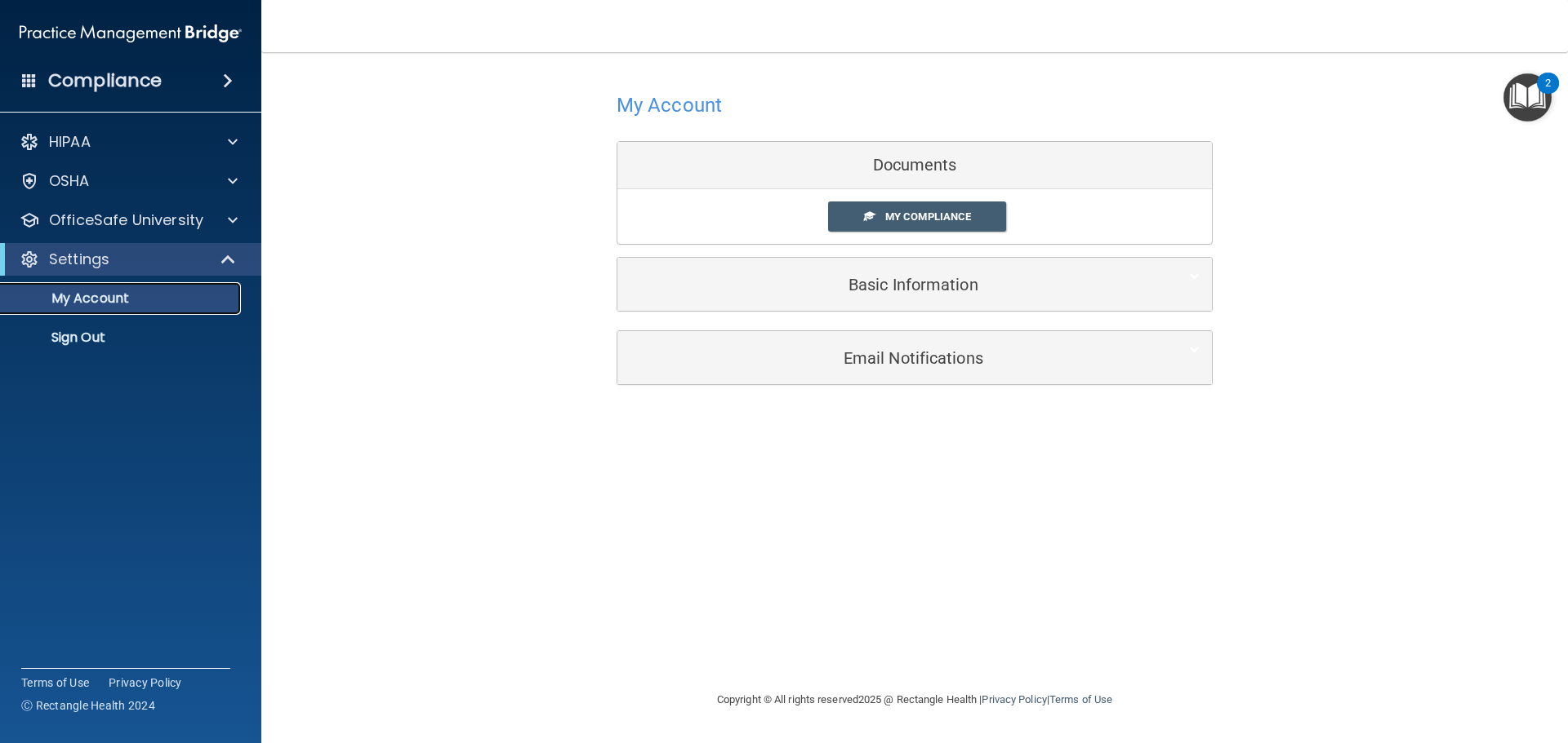
click at [113, 299] on p "My Account" at bounding box center [122, 298] width 222 height 17
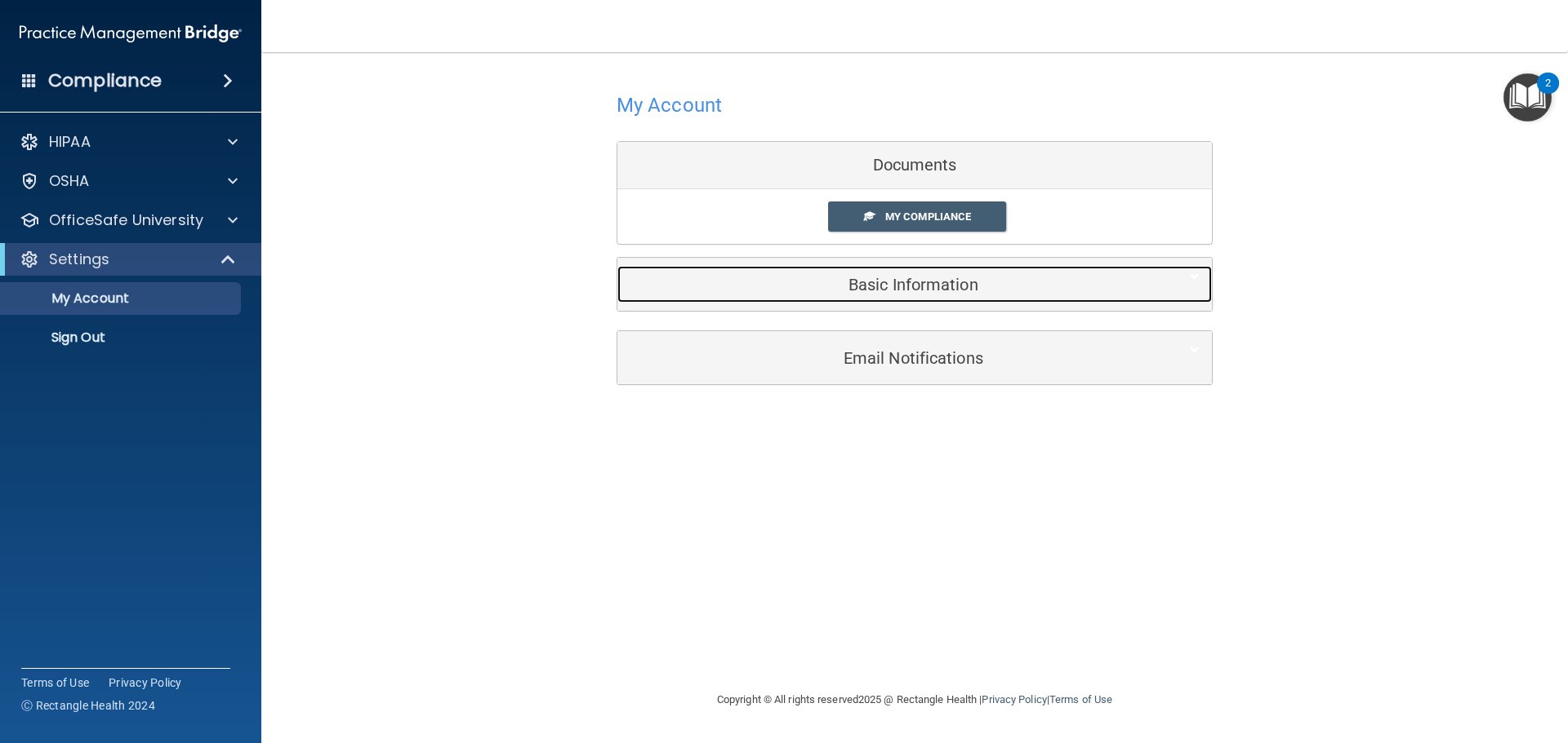
click at [908, 284] on h5 "Basic Information" at bounding box center [890, 285] width 520 height 18
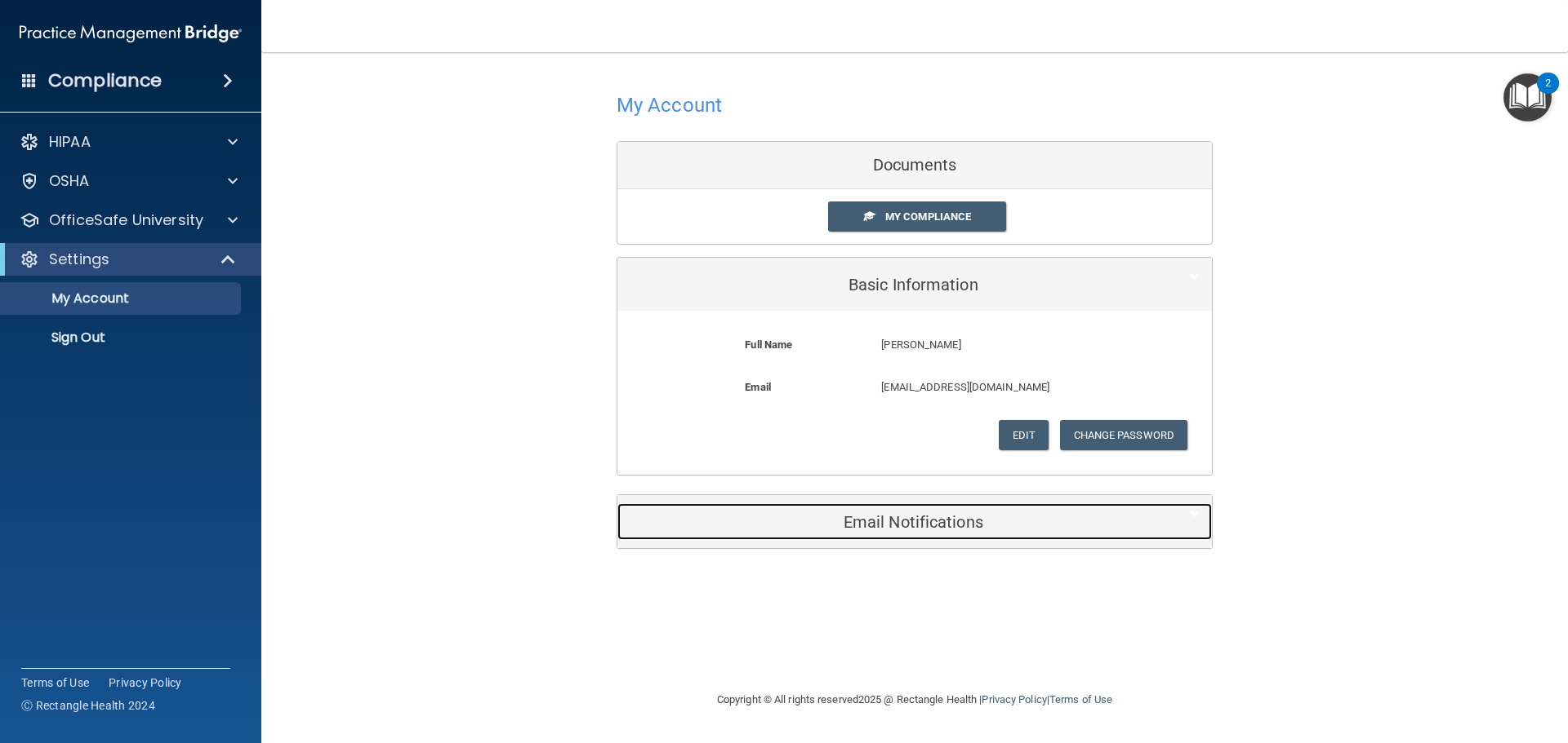
click at [923, 532] on h5 "Email Notifications" at bounding box center [890, 523] width 520 height 18
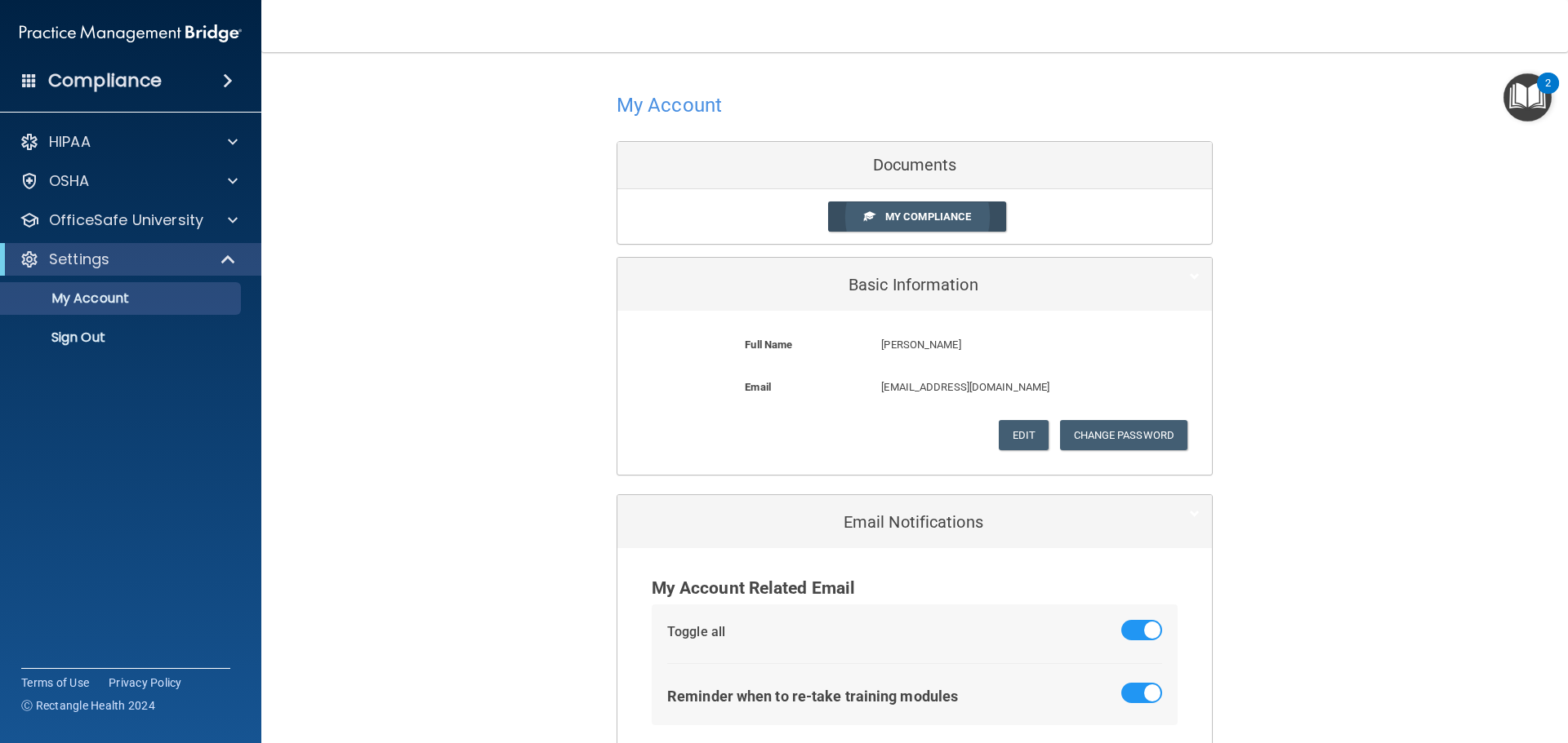
click at [913, 223] on link "My Compliance" at bounding box center [917, 216] width 179 height 31
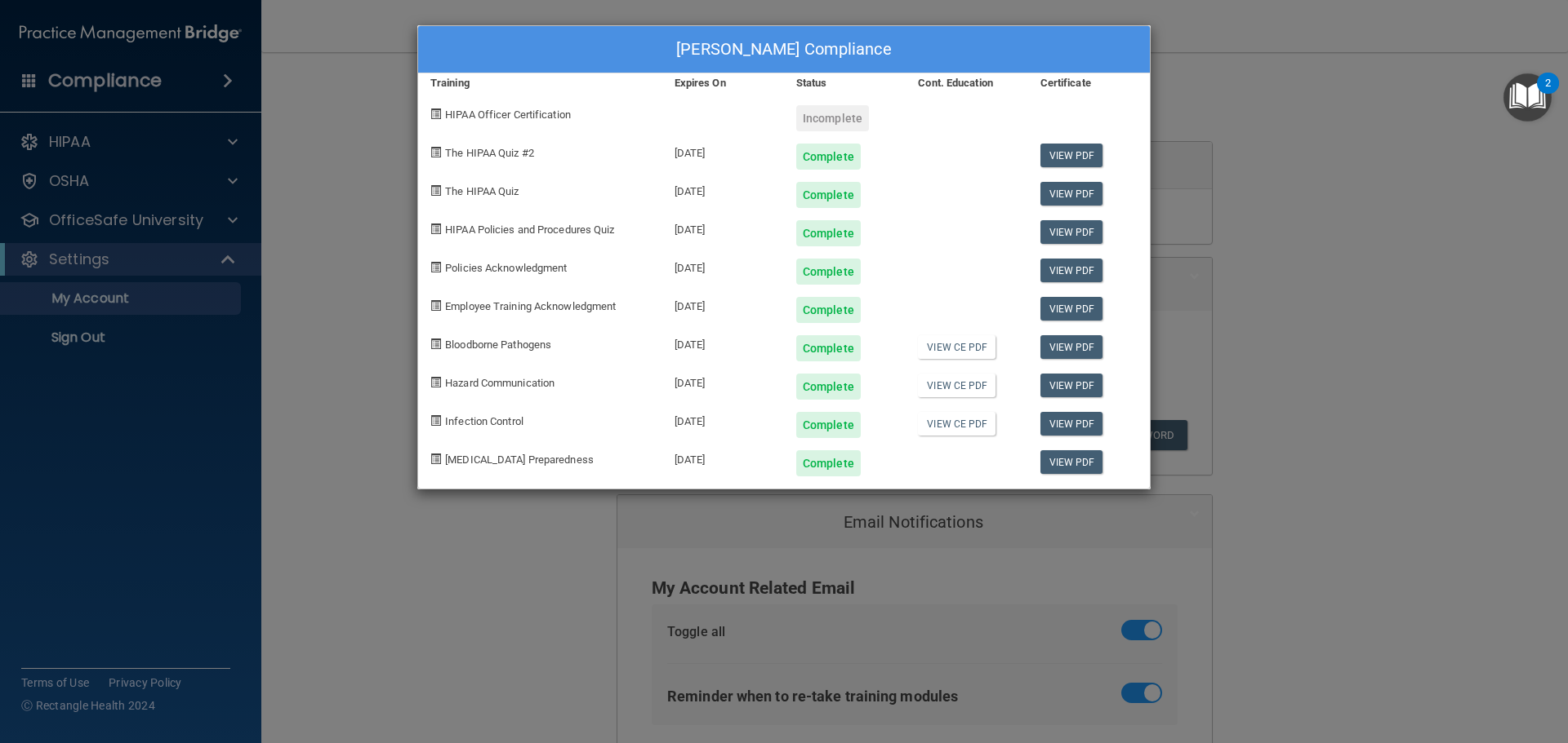
click at [1352, 56] on div "Malina Martinez's Compliance Training Expires On Status Cont. Education Certifi…" at bounding box center [784, 372] width 1568 height 743
